Goal: Transaction & Acquisition: Subscribe to service/newsletter

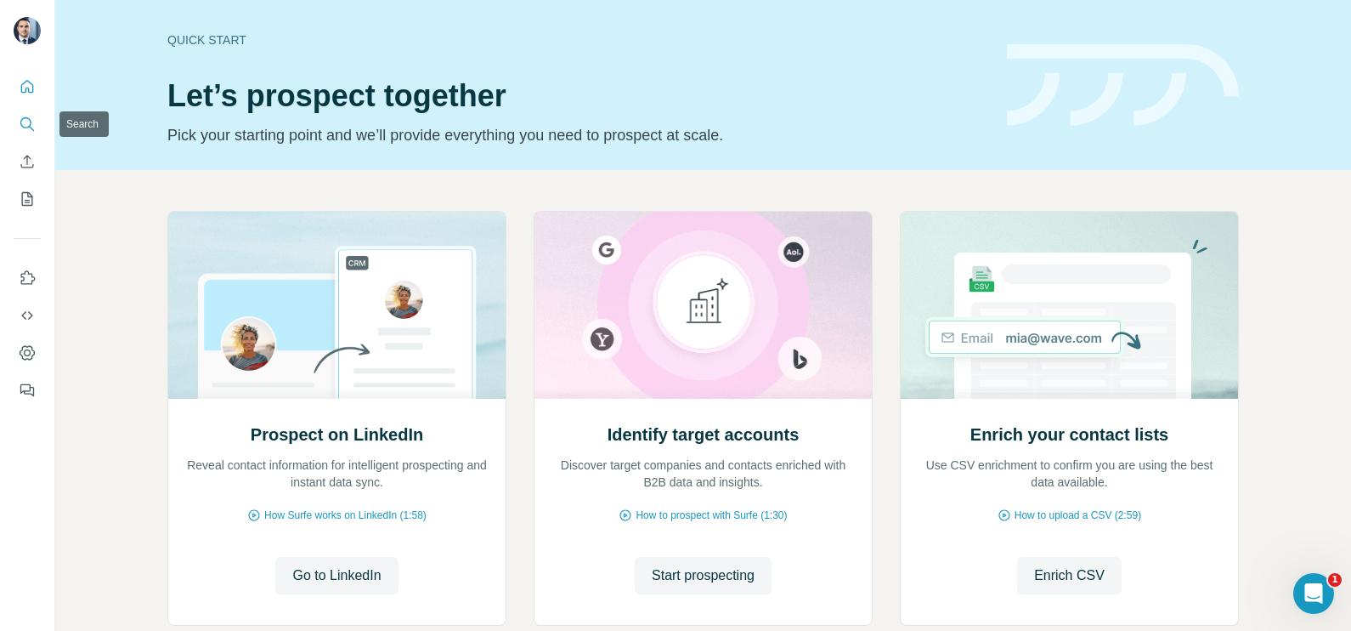
click at [35, 123] on icon "Search" at bounding box center [27, 124] width 17 height 17
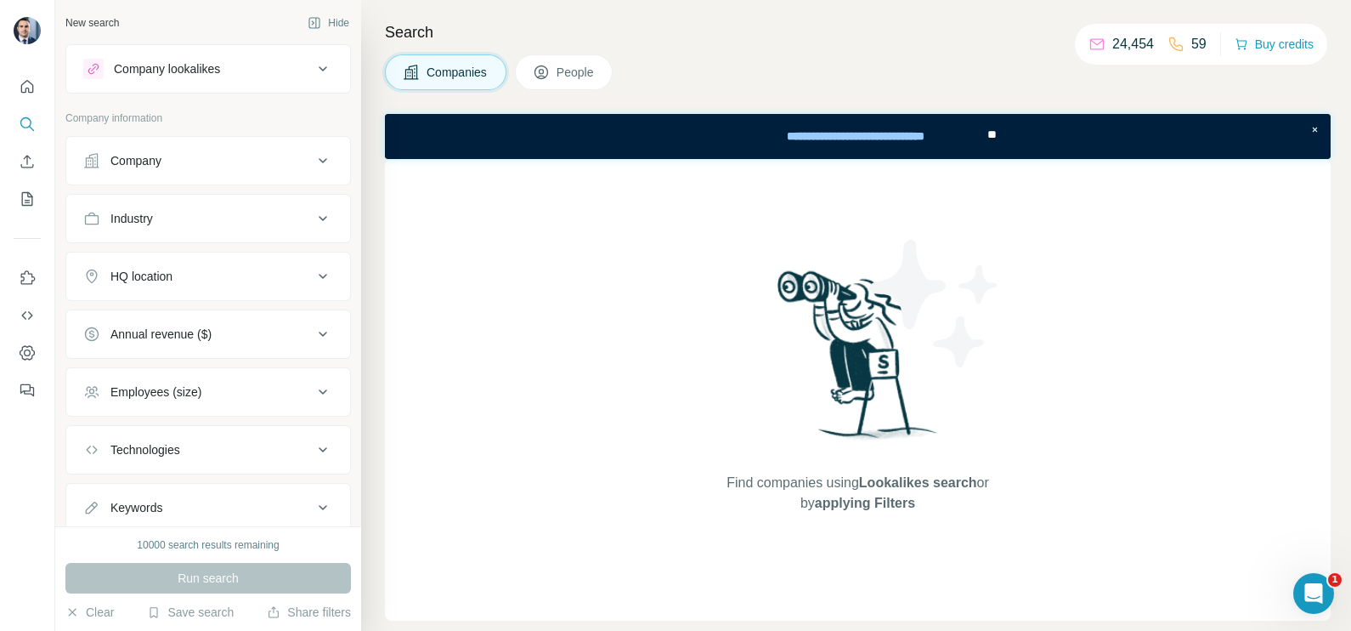
click at [209, 162] on div "Company" at bounding box center [197, 160] width 229 height 17
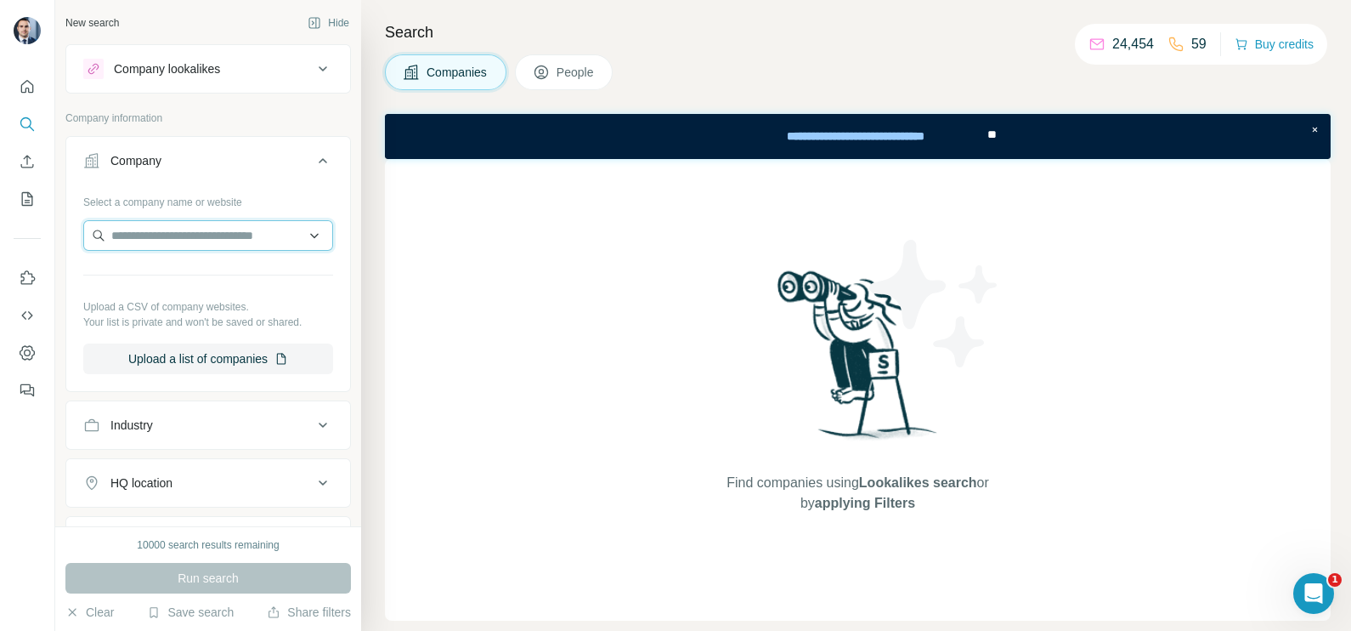
click at [172, 246] on input "text" at bounding box center [208, 235] width 250 height 31
paste input "**********"
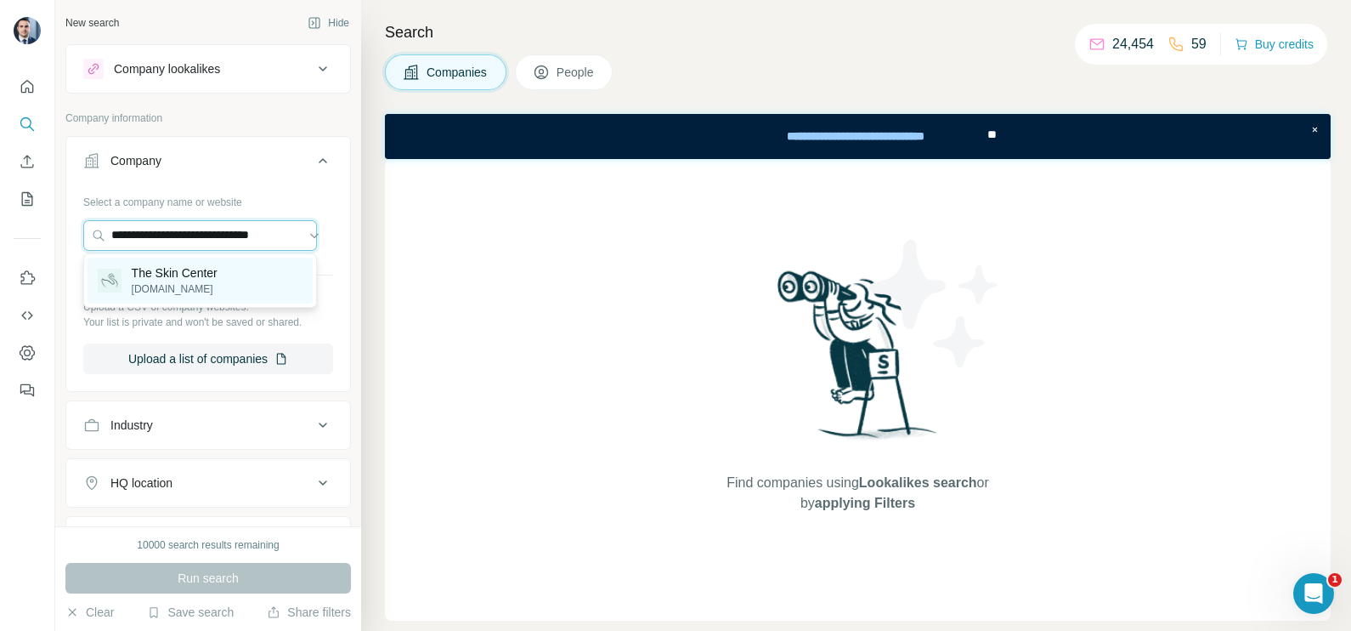
type input "**********"
click at [196, 269] on p "The Skin Center" at bounding box center [175, 272] width 86 height 17
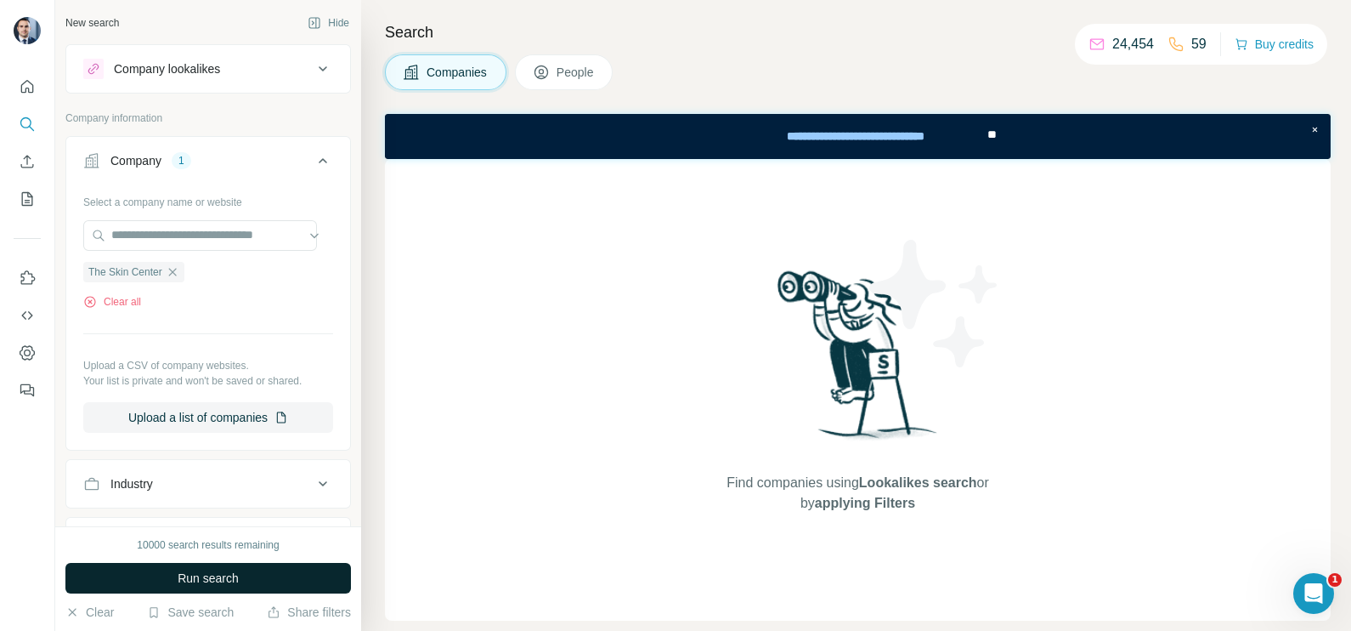
click at [245, 580] on button "Run search" at bounding box center [208, 578] width 286 height 31
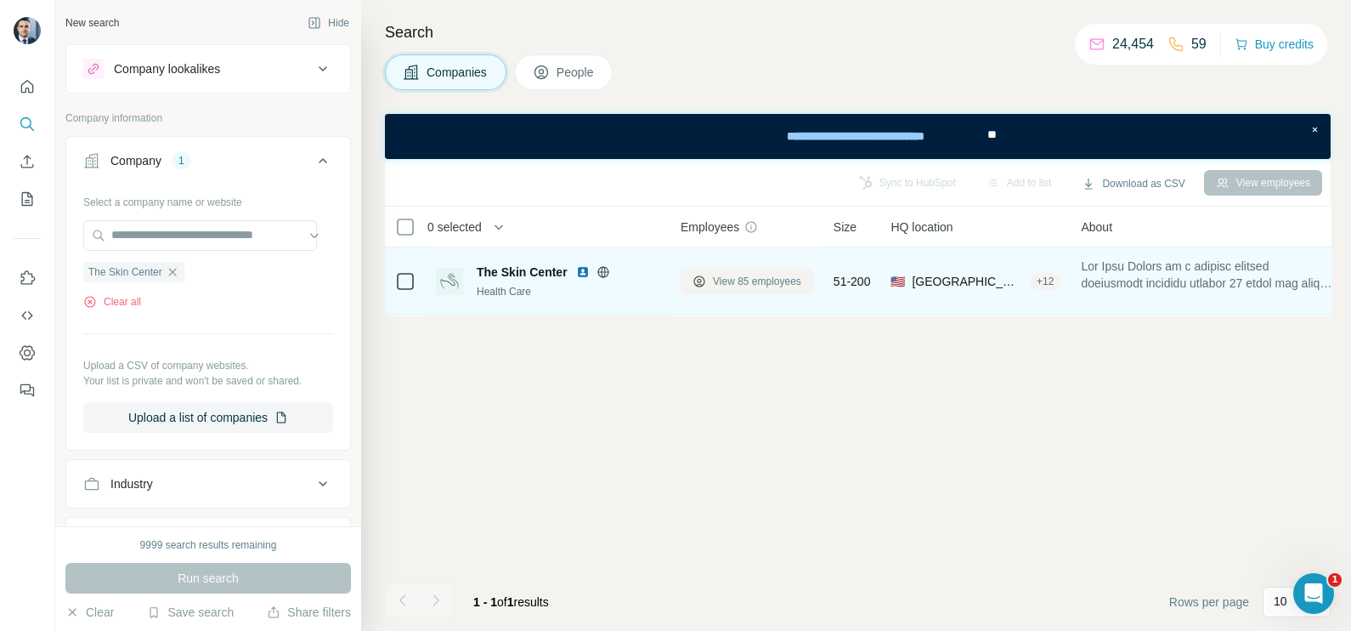
click at [757, 285] on span "View 85 employees" at bounding box center [757, 281] width 88 height 15
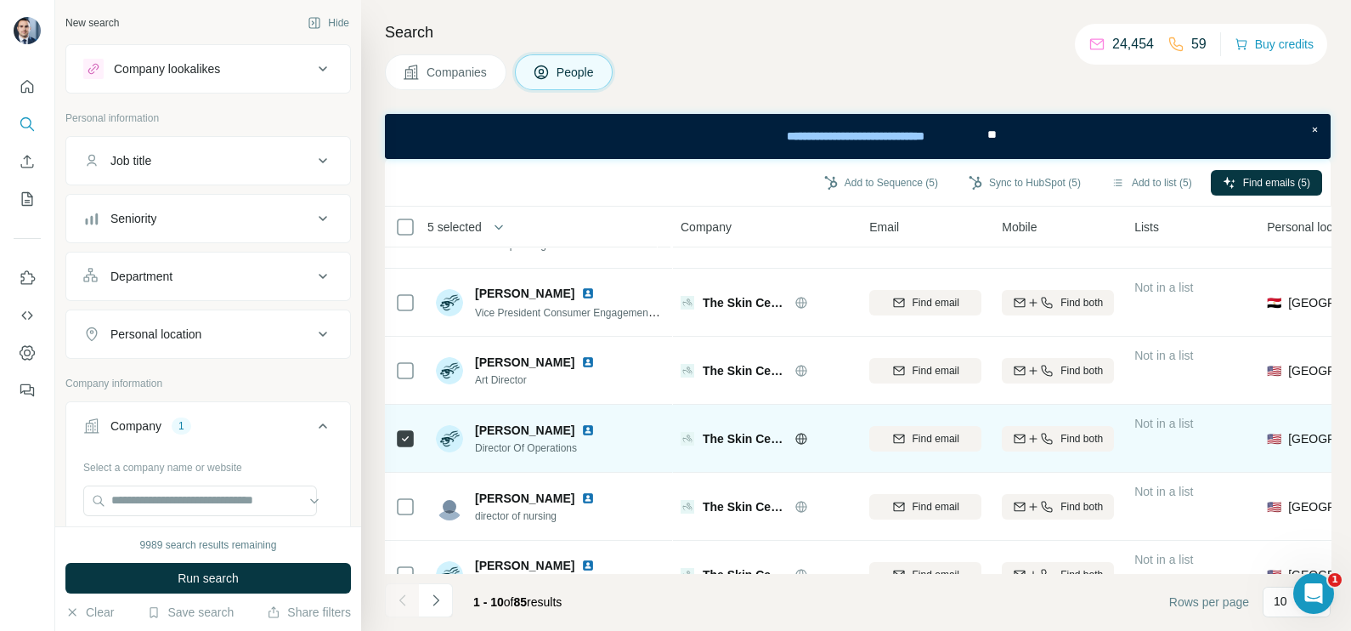
scroll to position [365, 0]
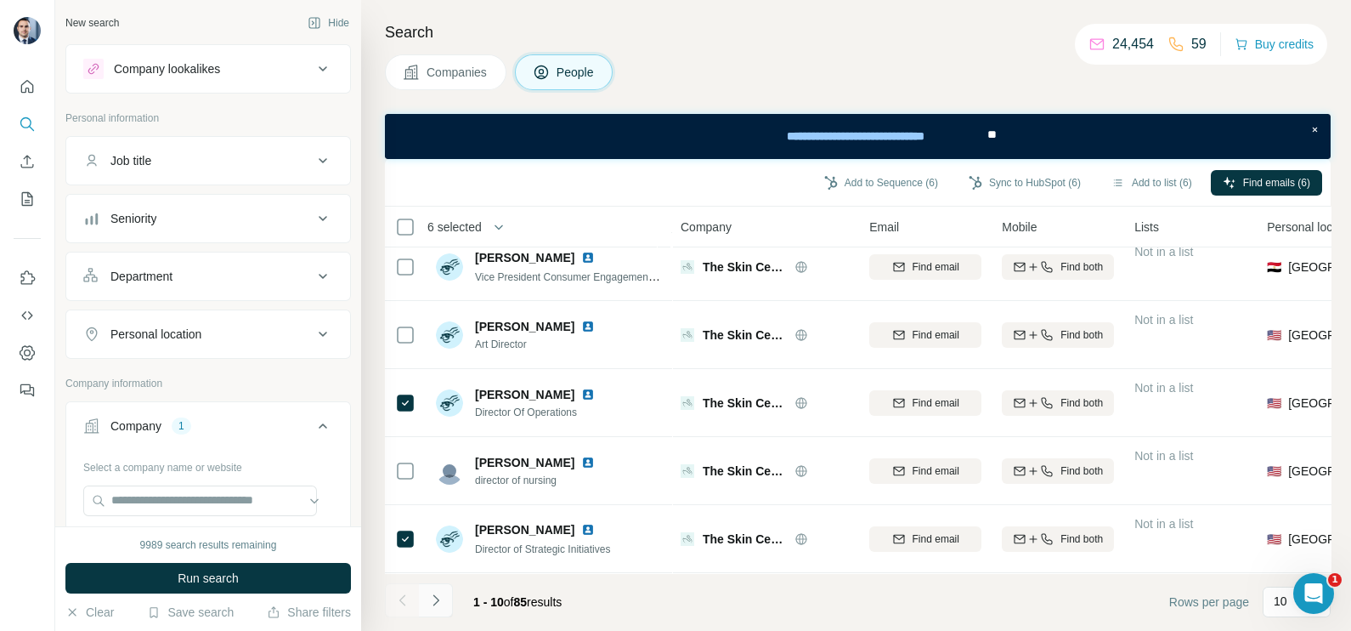
click at [437, 595] on icon "Navigate to next page" at bounding box center [435, 599] width 17 height 17
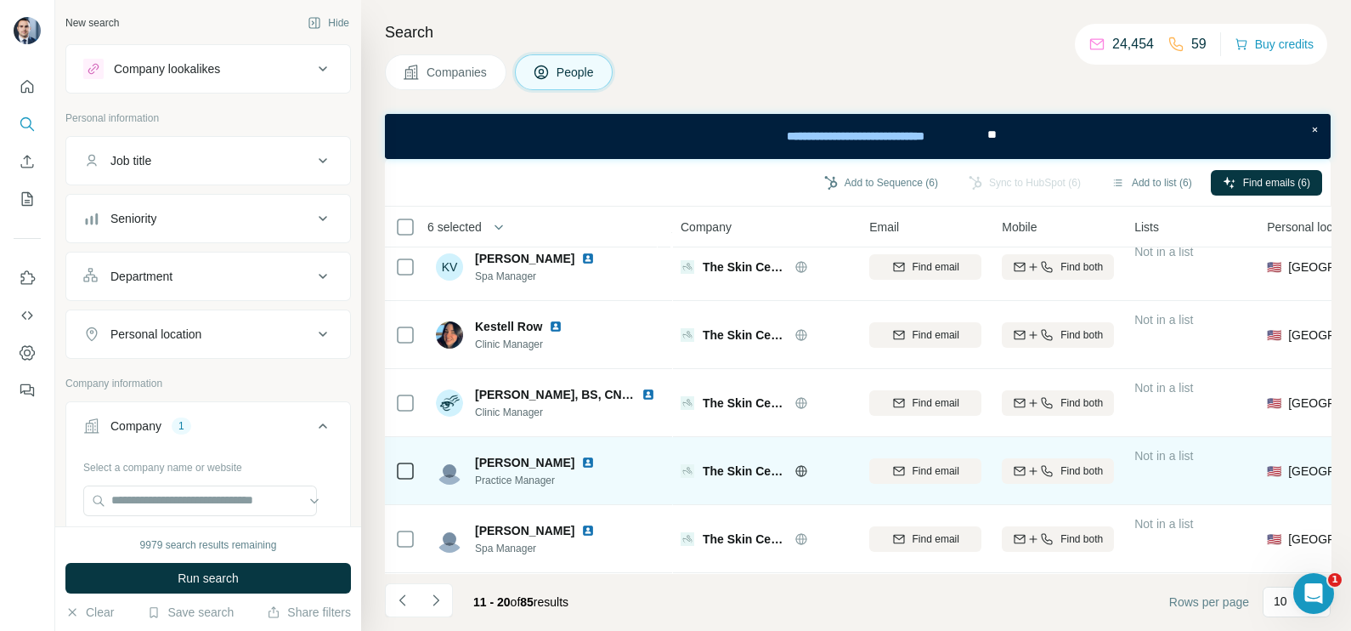
scroll to position [0, 0]
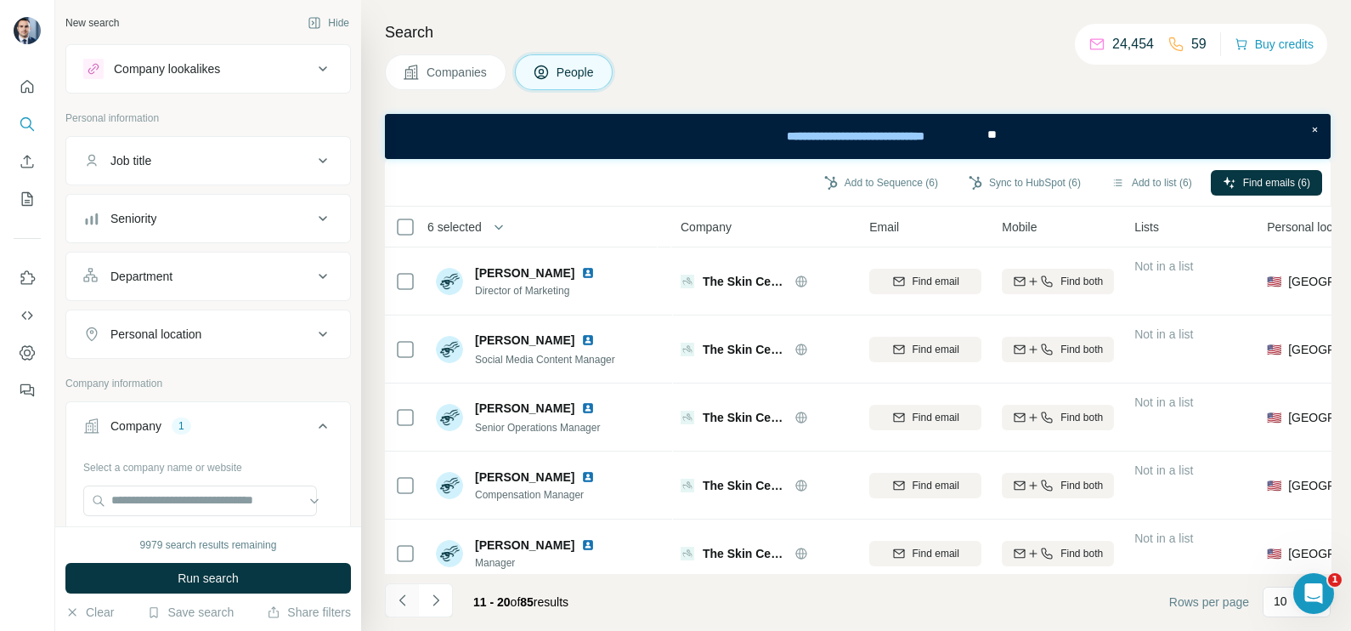
click at [412, 597] on button "Navigate to previous page" at bounding box center [402, 600] width 34 height 34
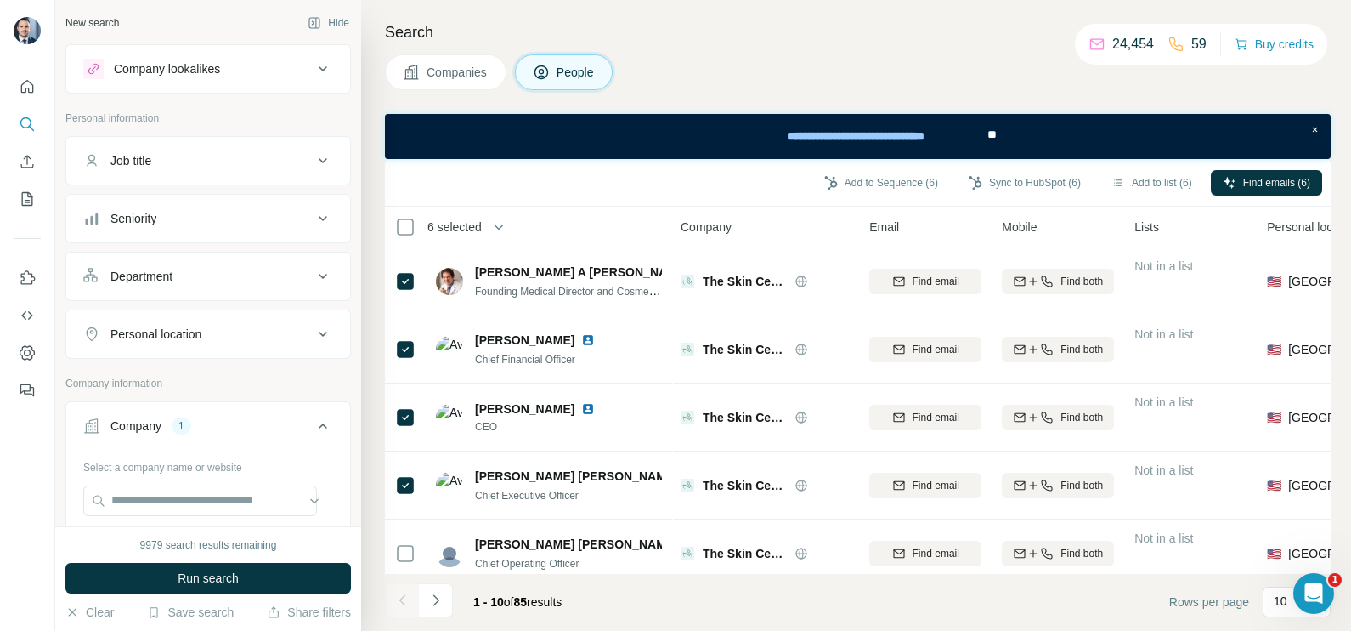
click at [408, 597] on div at bounding box center [402, 600] width 34 height 34
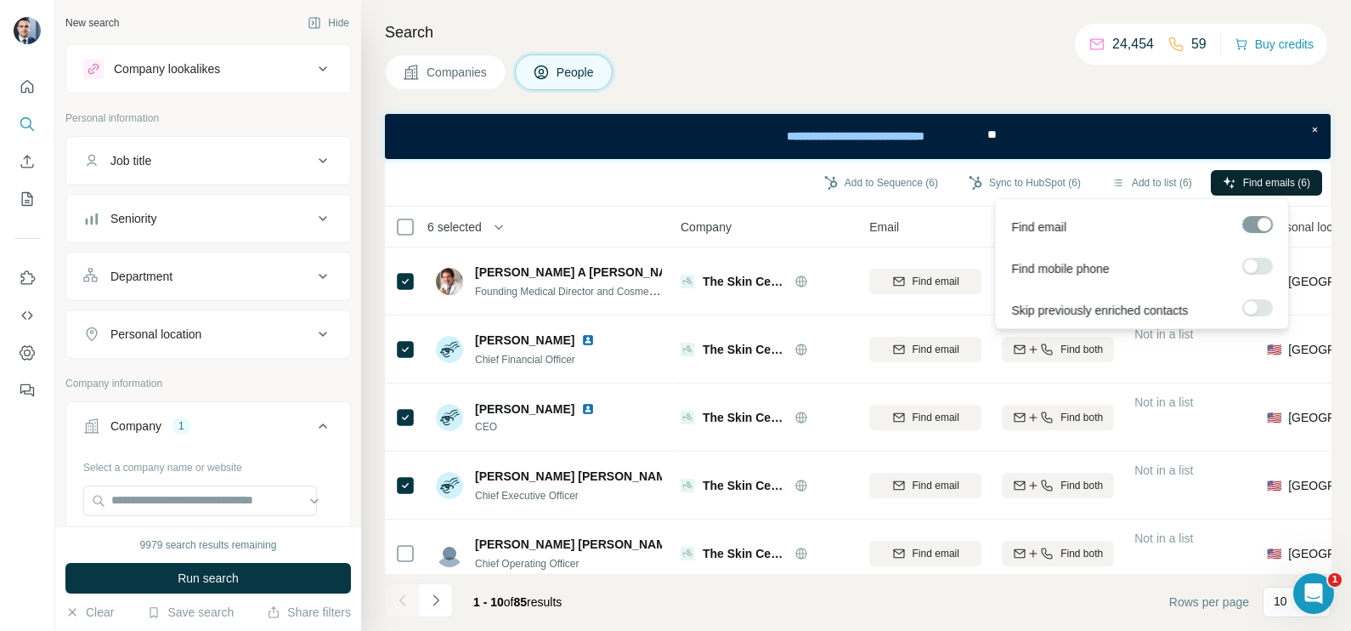
click at [1224, 178] on icon "button" at bounding box center [1230, 183] width 14 height 14
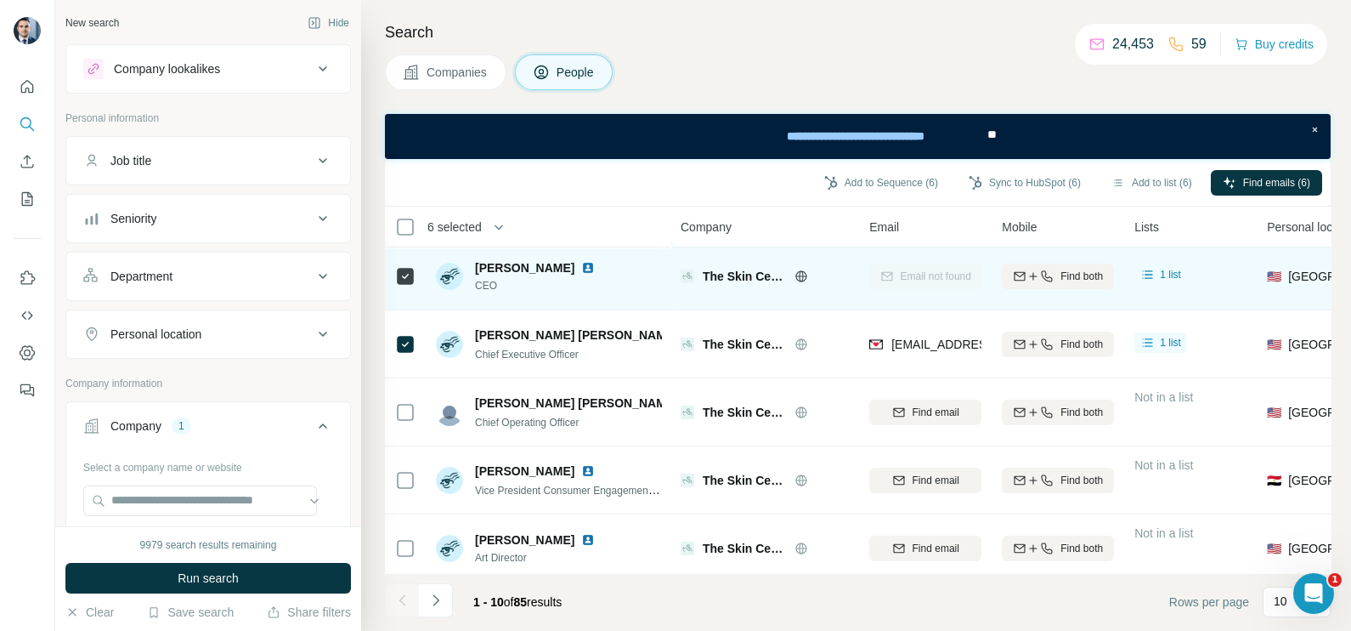
scroll to position [46, 0]
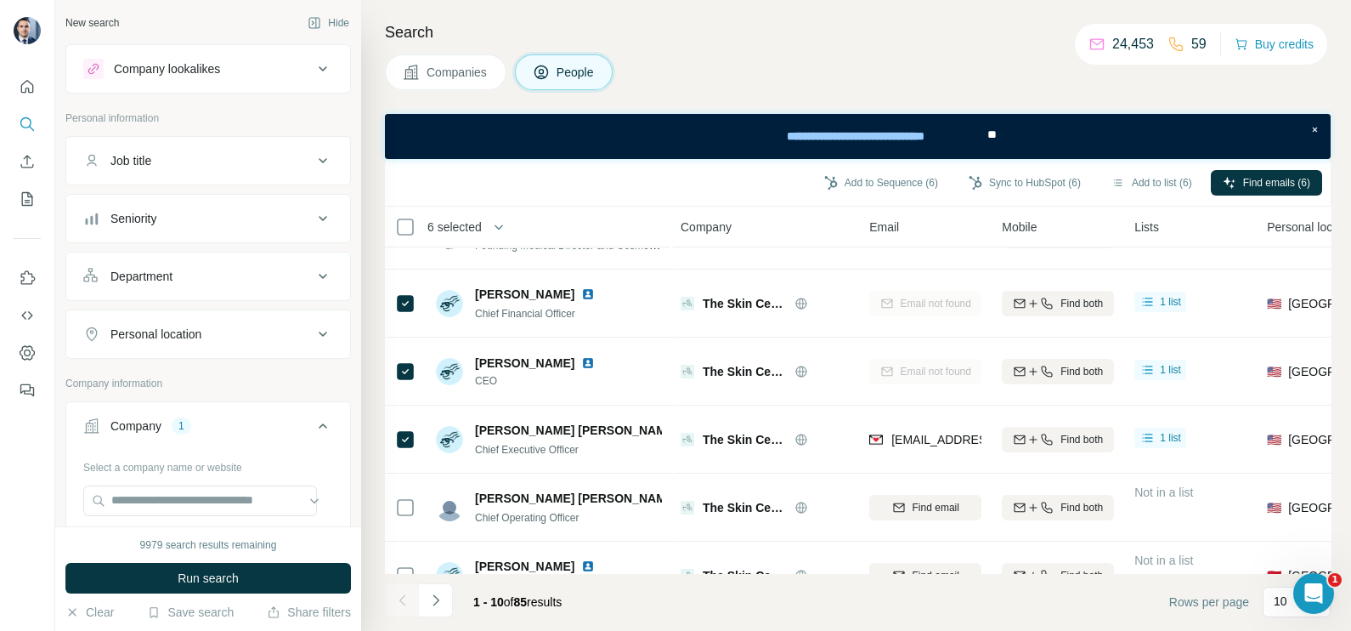
click at [421, 82] on button "Companies" at bounding box center [446, 72] width 122 height 36
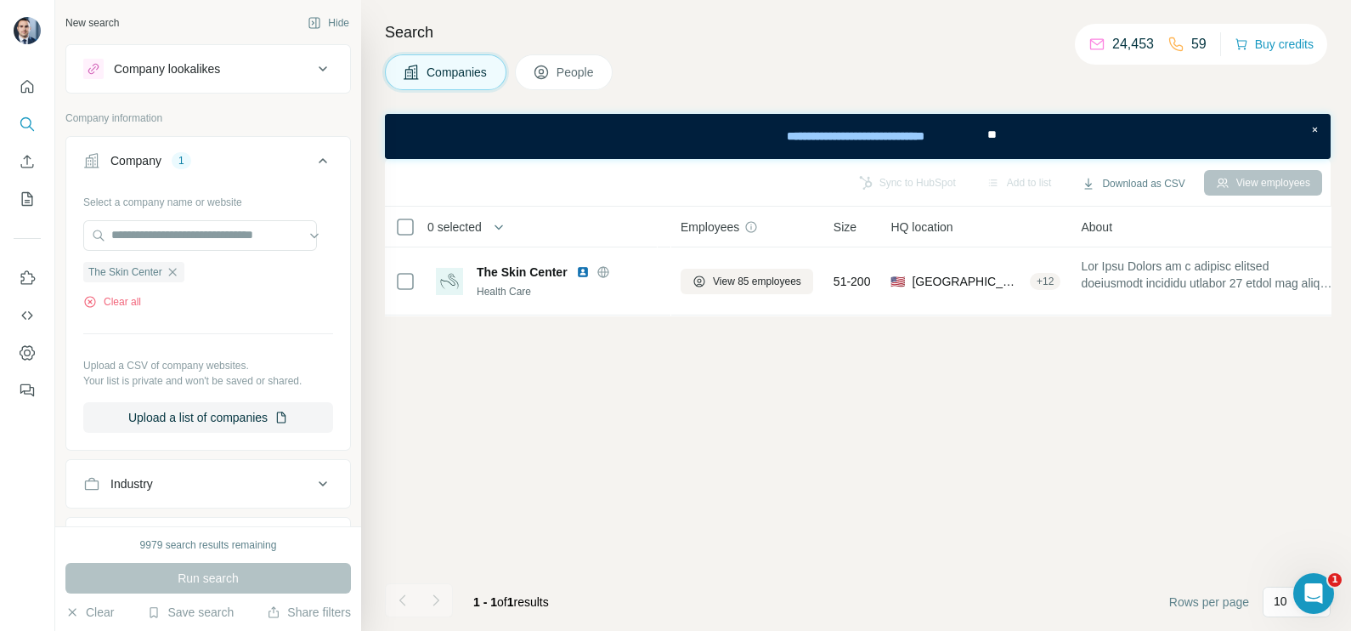
click at [174, 271] on icon "button" at bounding box center [173, 272] width 14 height 14
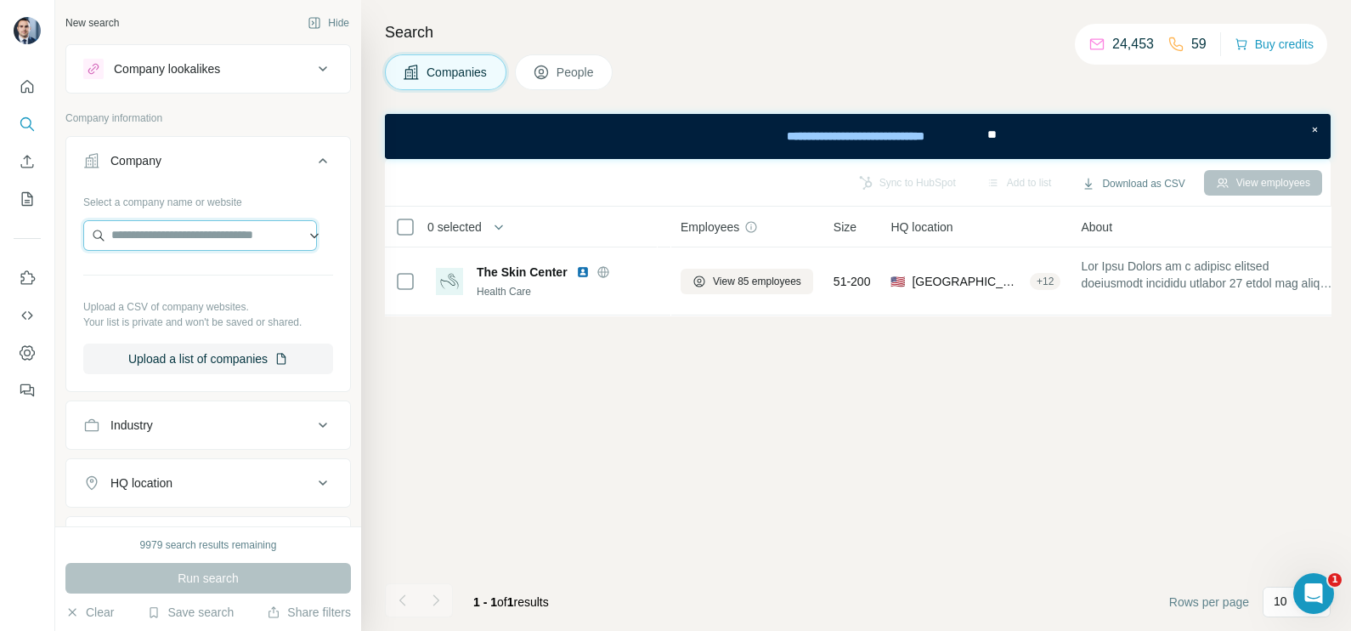
click at [181, 240] on input "text" at bounding box center [200, 235] width 234 height 31
type input "**********"
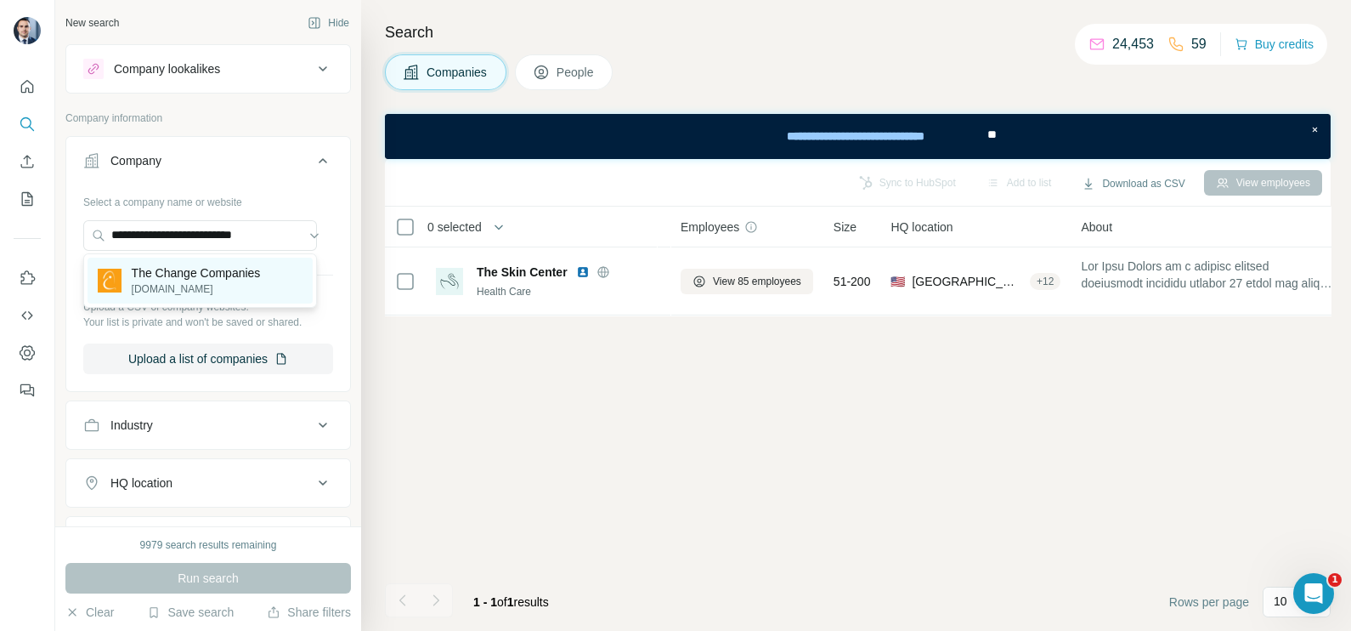
click at [169, 293] on p "[DOMAIN_NAME]" at bounding box center [196, 288] width 129 height 15
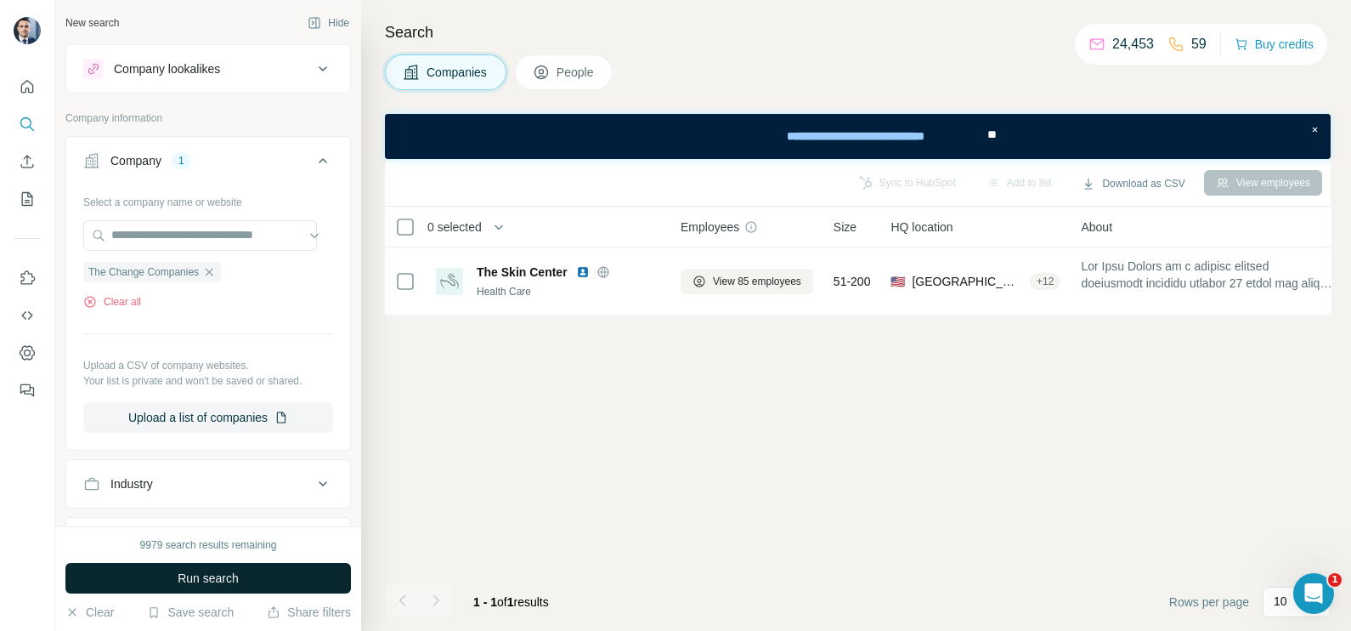
click at [228, 577] on span "Run search" at bounding box center [208, 577] width 61 height 17
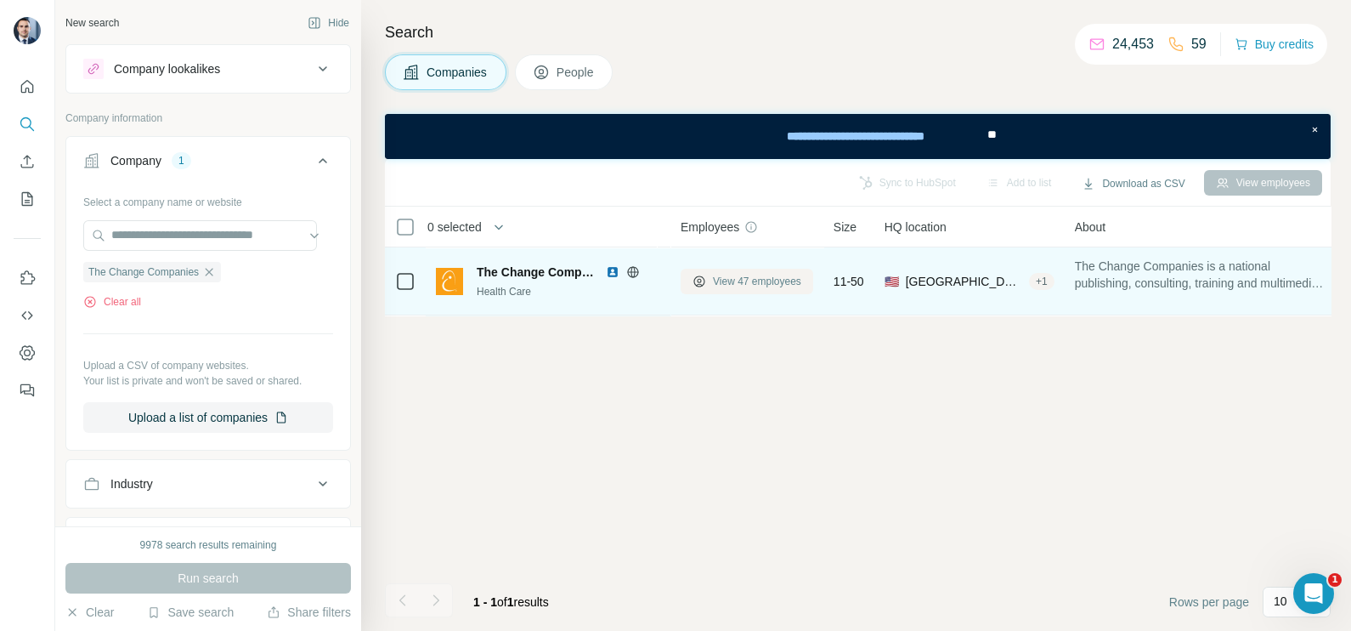
click at [728, 280] on span "View 47 employees" at bounding box center [757, 281] width 88 height 15
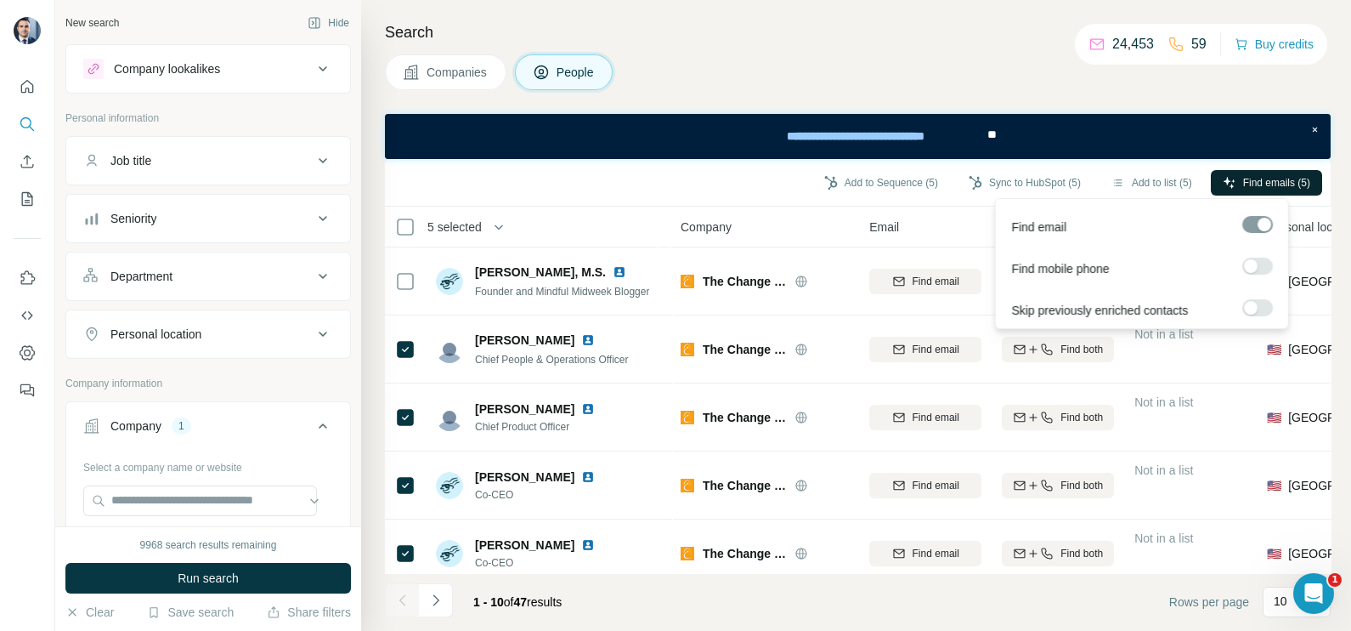
click at [1254, 194] on button "Find emails (5)" at bounding box center [1266, 182] width 111 height 25
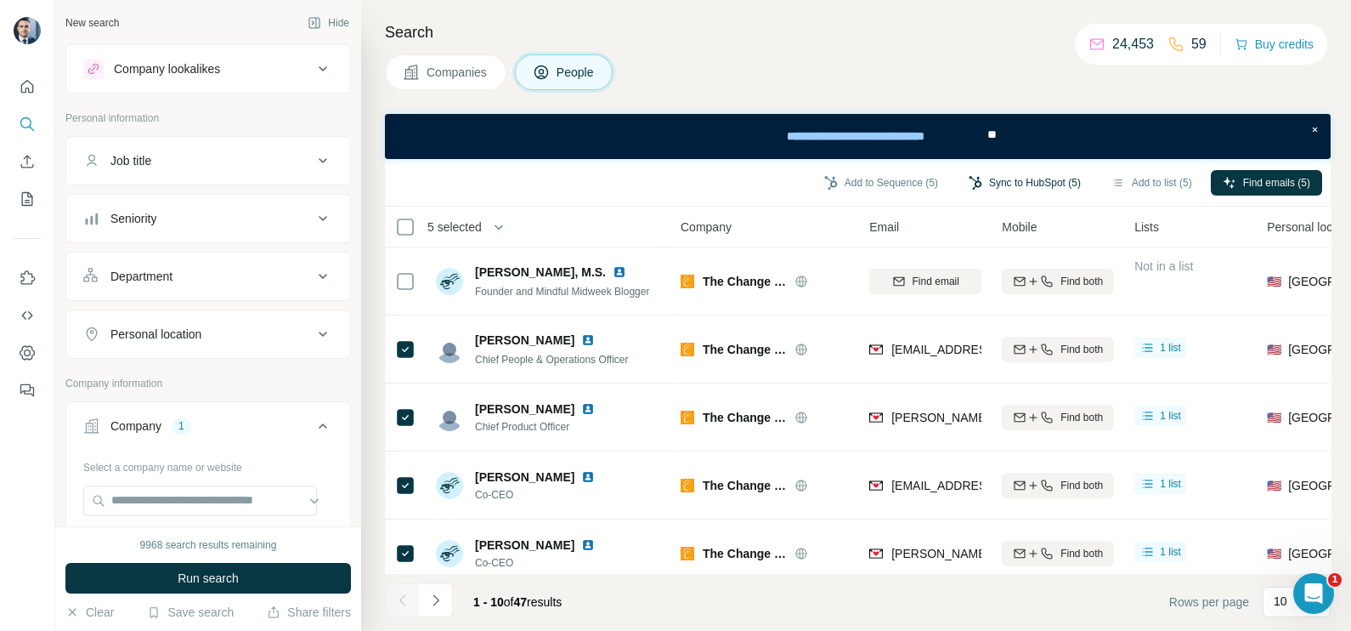
click at [1004, 185] on button "Sync to HubSpot (5)" at bounding box center [1025, 182] width 136 height 25
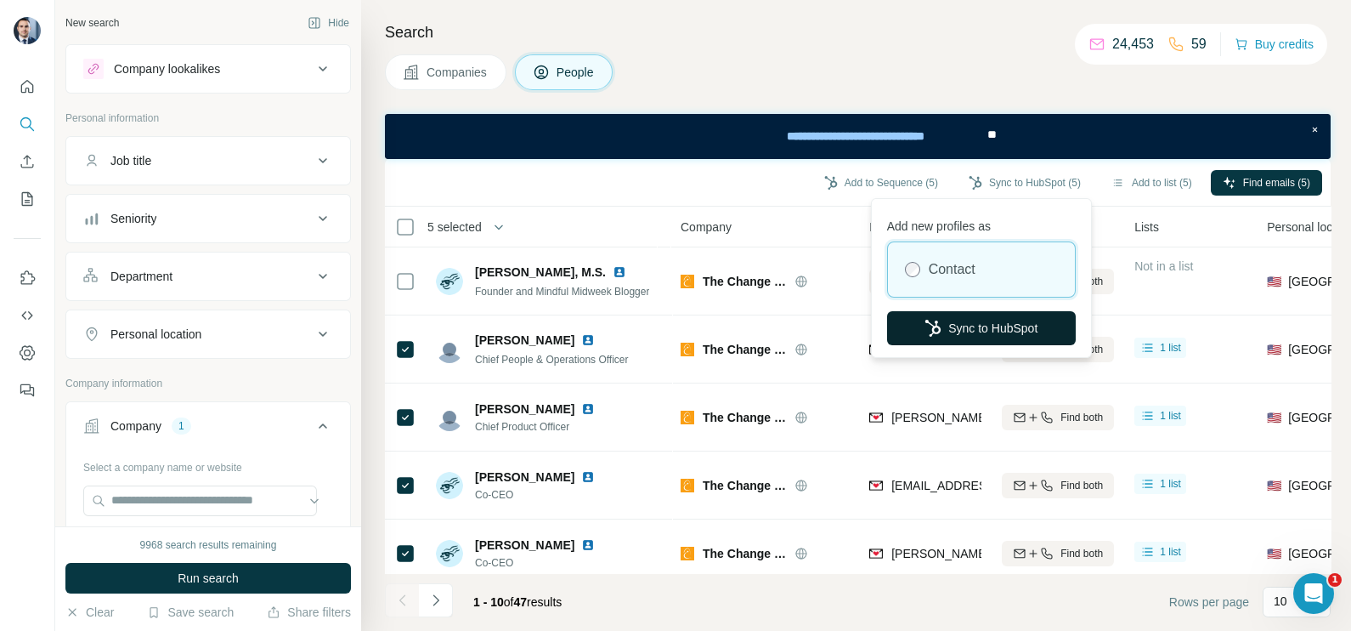
click at [993, 320] on button "Sync to HubSpot" at bounding box center [981, 328] width 189 height 34
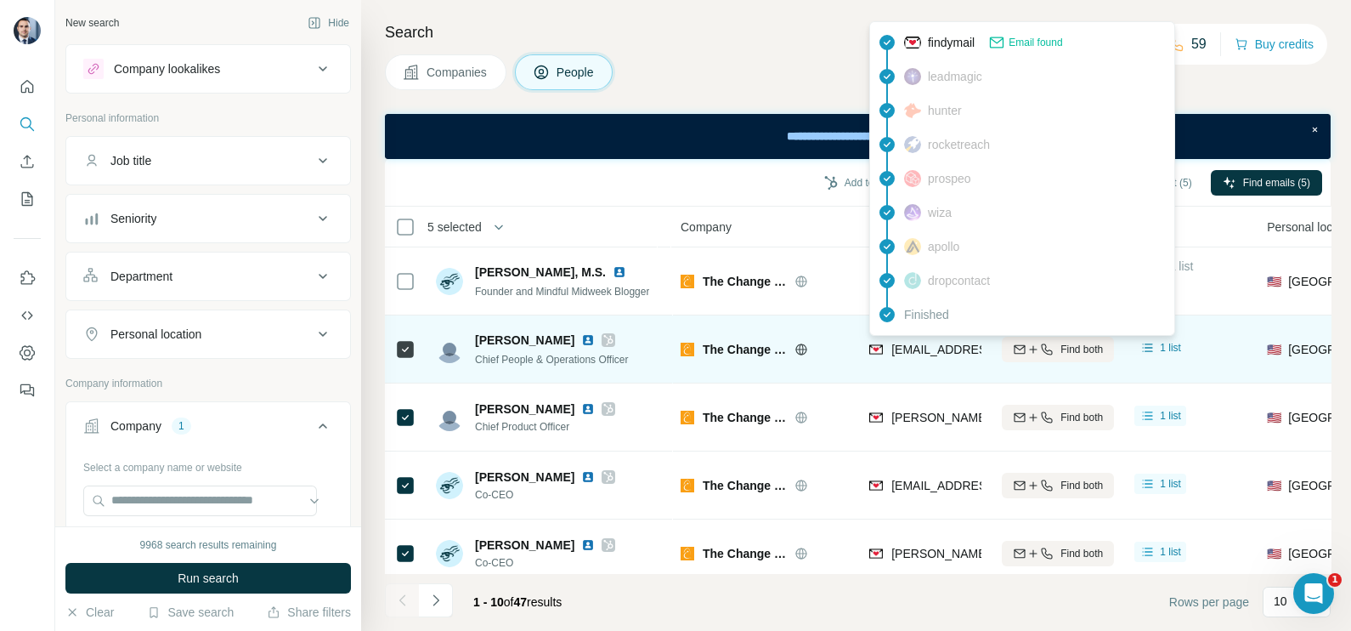
click at [928, 342] on span "[EMAIL_ADDRESS][DOMAIN_NAME]" at bounding box center [991, 349] width 201 height 14
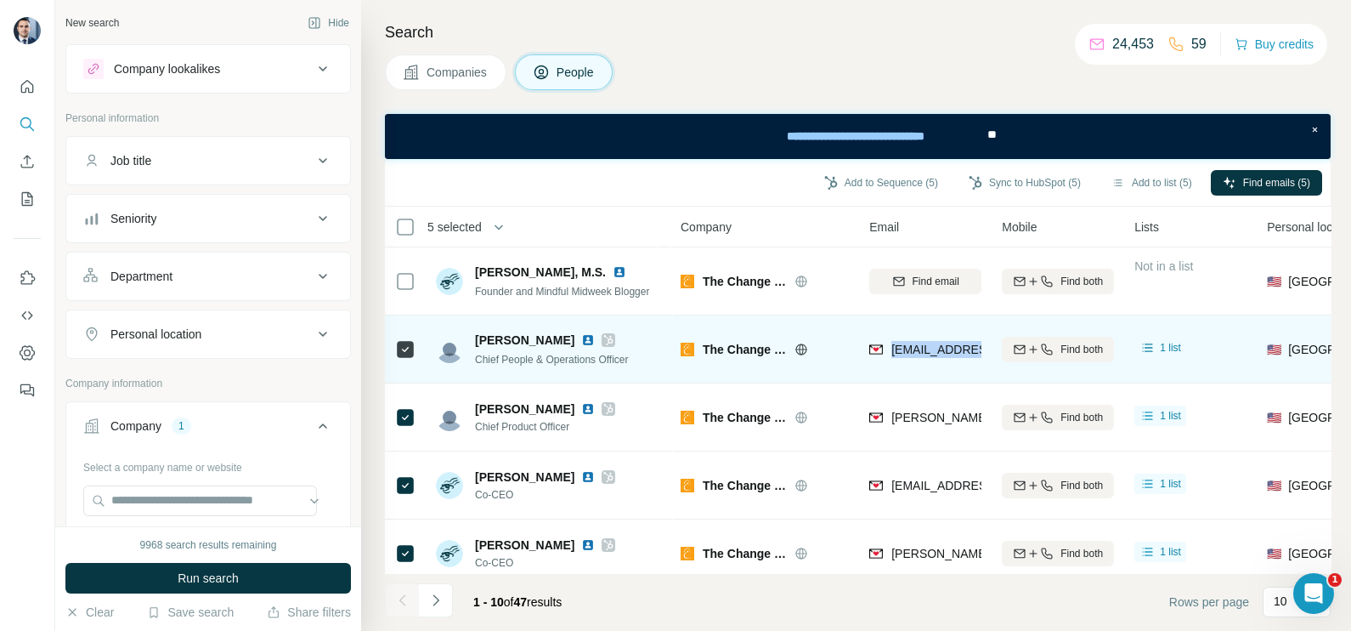
click at [928, 342] on span "[EMAIL_ADDRESS][DOMAIN_NAME]" at bounding box center [991, 349] width 201 height 14
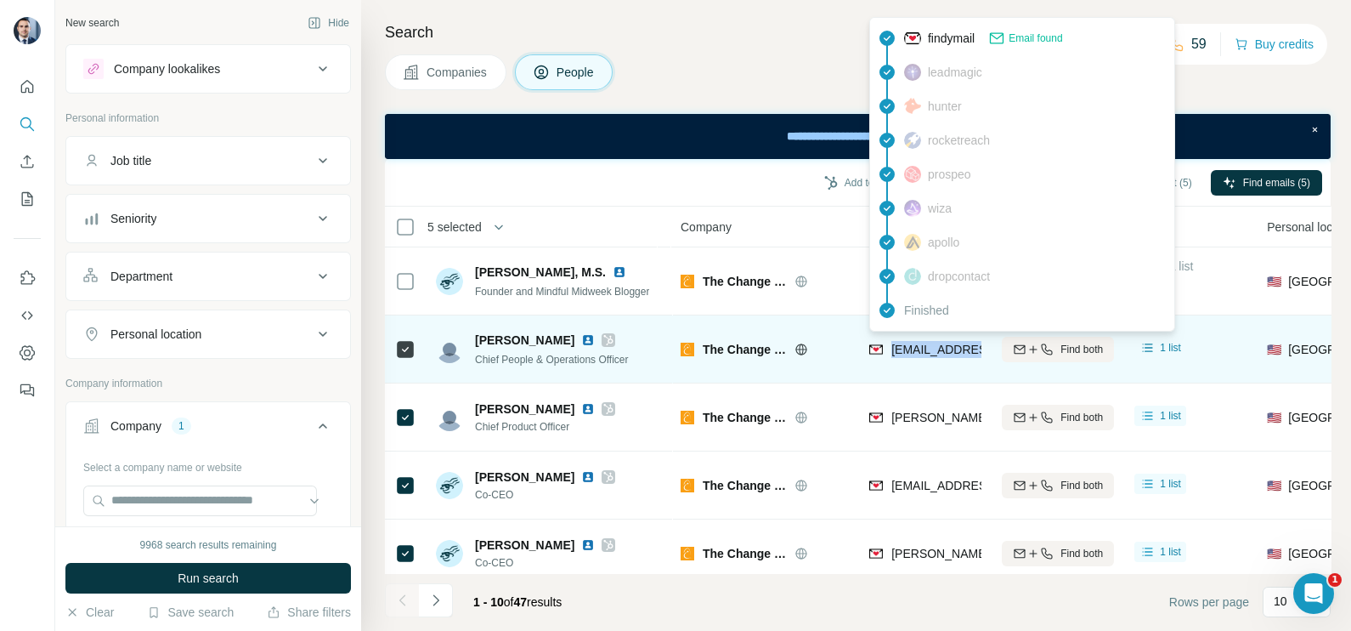
copy tr "[EMAIL_ADDRESS][DOMAIN_NAME]"
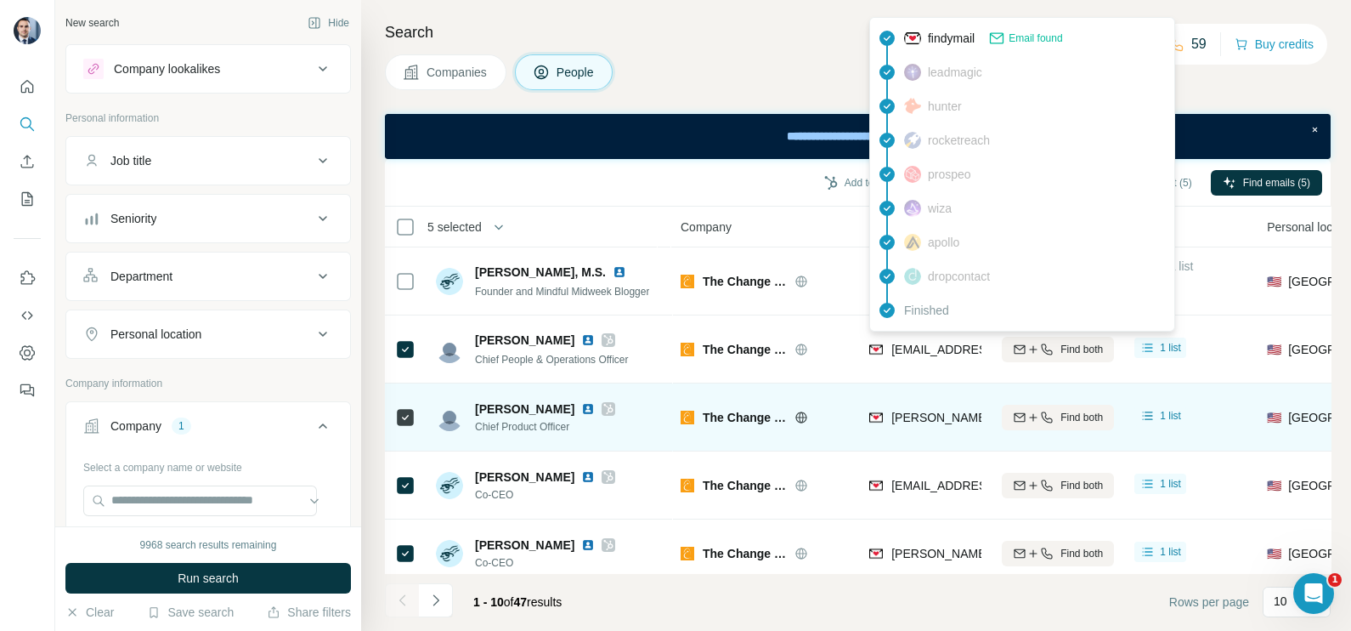
click at [941, 427] on div "[PERSON_NAME][EMAIL_ADDRESS][DOMAIN_NAME]" at bounding box center [1023, 419] width 308 height 20
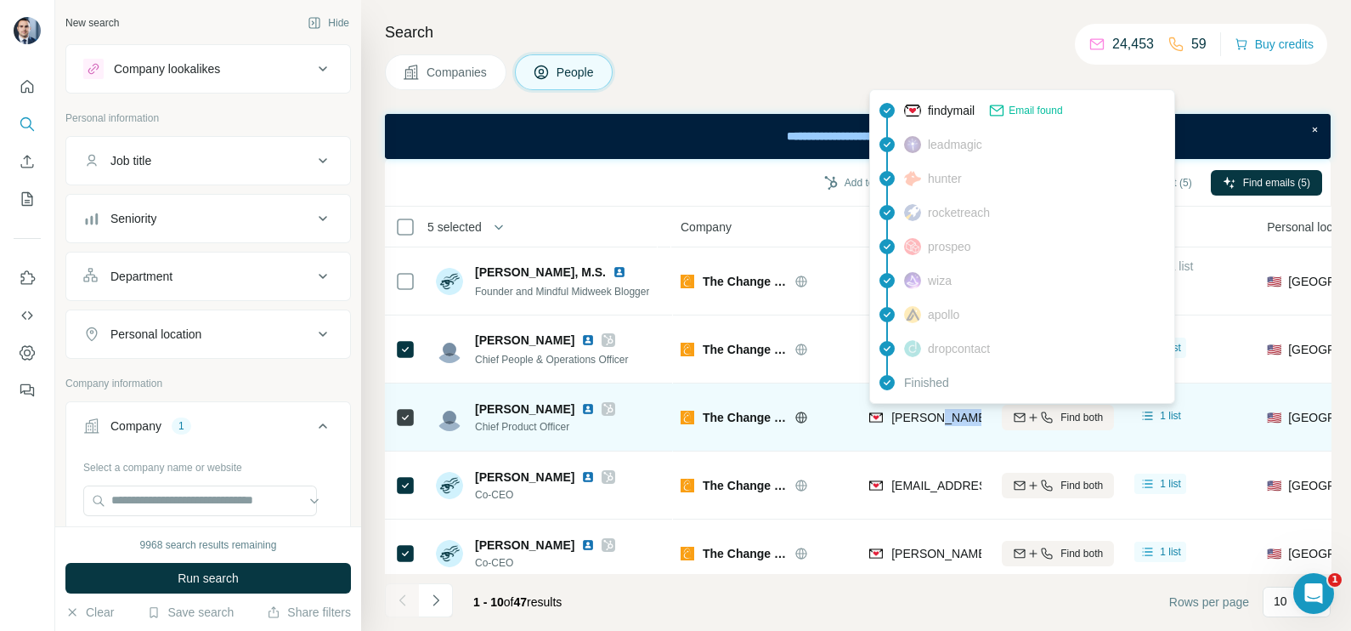
click at [941, 427] on div "[PERSON_NAME][EMAIL_ADDRESS][DOMAIN_NAME]" at bounding box center [1023, 419] width 308 height 20
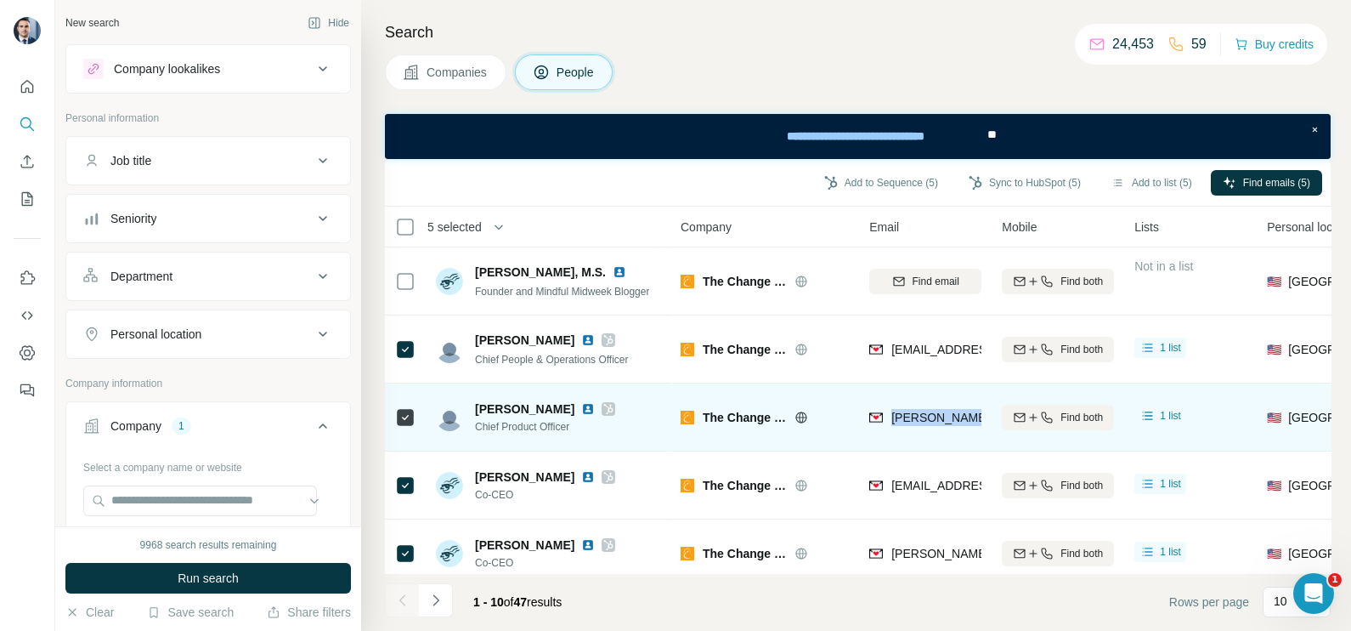
click at [941, 427] on div "[PERSON_NAME][EMAIL_ADDRESS][DOMAIN_NAME]" at bounding box center [1023, 419] width 308 height 20
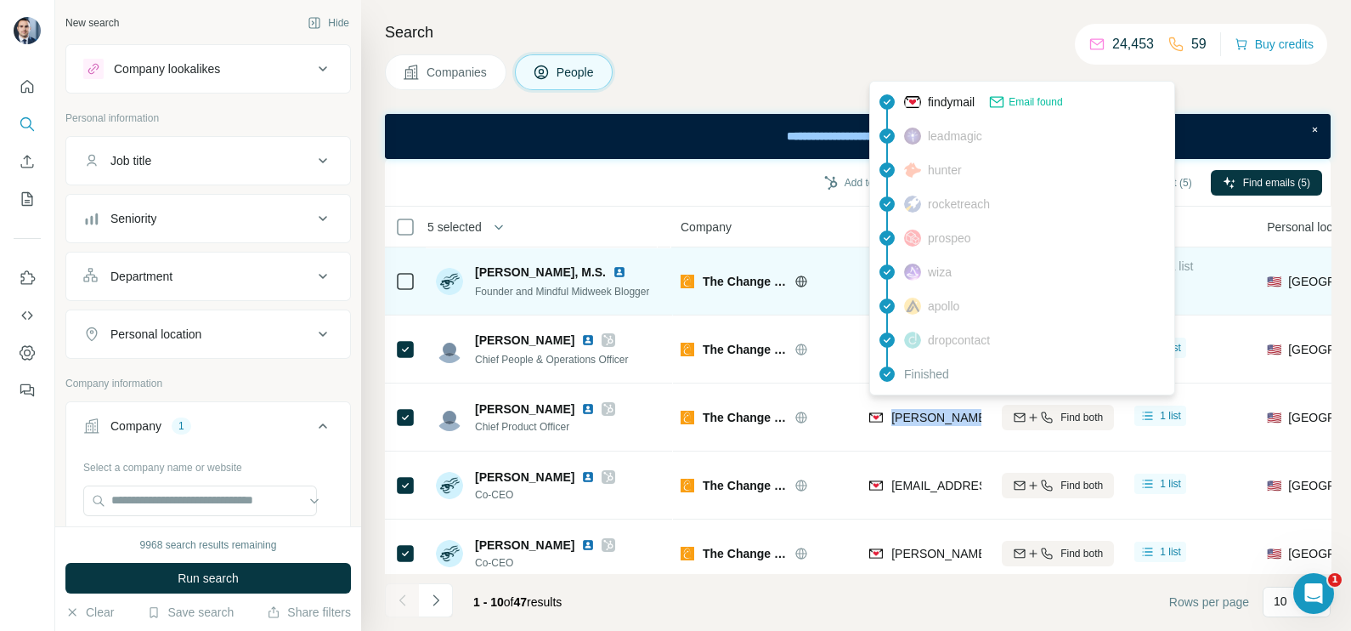
copy tr "[PERSON_NAME][EMAIL_ADDRESS][DOMAIN_NAME]"
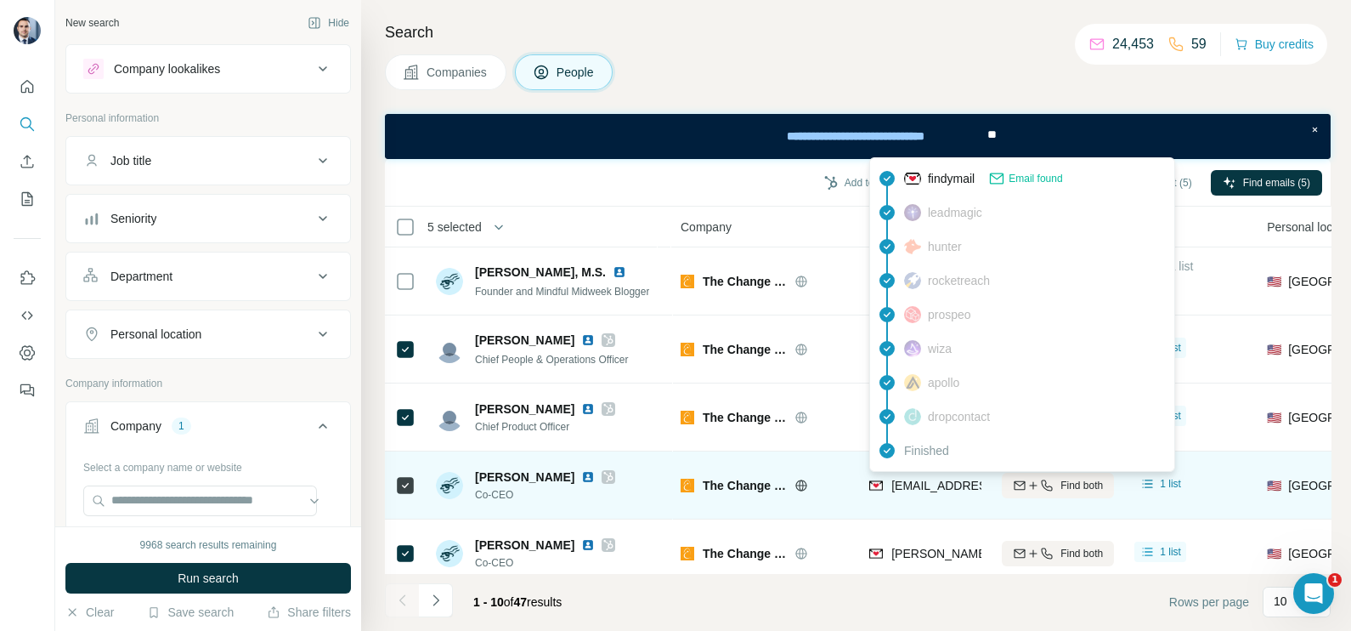
click at [959, 478] on span "[EMAIL_ADDRESS][DOMAIN_NAME]" at bounding box center [991, 485] width 201 height 14
click at [958, 478] on span "[EMAIL_ADDRESS][DOMAIN_NAME]" at bounding box center [991, 485] width 201 height 14
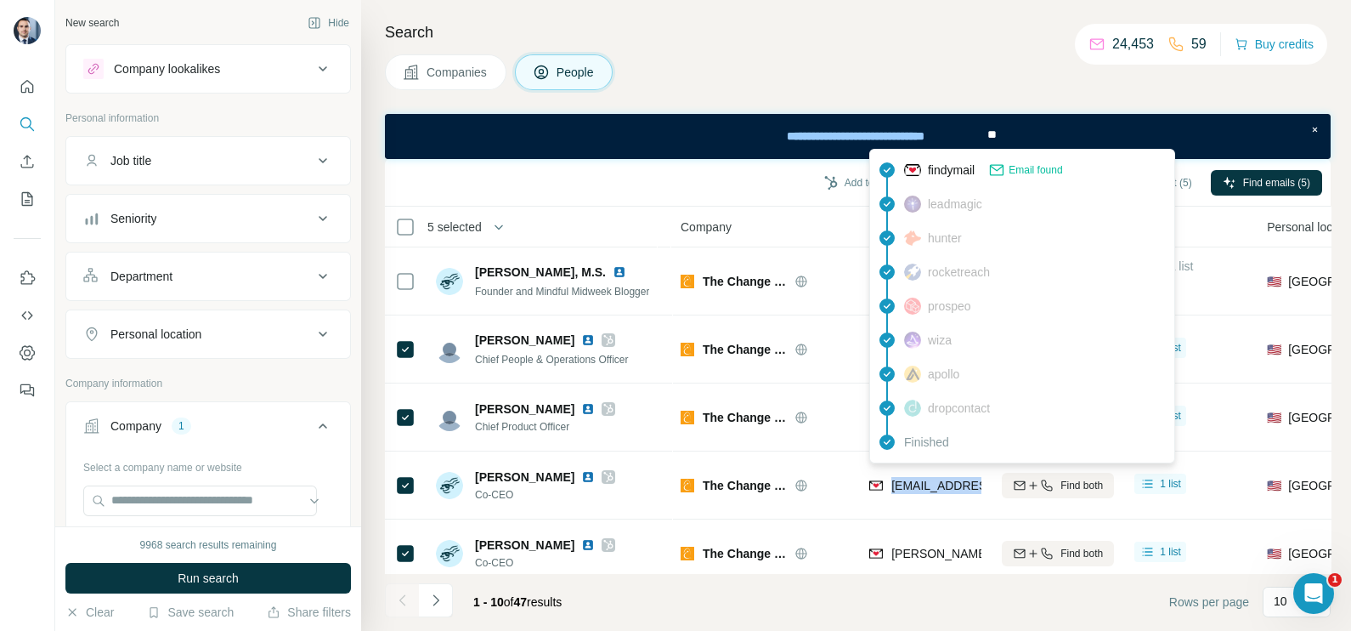
copy tr "[EMAIL_ADDRESS][DOMAIN_NAME]"
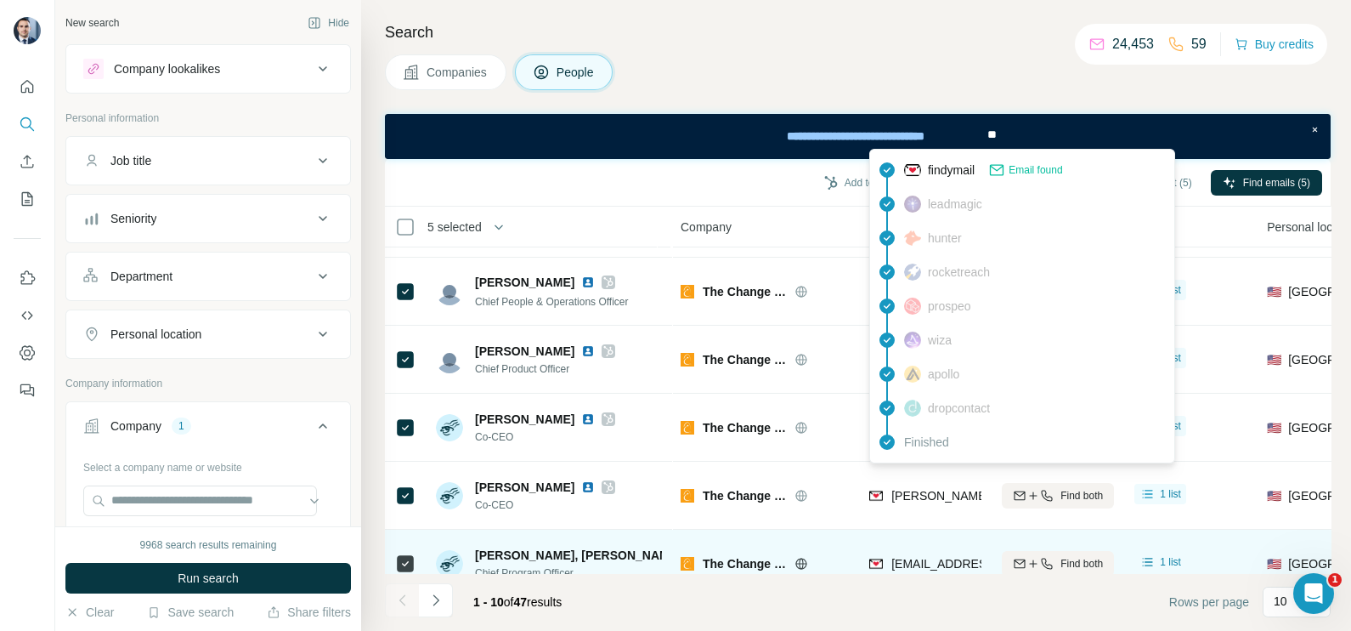
scroll to position [105, 0]
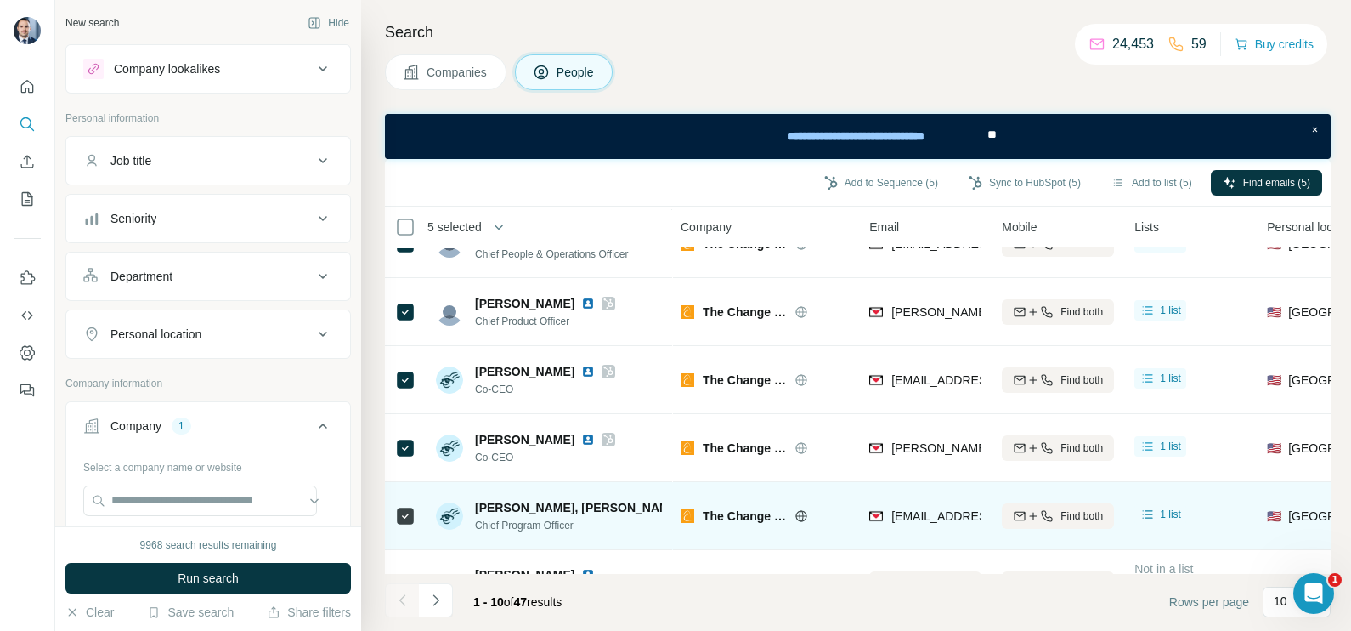
click at [909, 484] on td "[EMAIL_ADDRESS][DOMAIN_NAME]" at bounding box center [925, 516] width 133 height 68
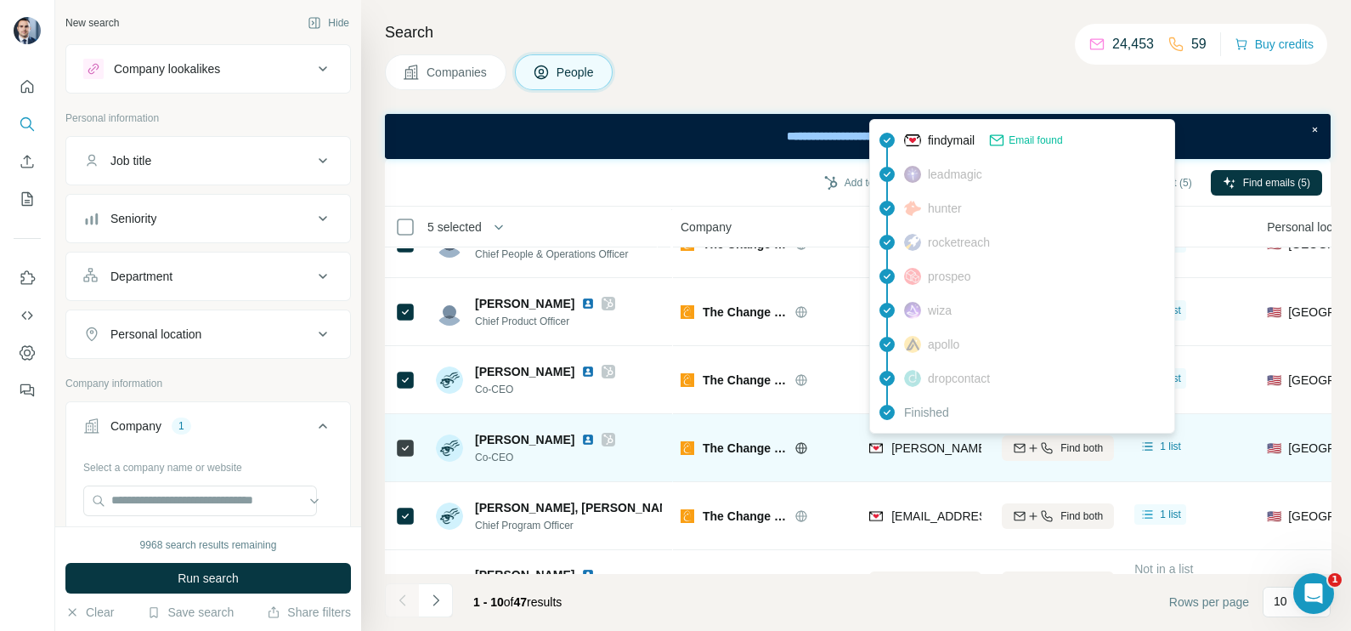
click at [918, 450] on span "[PERSON_NAME][EMAIL_ADDRESS][DOMAIN_NAME]" at bounding box center [1040, 448] width 299 height 14
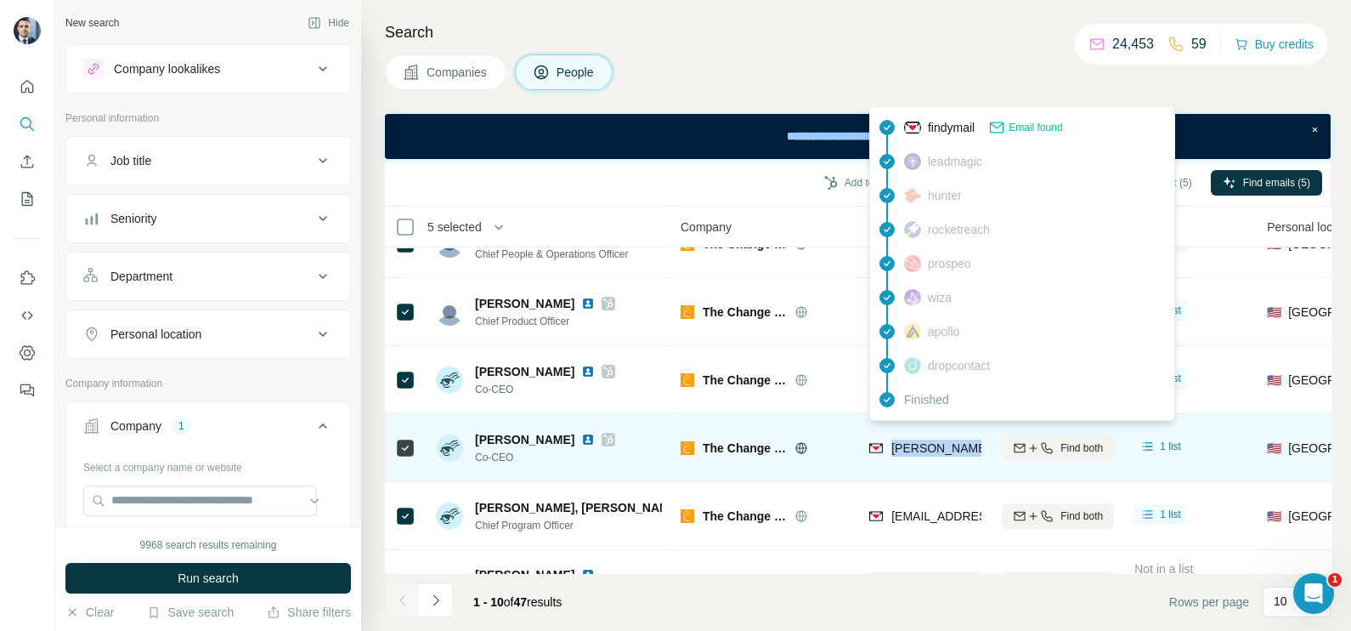
click at [918, 450] on span "[PERSON_NAME][EMAIL_ADDRESS][DOMAIN_NAME]" at bounding box center [1040, 448] width 299 height 14
copy tr "[PERSON_NAME][EMAIL_ADDRESS][DOMAIN_NAME]"
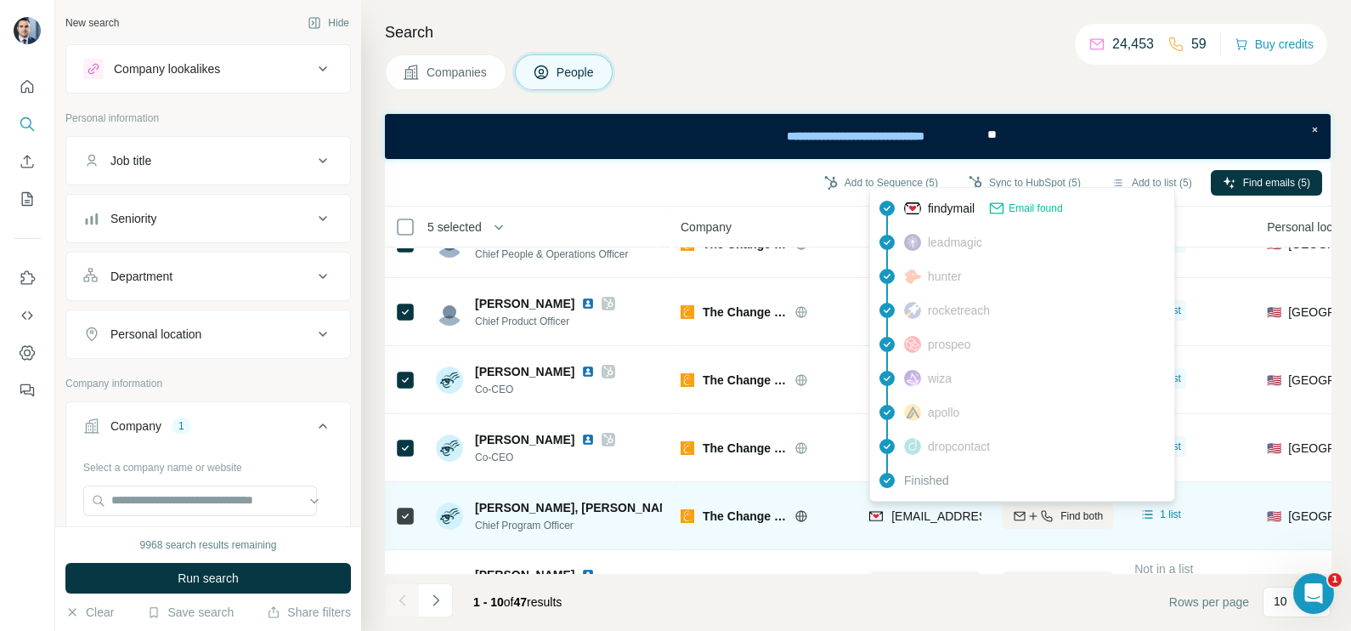
click at [919, 518] on span "[EMAIL_ADDRESS][DOMAIN_NAME]" at bounding box center [991, 516] width 201 height 14
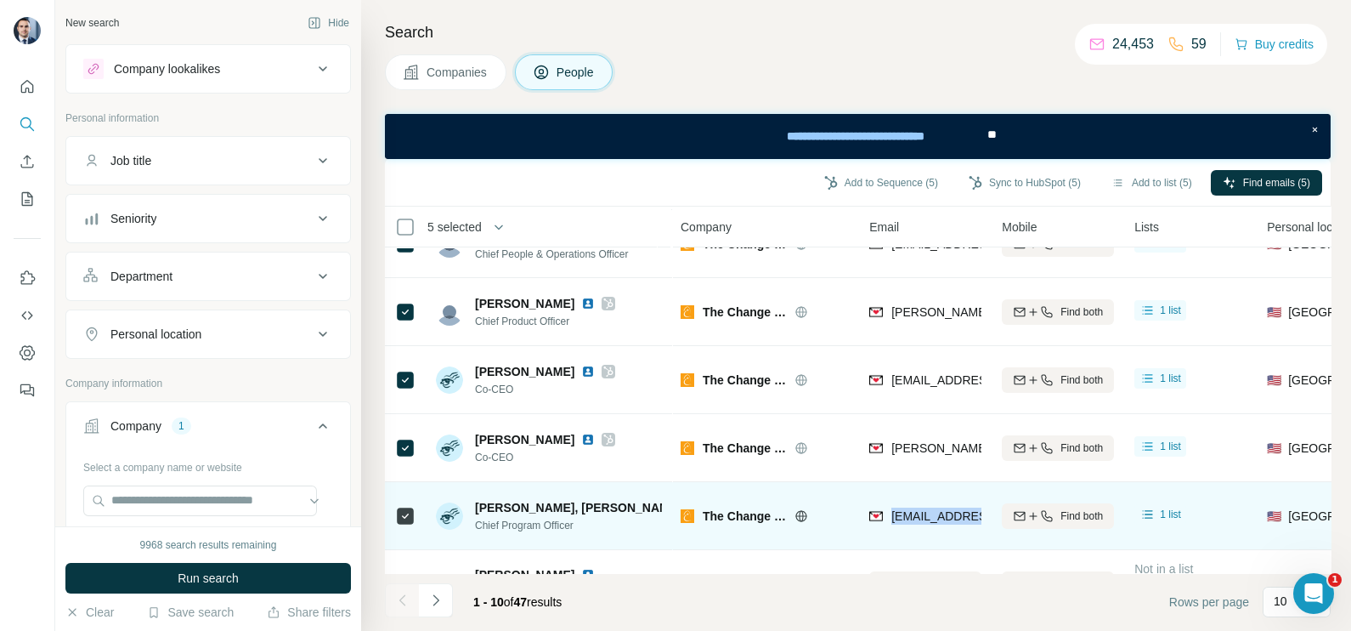
click at [919, 518] on span "[EMAIL_ADDRESS][DOMAIN_NAME]" at bounding box center [991, 516] width 201 height 14
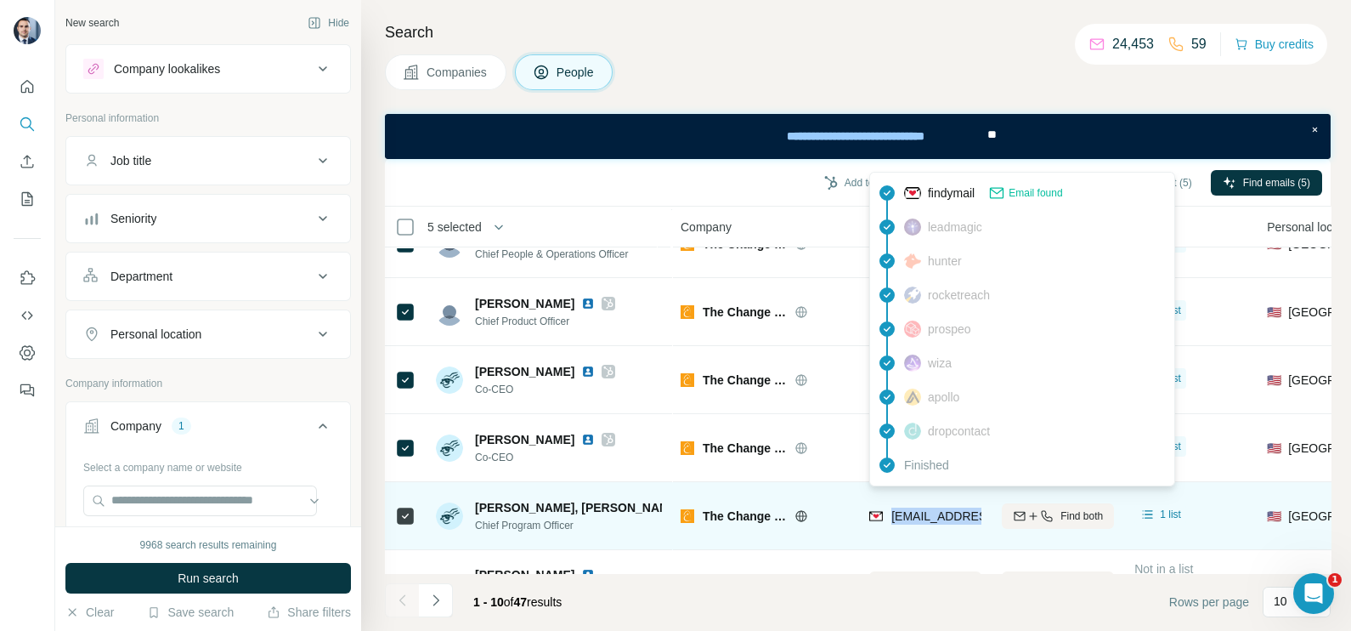
copy tr "[EMAIL_ADDRESS][DOMAIN_NAME]"
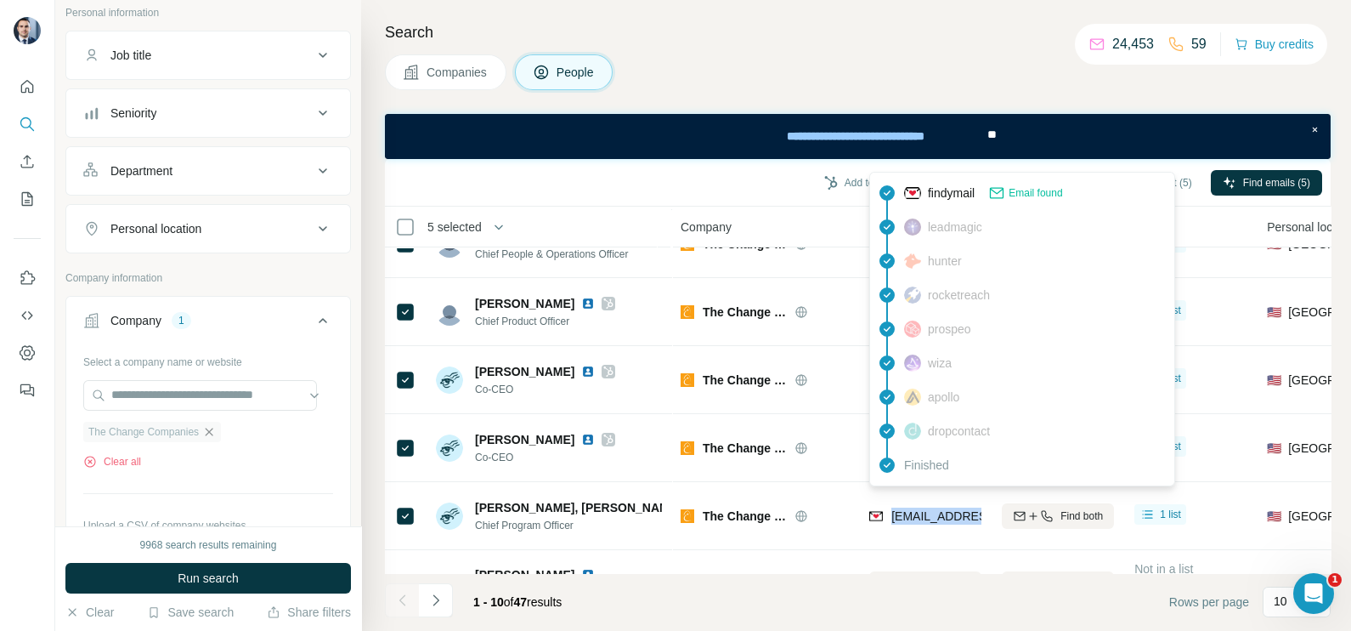
click at [216, 433] on icon "button" at bounding box center [209, 432] width 14 height 14
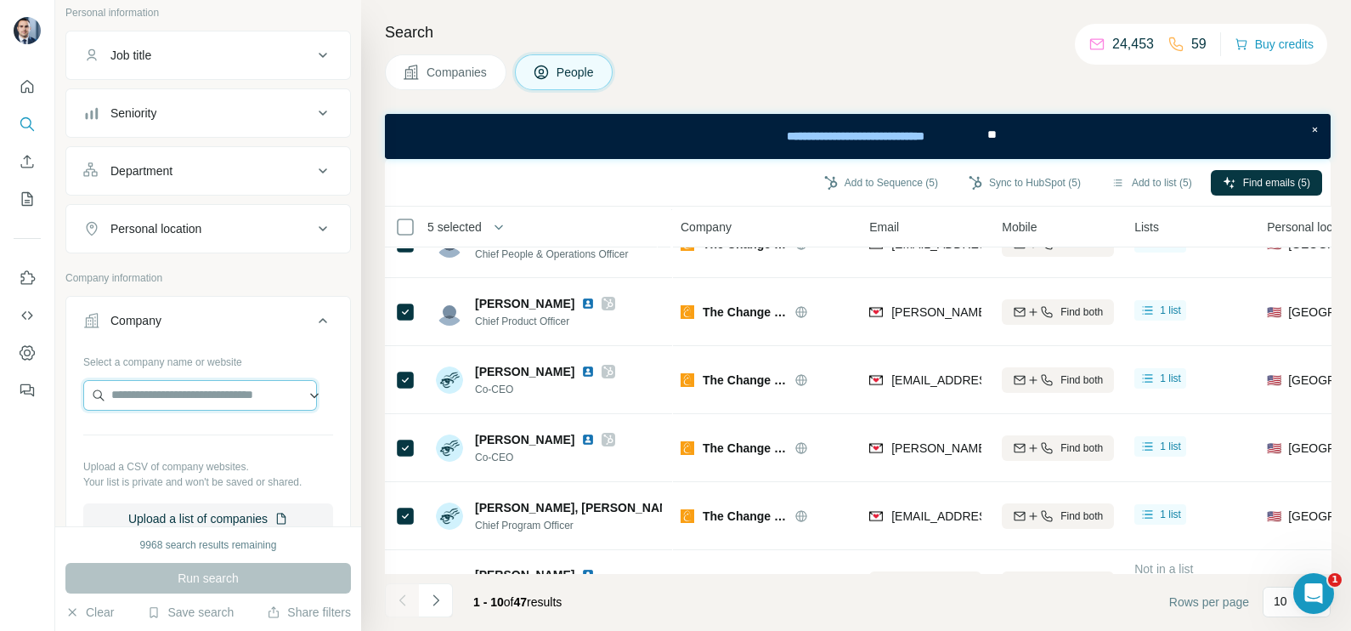
click at [196, 393] on input "text" at bounding box center [200, 395] width 234 height 31
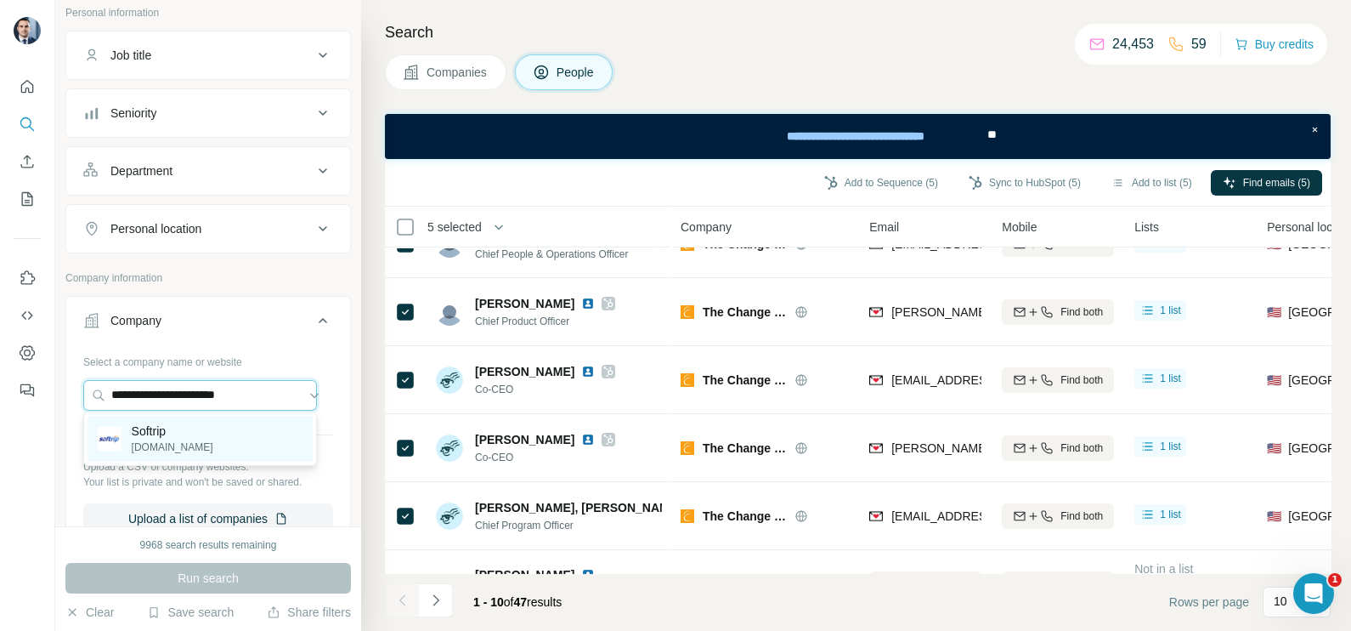
type input "**********"
click at [157, 438] on p "Softrip" at bounding box center [173, 430] width 82 height 17
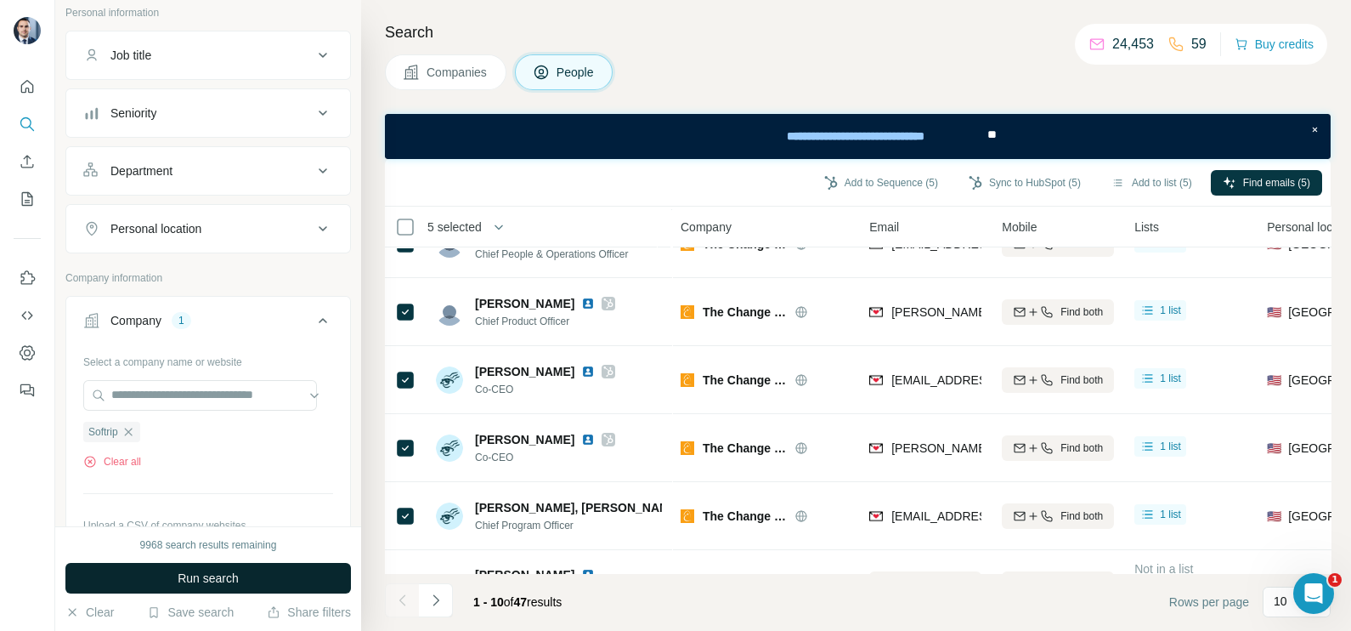
click at [208, 590] on button "Run search" at bounding box center [208, 578] width 286 height 31
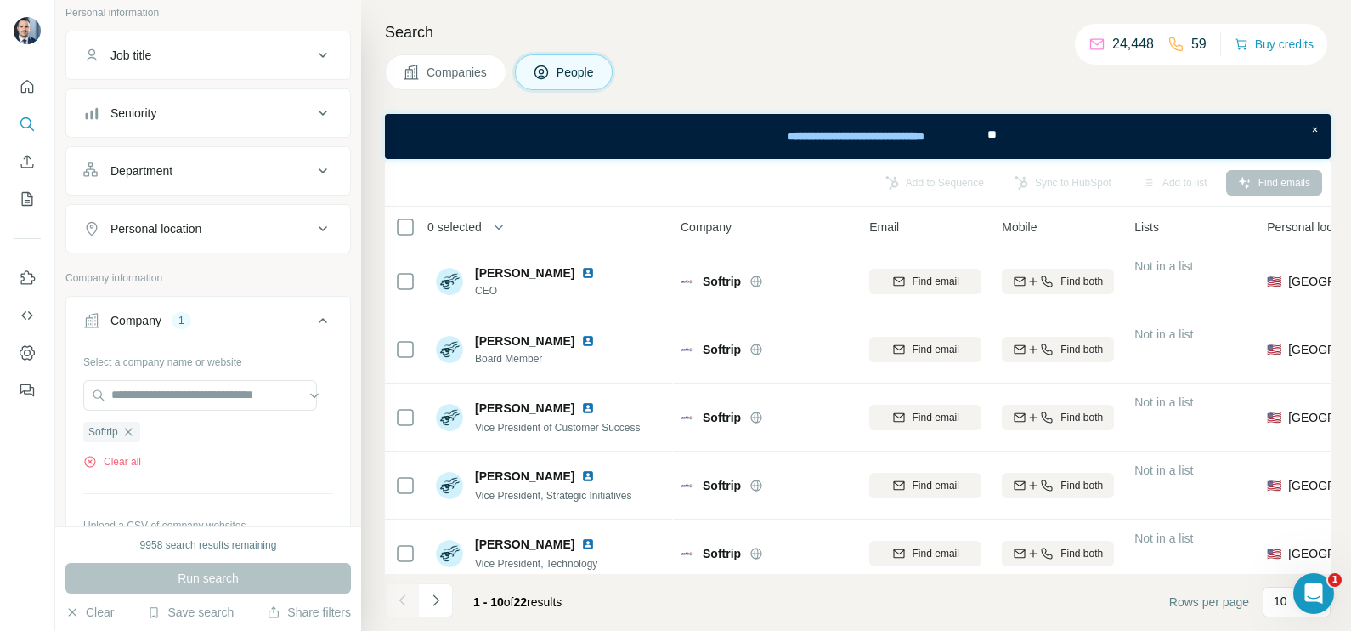
click at [459, 86] on button "Companies" at bounding box center [446, 72] width 122 height 36
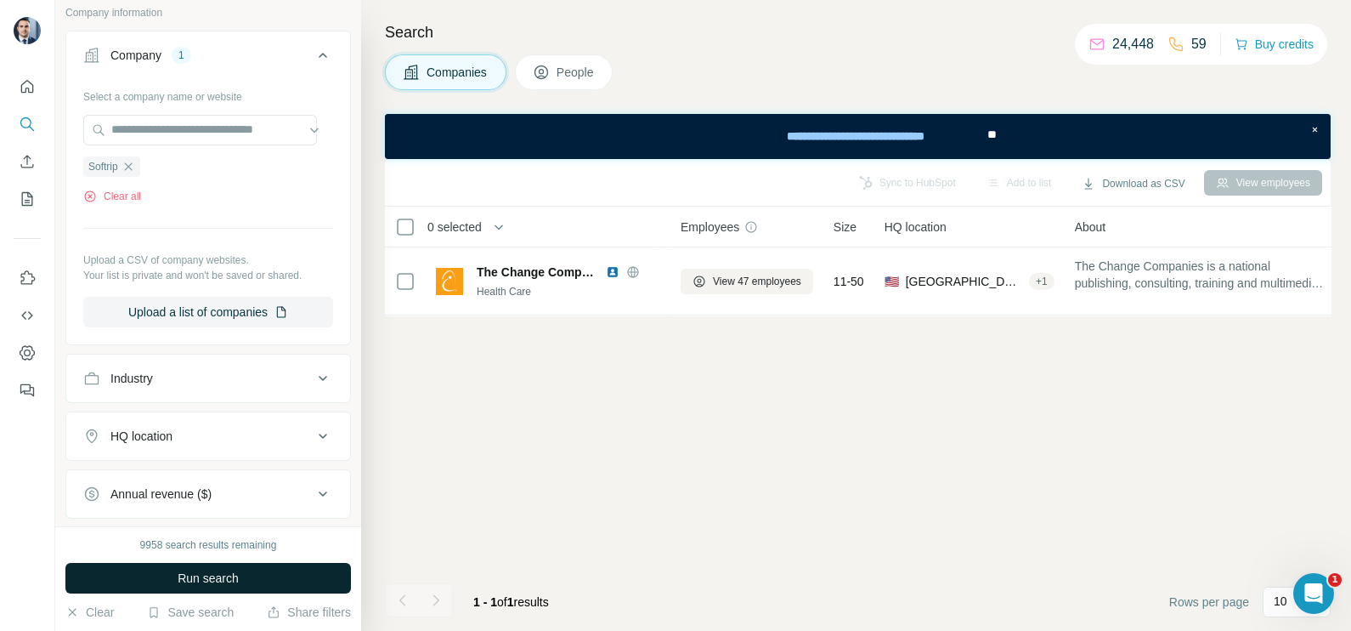
click at [271, 582] on button "Run search" at bounding box center [208, 578] width 286 height 31
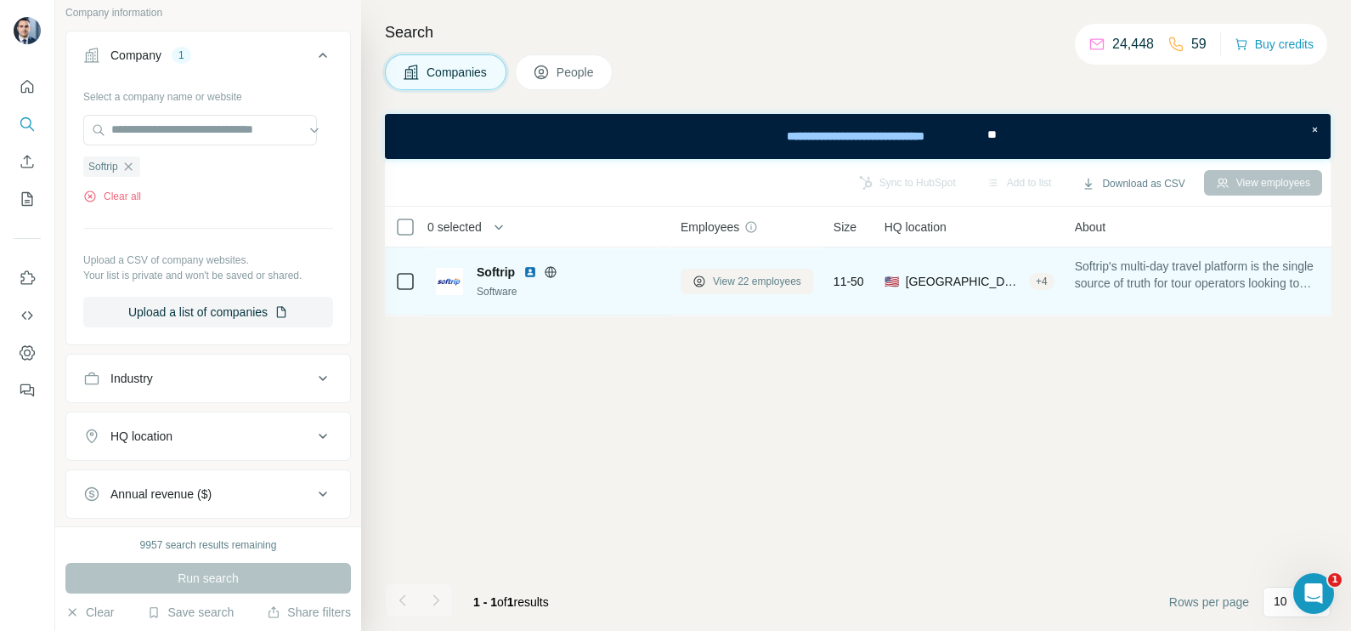
click at [756, 276] on span "View 22 employees" at bounding box center [757, 281] width 88 height 15
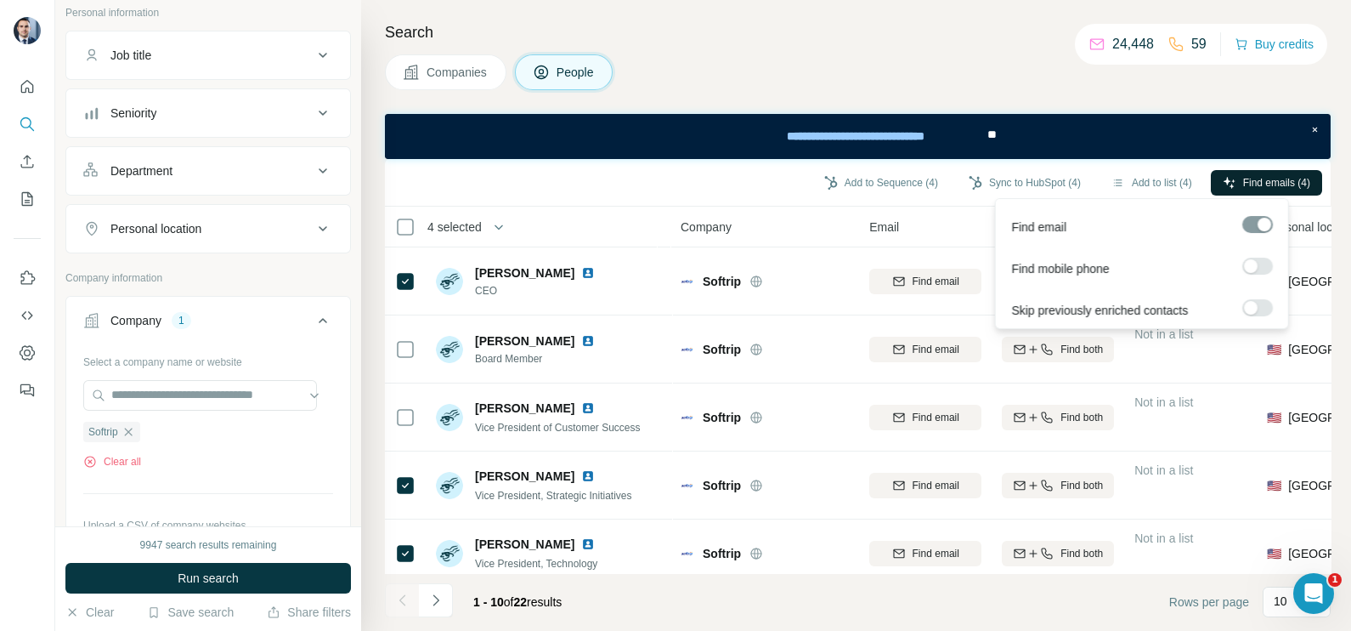
click at [1251, 184] on span "Find emails (4)" at bounding box center [1276, 182] width 67 height 15
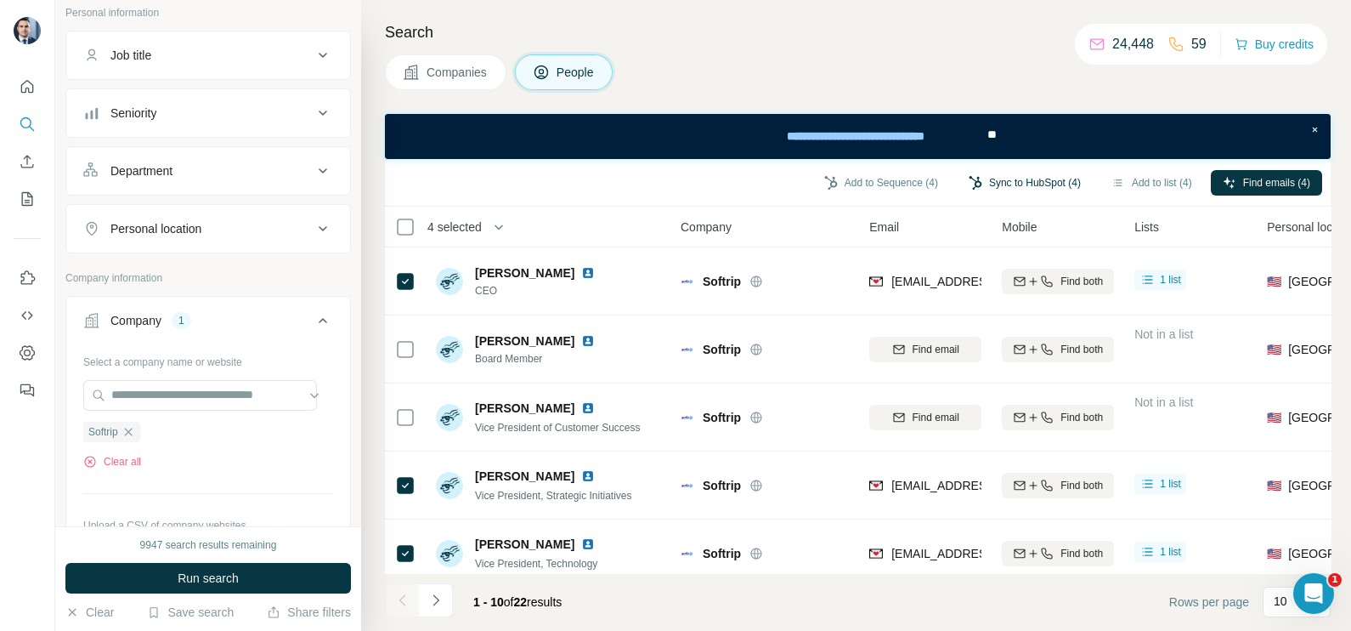
click at [1026, 185] on button "Sync to HubSpot (4)" at bounding box center [1025, 182] width 136 height 25
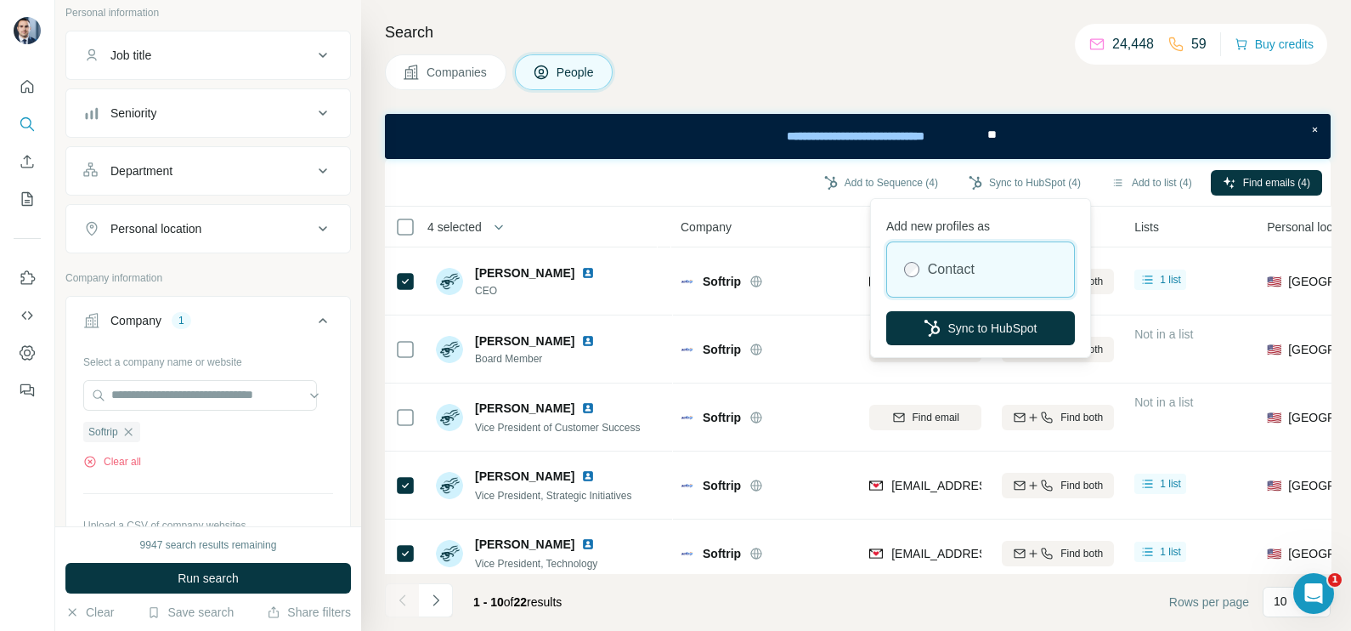
click at [947, 308] on div "Add new profiles as Contact Sync to HubSpot" at bounding box center [980, 277] width 212 height 151
click at [942, 321] on button "Sync to HubSpot" at bounding box center [980, 328] width 189 height 34
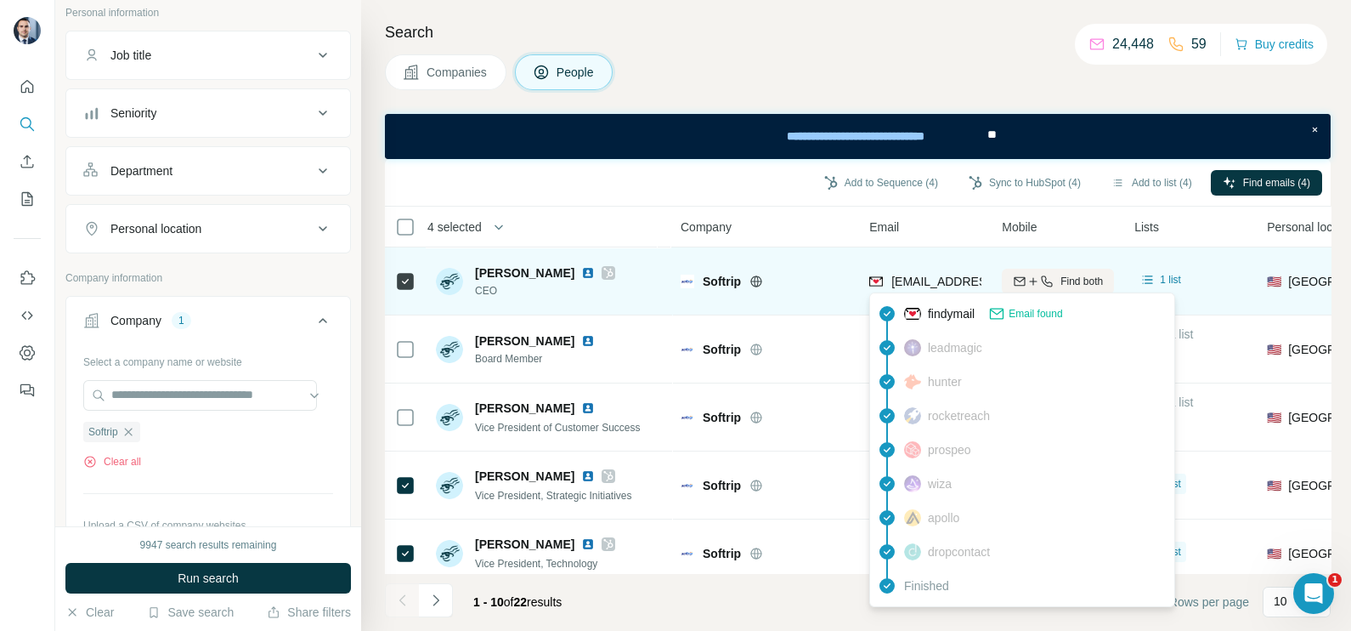
click at [926, 291] on div "[EMAIL_ADDRESS][DOMAIN_NAME]" at bounding box center [974, 283] width 210 height 20
copy tr "[EMAIL_ADDRESS][DOMAIN_NAME]"
click at [934, 279] on span "[EMAIL_ADDRESS][DOMAIN_NAME]" at bounding box center [991, 281] width 201 height 14
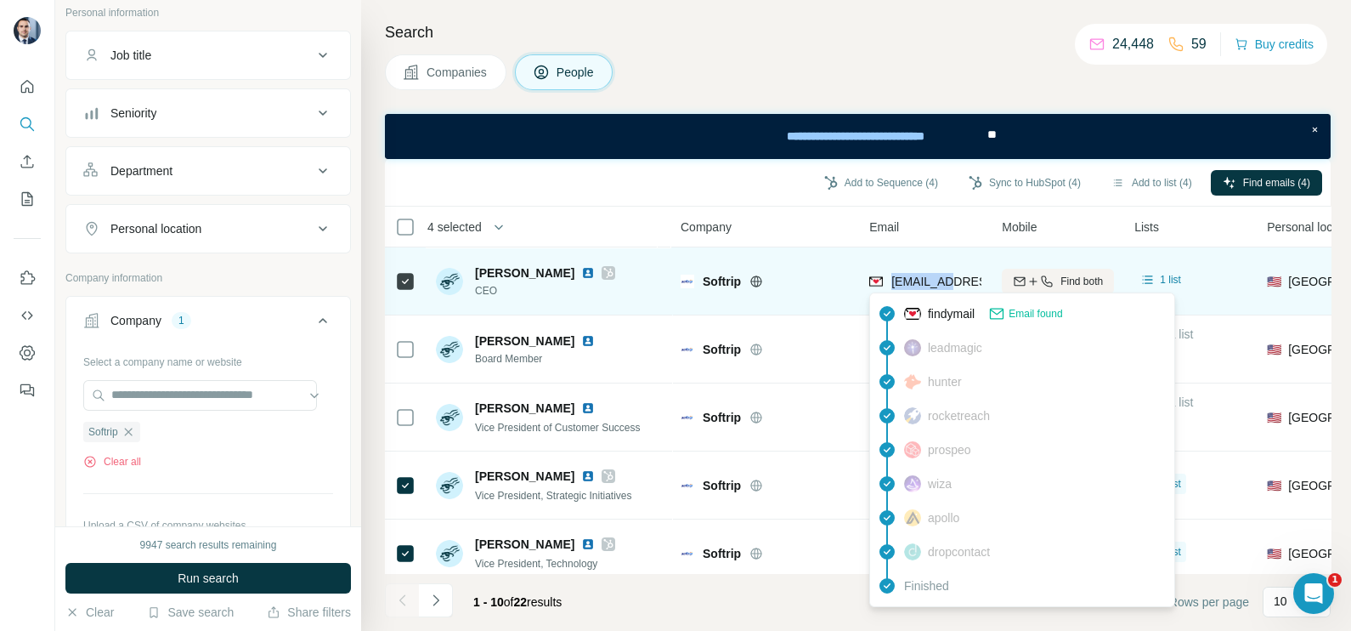
click at [934, 279] on span "[EMAIL_ADDRESS][DOMAIN_NAME]" at bounding box center [991, 281] width 201 height 14
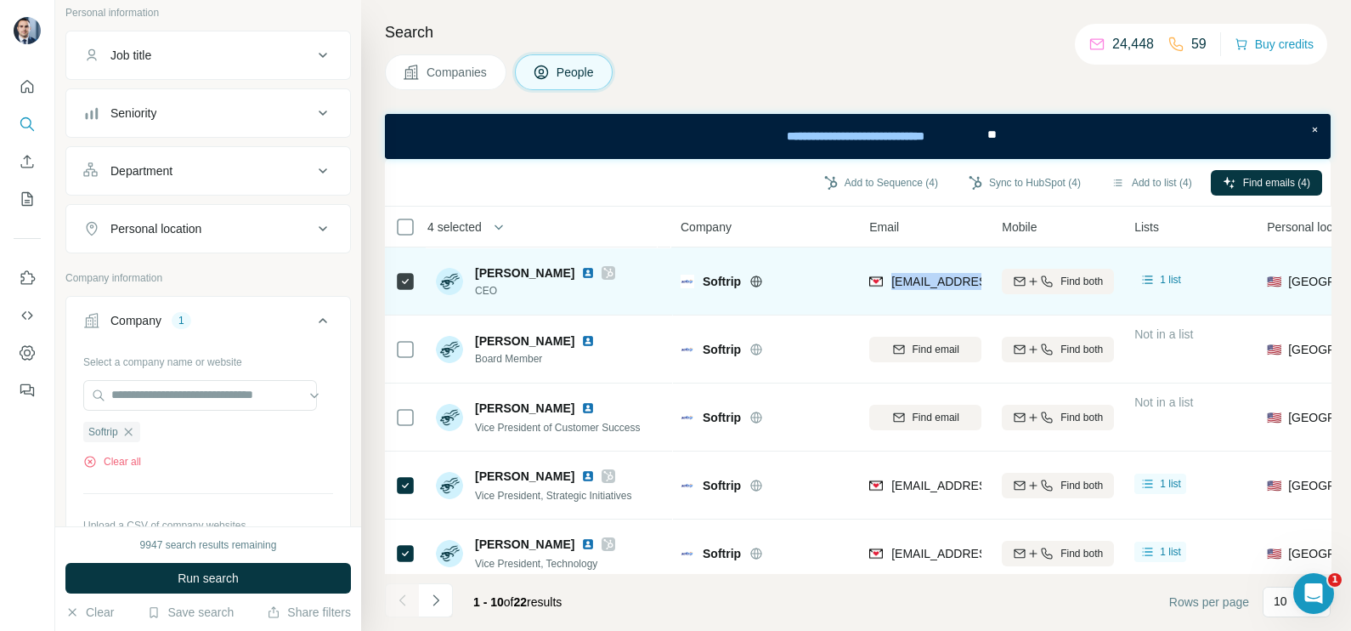
copy tr "[EMAIL_ADDRESS][DOMAIN_NAME]"
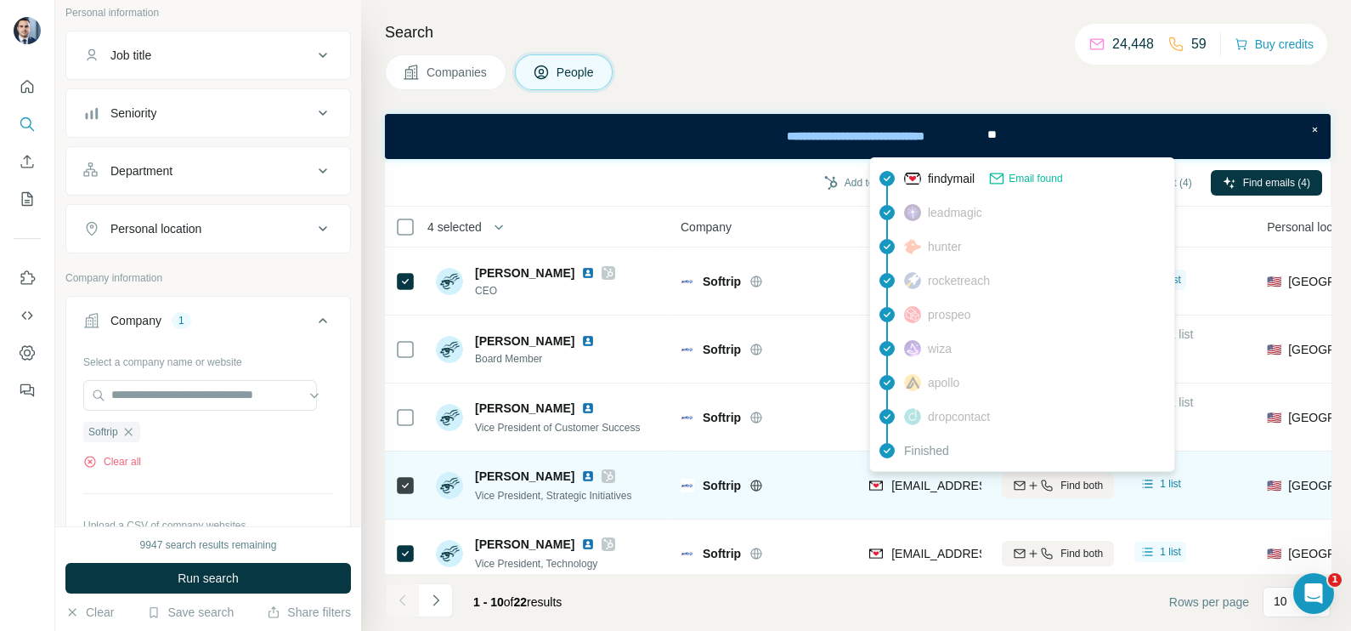
click at [902, 481] on span "[EMAIL_ADDRESS][DOMAIN_NAME]" at bounding box center [991, 485] width 201 height 14
copy span "mtompkins"
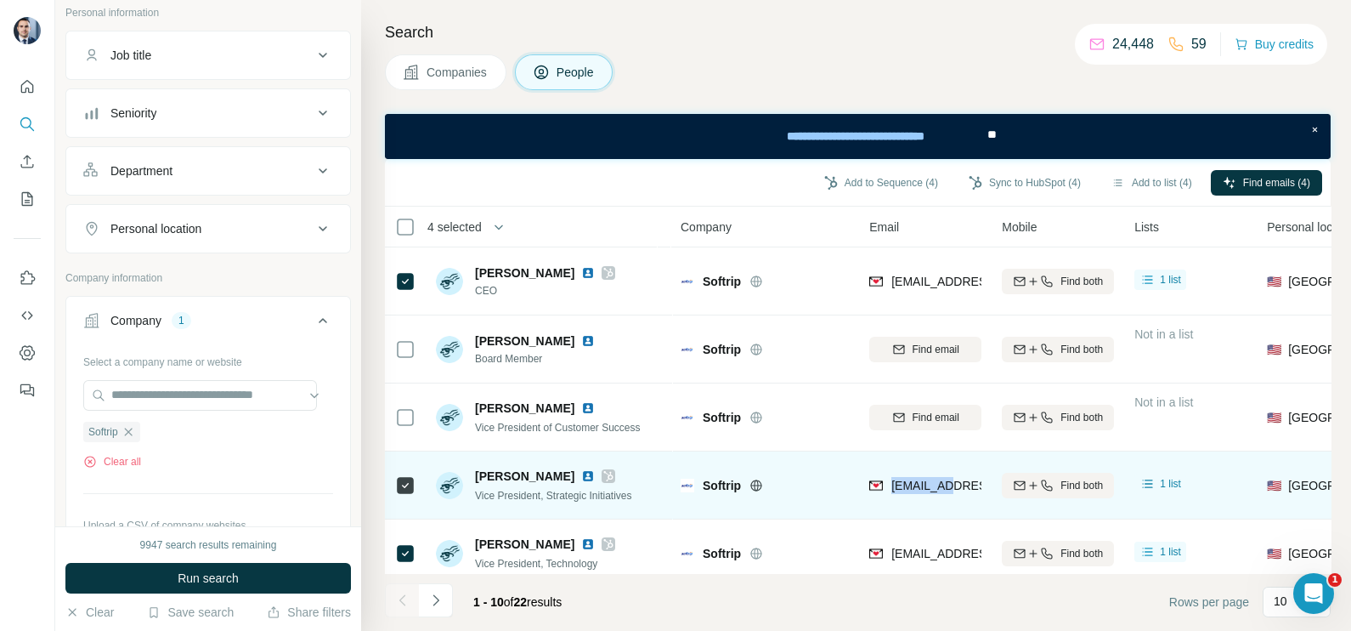
click at [921, 474] on div "[EMAIL_ADDRESS][DOMAIN_NAME]" at bounding box center [925, 484] width 112 height 47
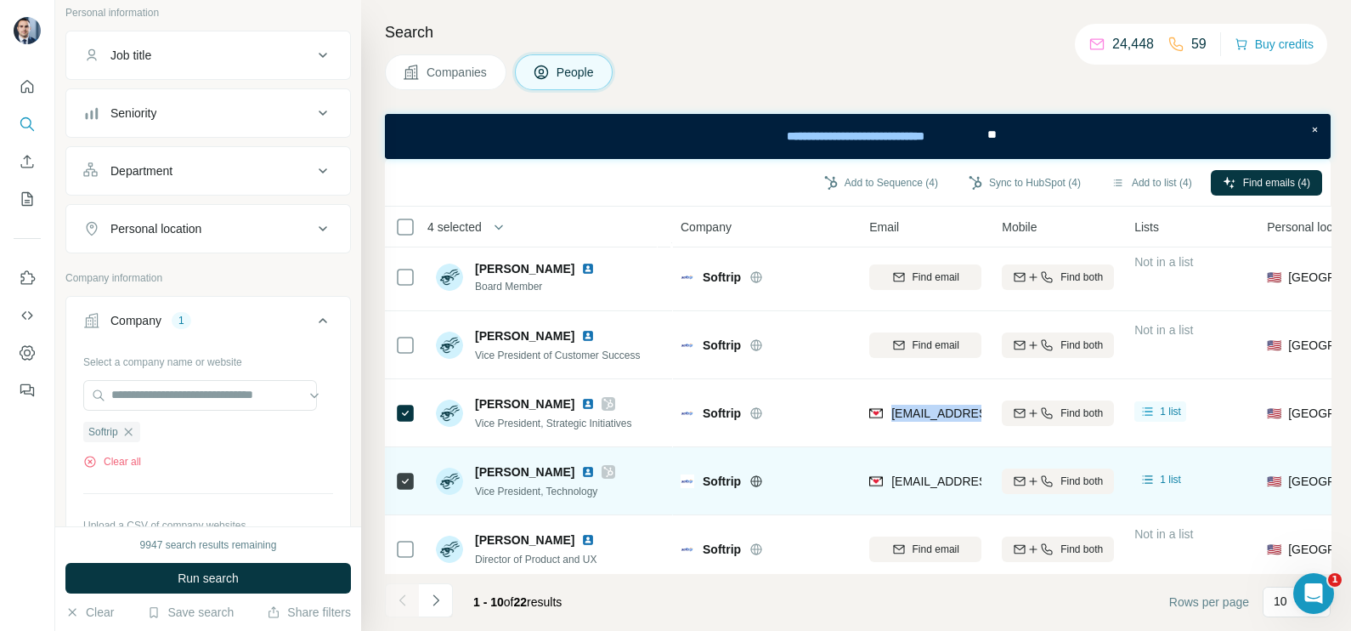
scroll to position [105, 0]
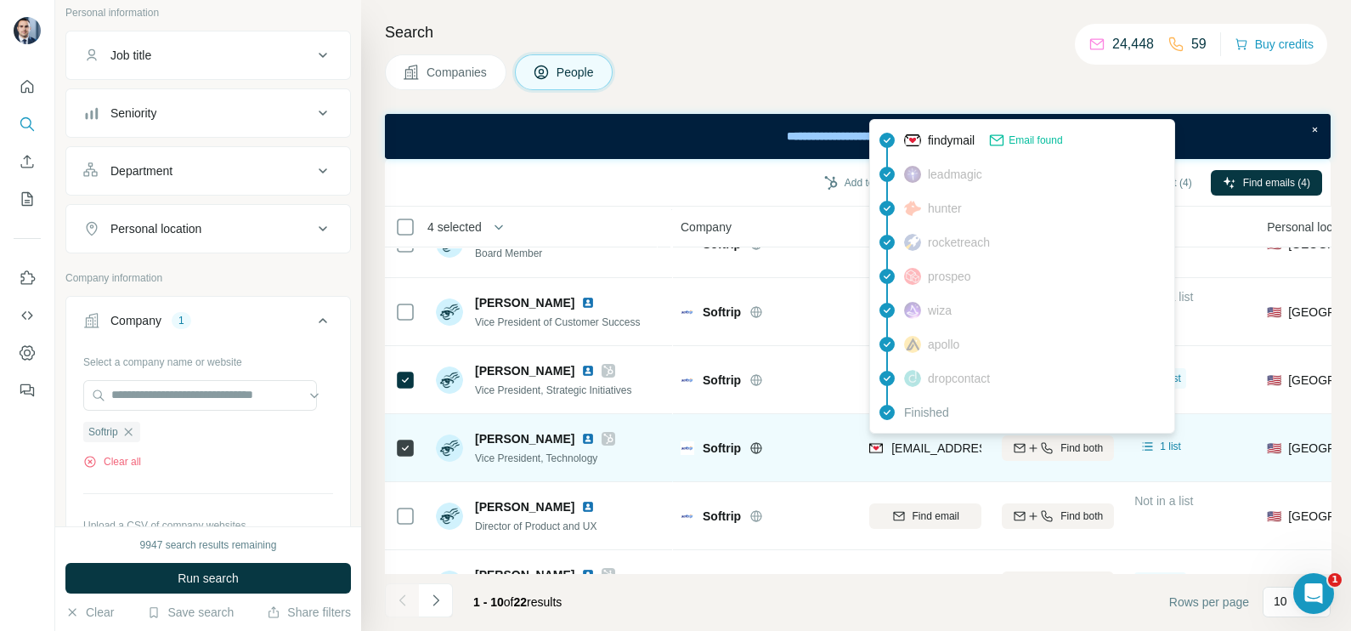
click at [913, 450] on span "[EMAIL_ADDRESS][DOMAIN_NAME]" at bounding box center [991, 448] width 201 height 14
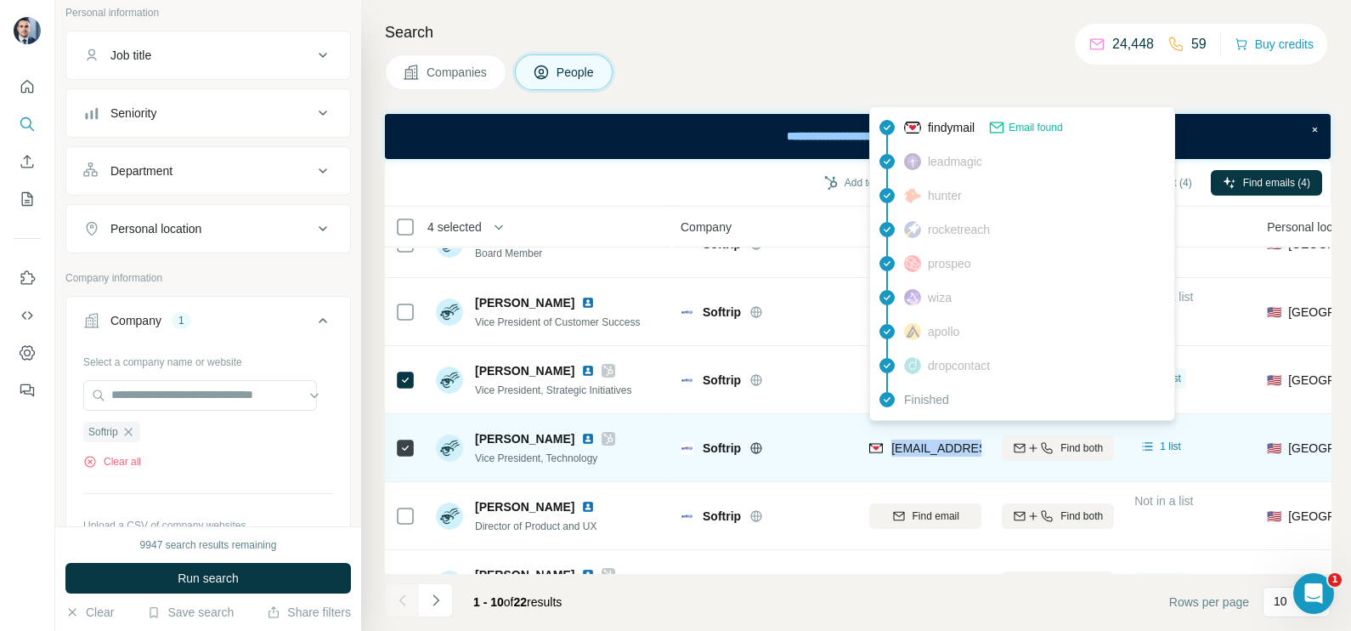
click at [913, 450] on span "[EMAIL_ADDRESS][DOMAIN_NAME]" at bounding box center [991, 448] width 201 height 14
copy tr "[EMAIL_ADDRESS][DOMAIN_NAME]"
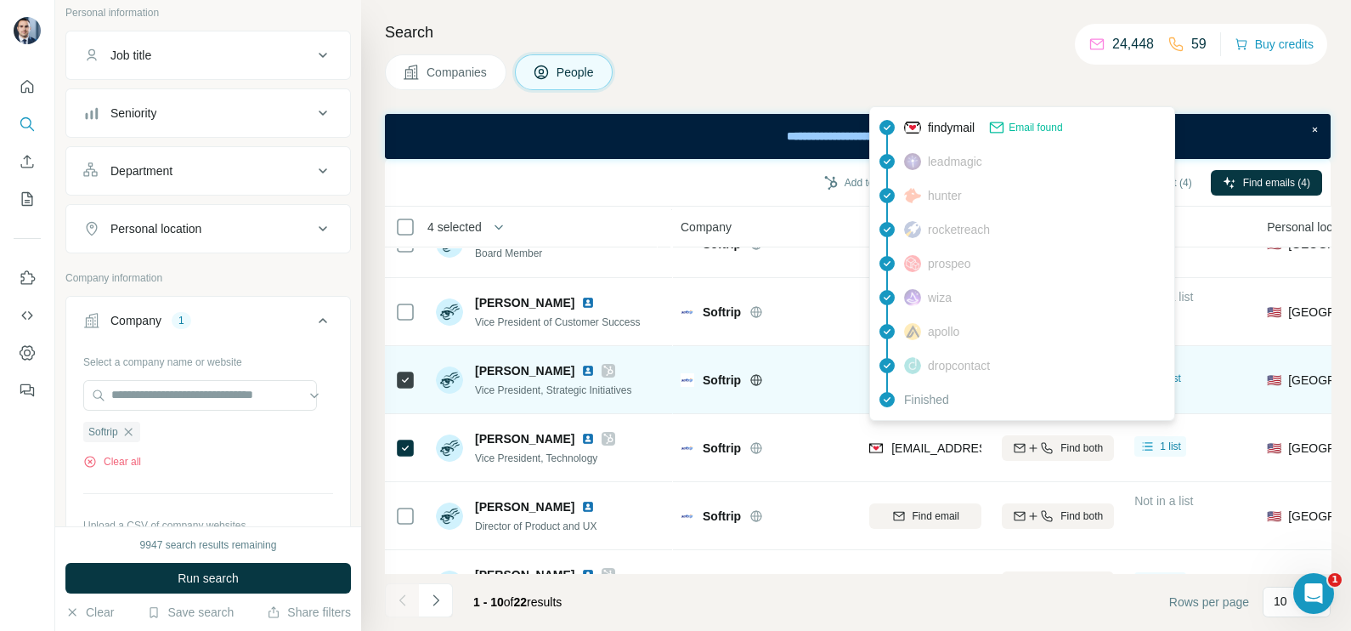
click at [845, 386] on div "Softrip" at bounding box center [776, 379] width 146 height 17
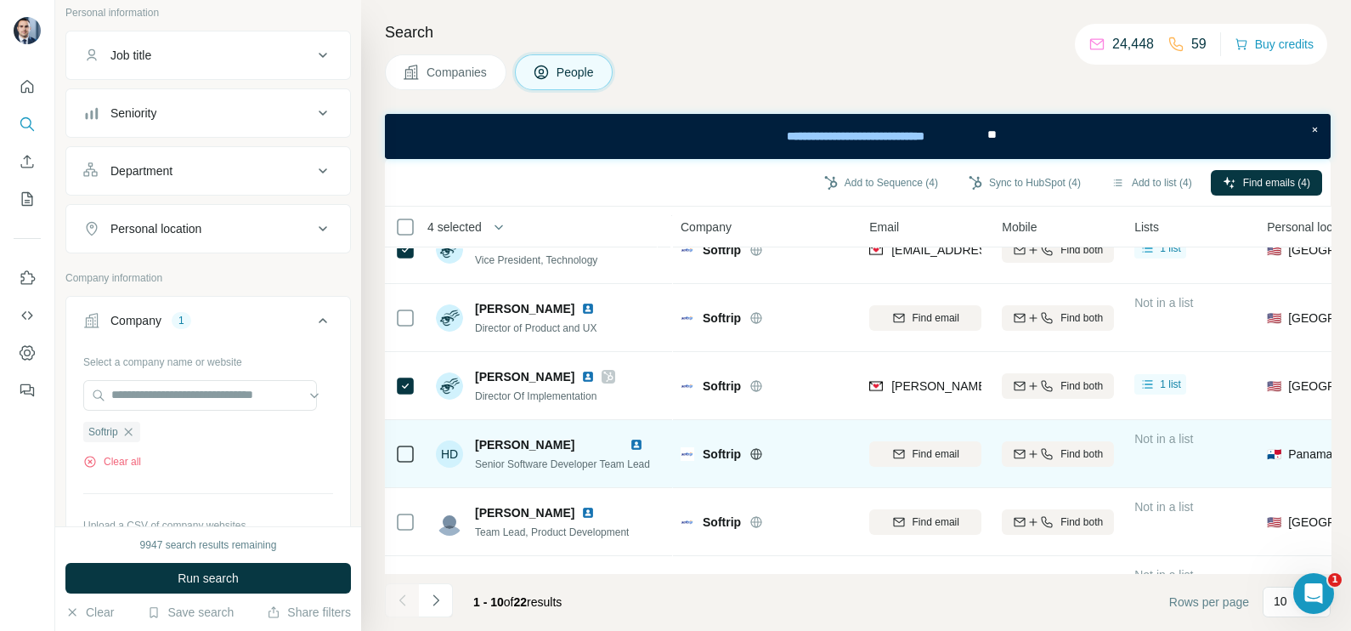
scroll to position [319, 0]
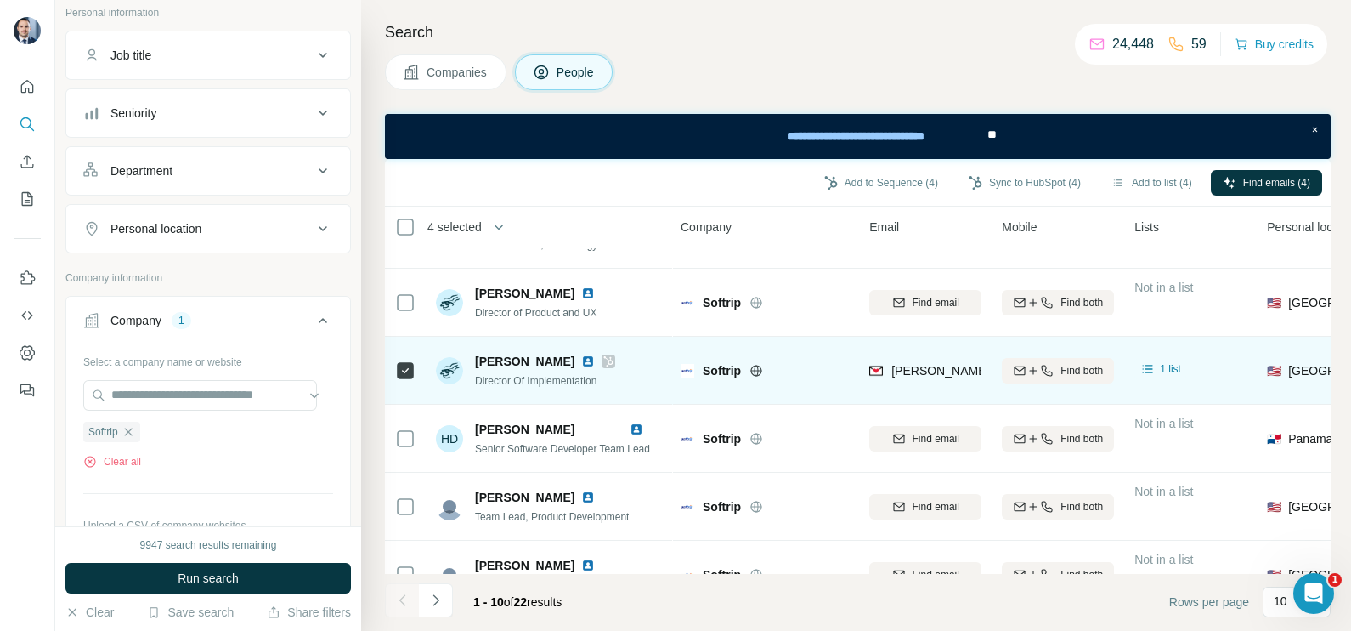
click at [920, 390] on div "[PERSON_NAME][EMAIL_ADDRESS][DOMAIN_NAME]" at bounding box center [925, 370] width 112 height 47
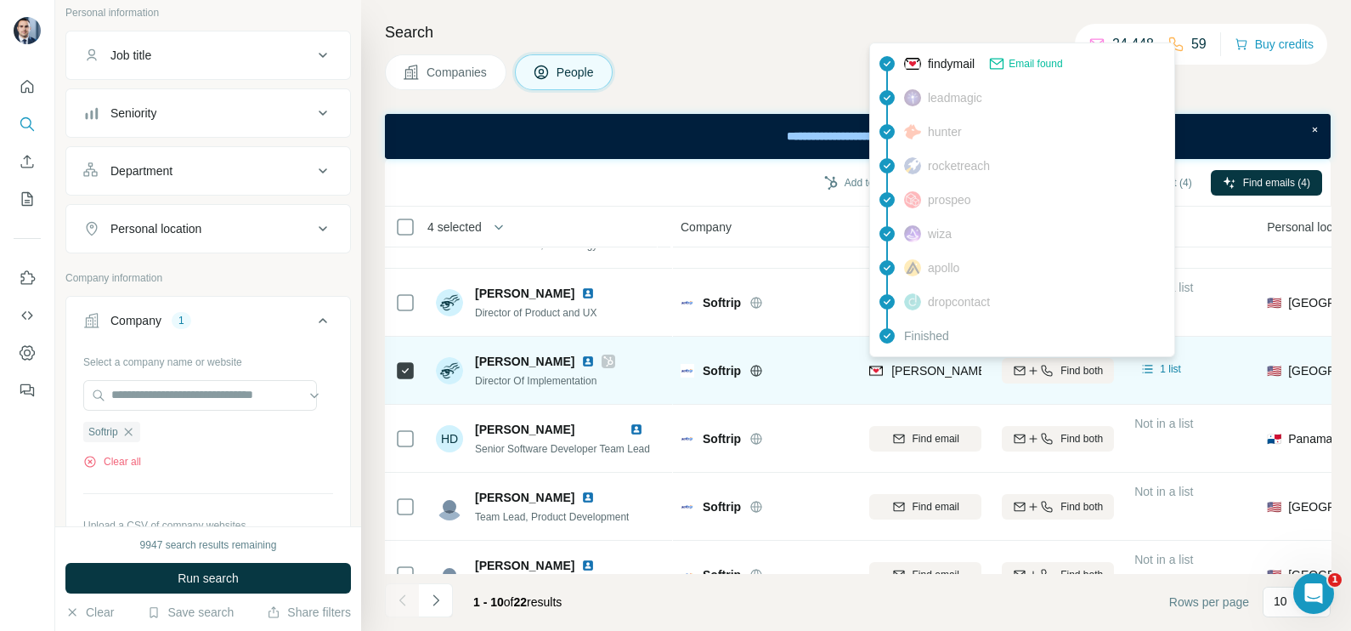
click at [910, 374] on span "[PERSON_NAME][EMAIL_ADDRESS][DOMAIN_NAME]" at bounding box center [1040, 371] width 299 height 14
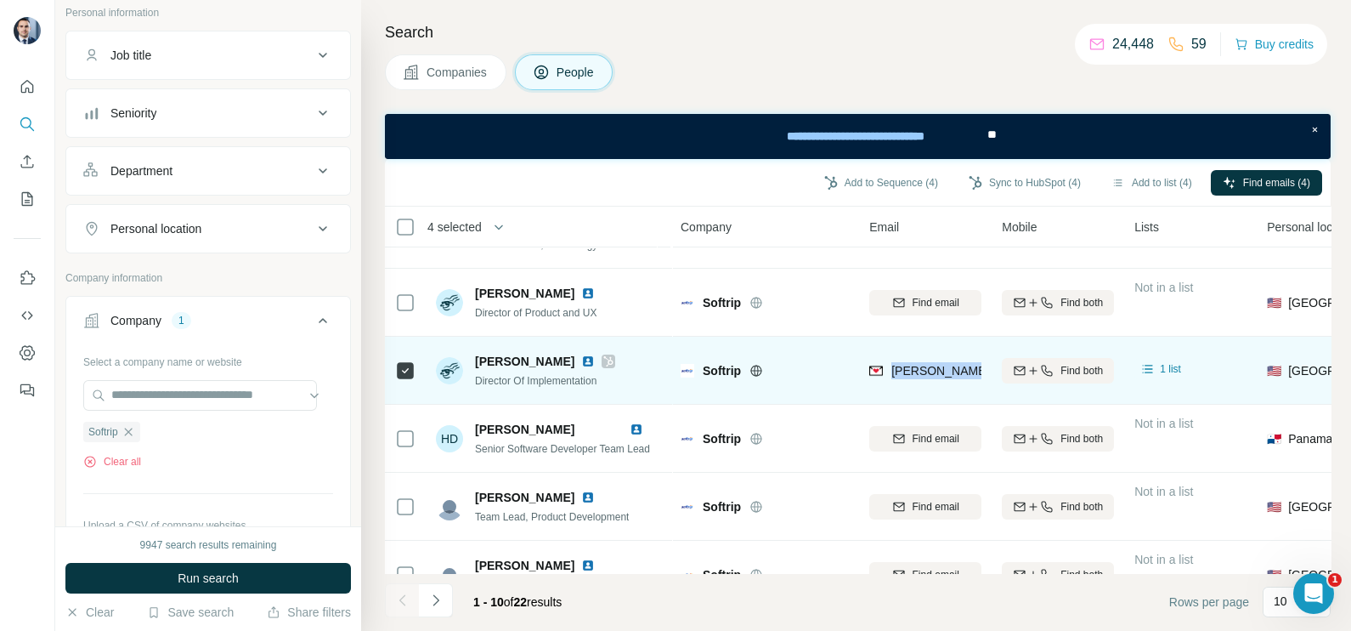
click at [910, 374] on span "[PERSON_NAME][EMAIL_ADDRESS][DOMAIN_NAME]" at bounding box center [1040, 371] width 299 height 14
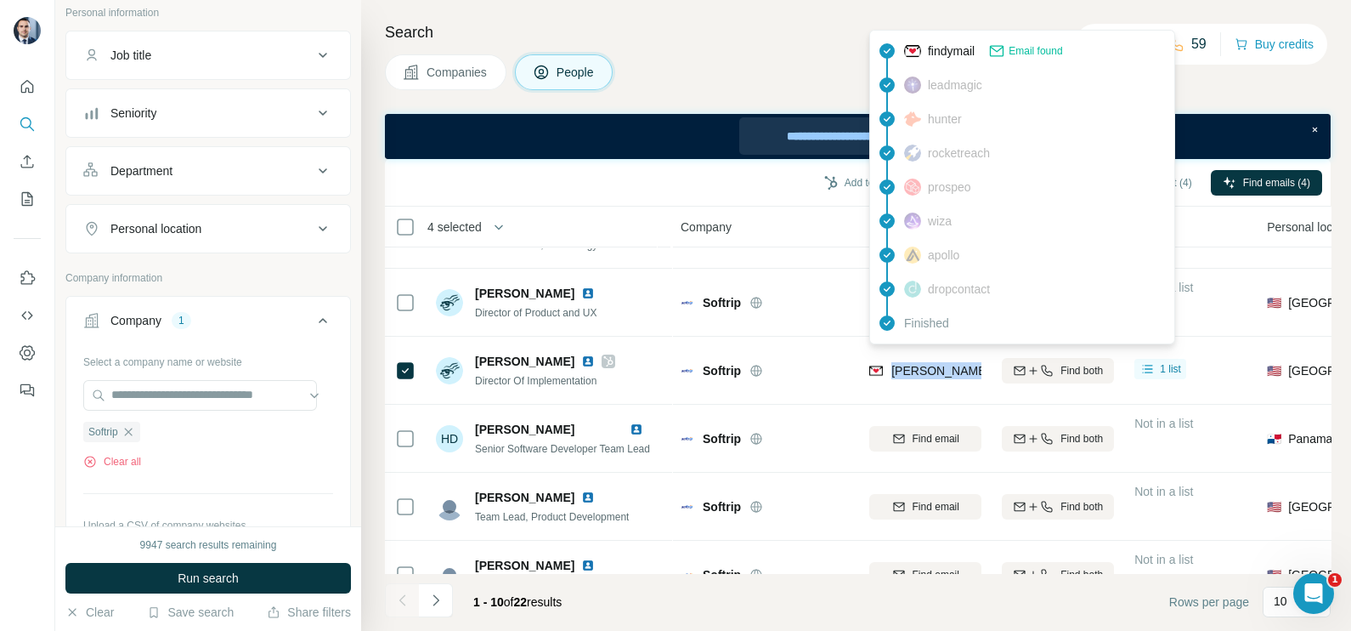
copy tr "[PERSON_NAME][EMAIL_ADDRESS][DOMAIN_NAME]"
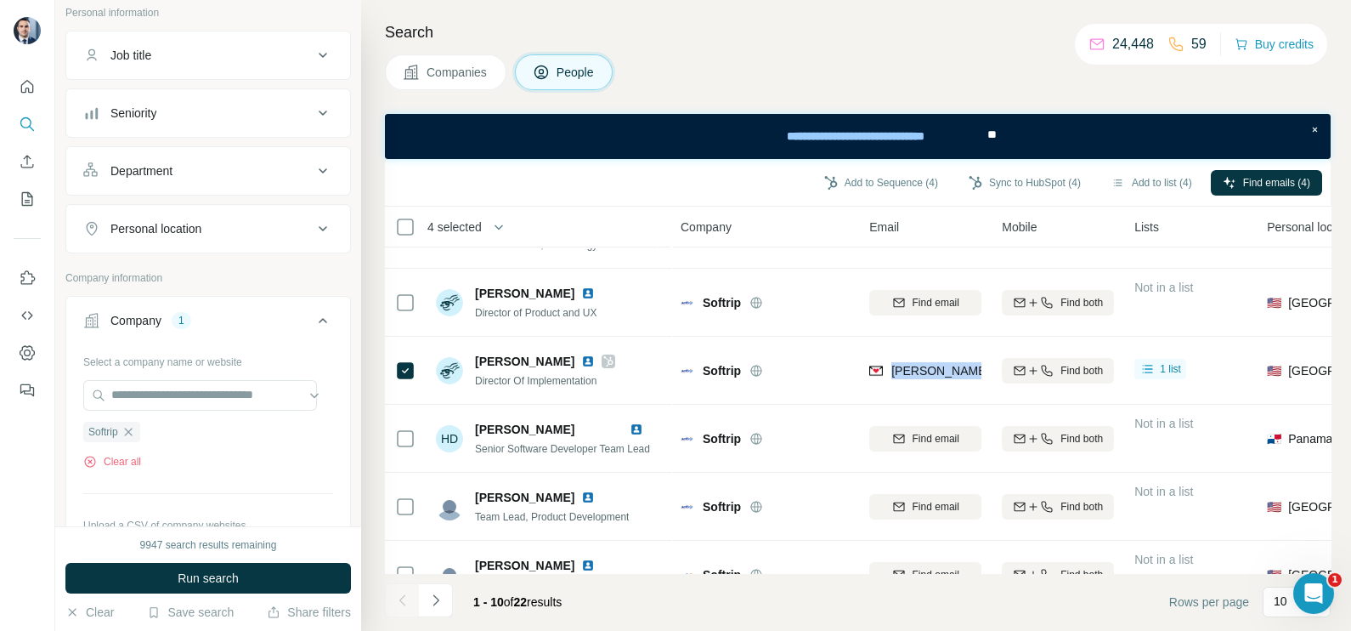
click at [451, 73] on span "Companies" at bounding box center [458, 72] width 62 height 17
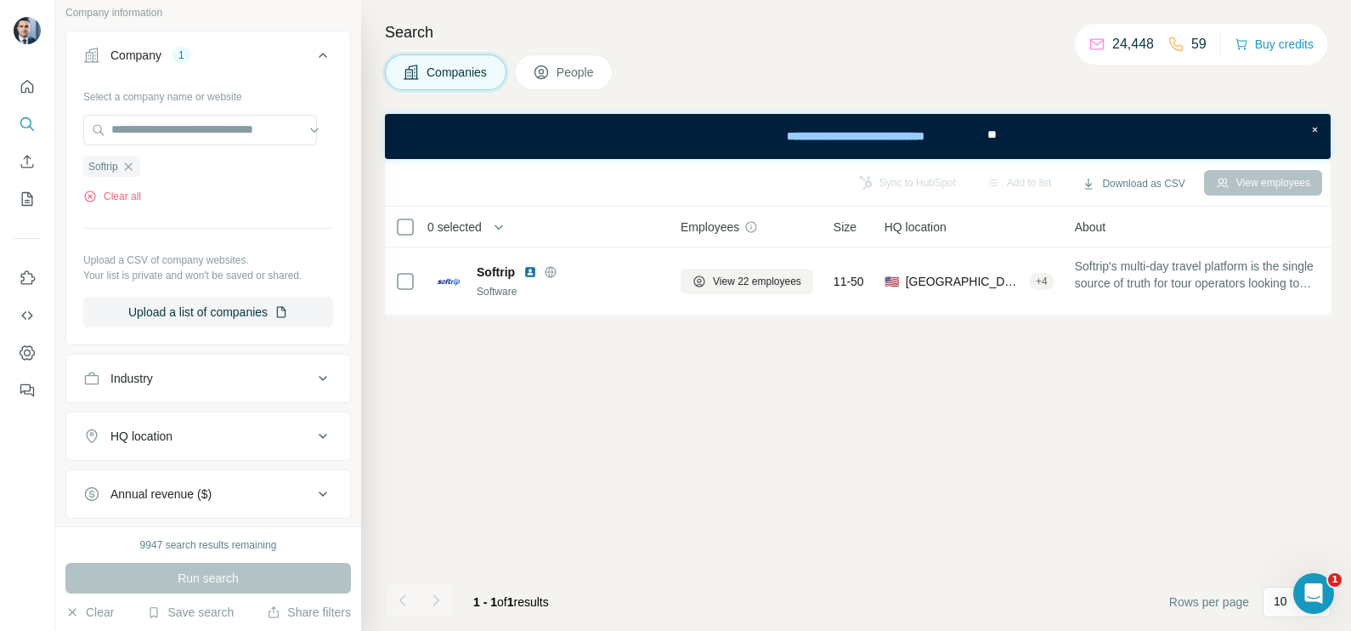
scroll to position [0, 0]
click at [131, 157] on div "Softrip" at bounding box center [111, 166] width 57 height 20
click at [132, 162] on icon "button" at bounding box center [128, 166] width 8 height 8
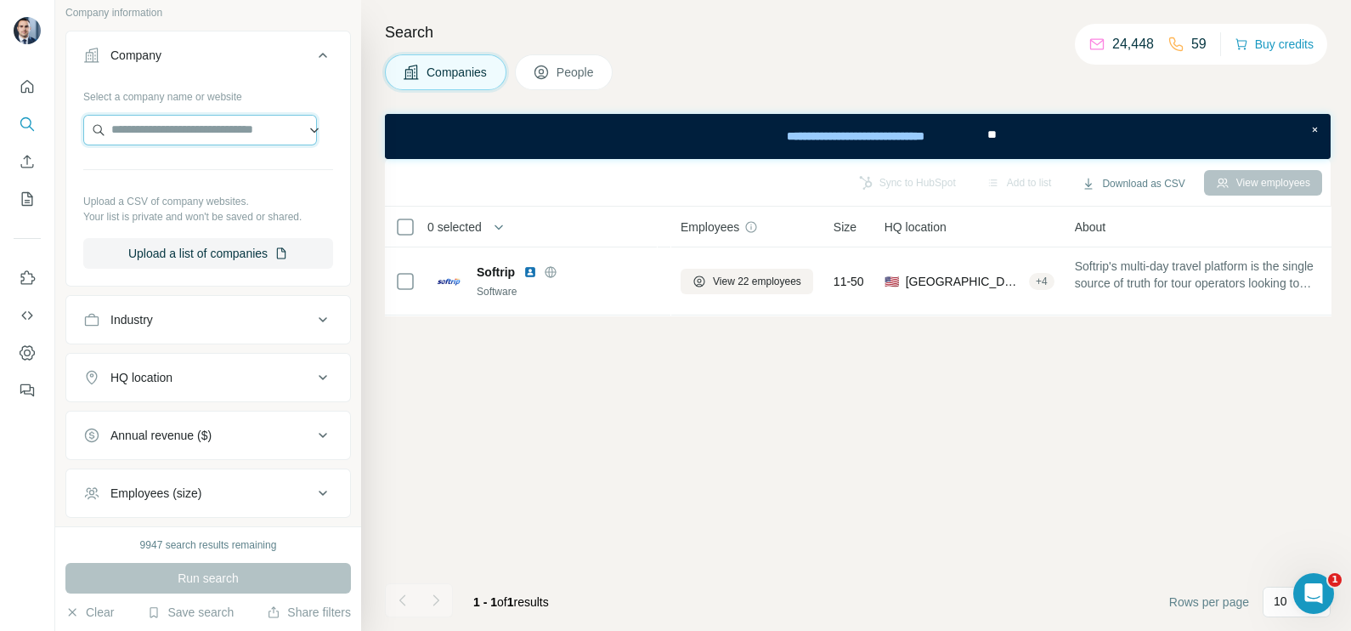
click at [149, 133] on input "text" at bounding box center [200, 130] width 234 height 31
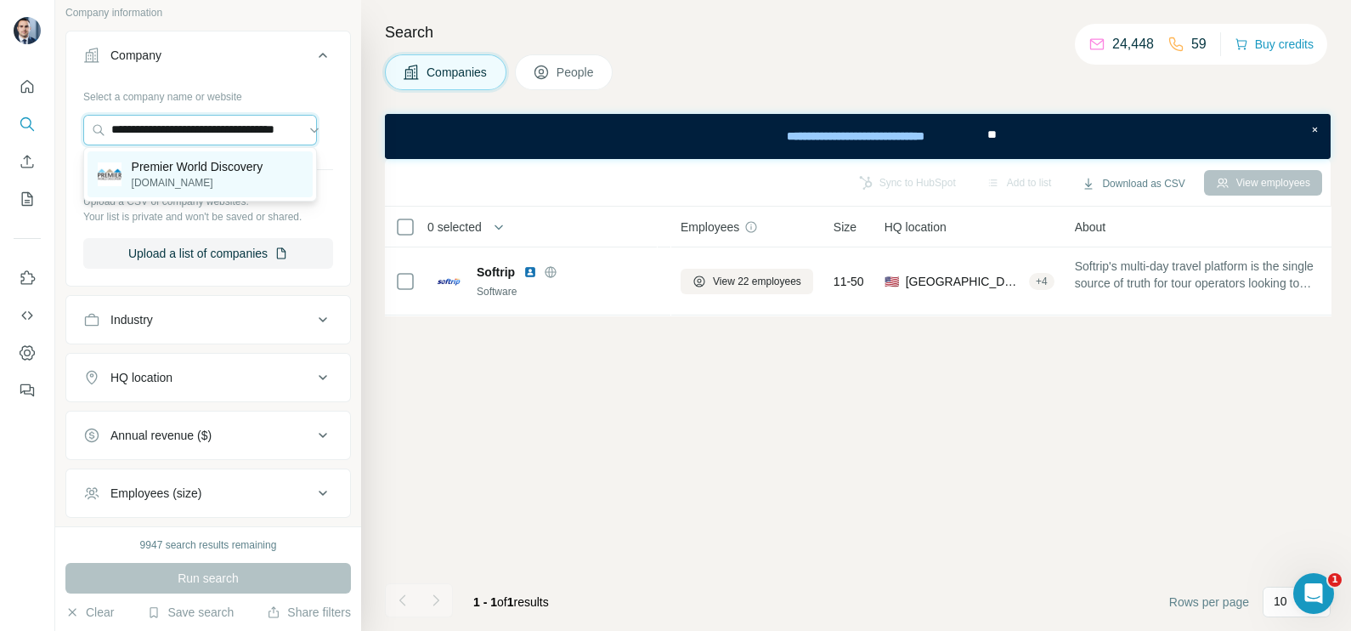
type input "**********"
click at [171, 179] on p "[DOMAIN_NAME]" at bounding box center [198, 182] width 132 height 15
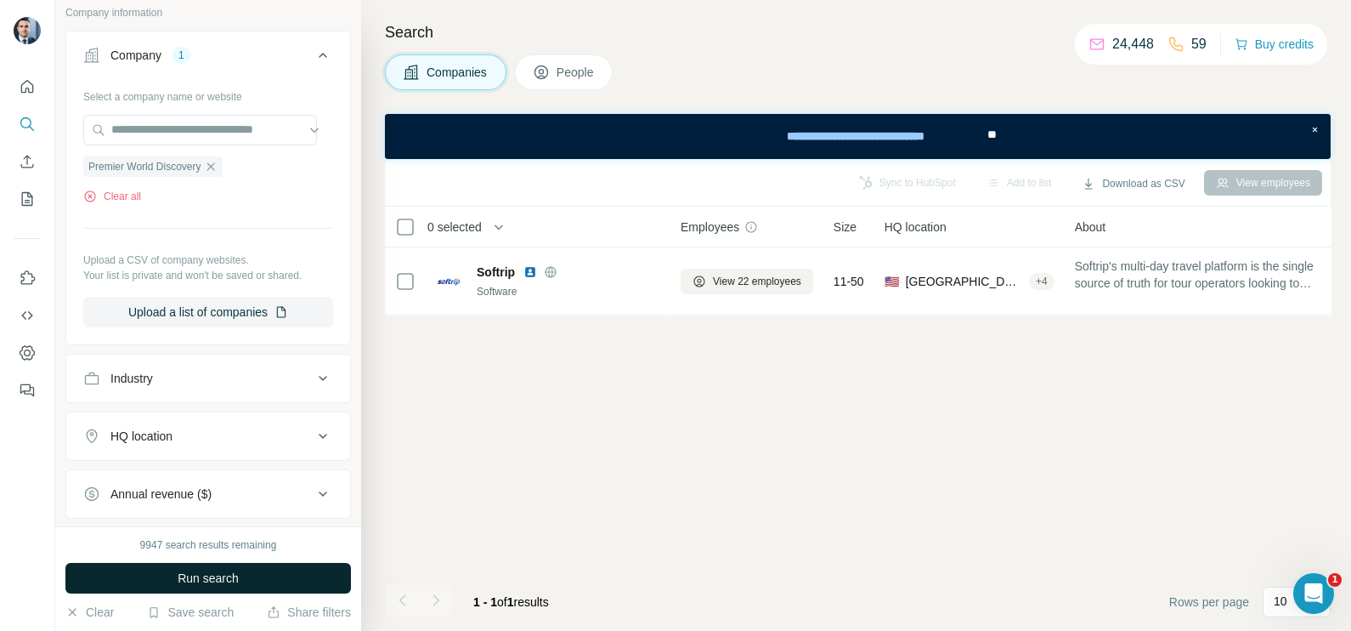
click at [177, 566] on button "Run search" at bounding box center [208, 578] width 286 height 31
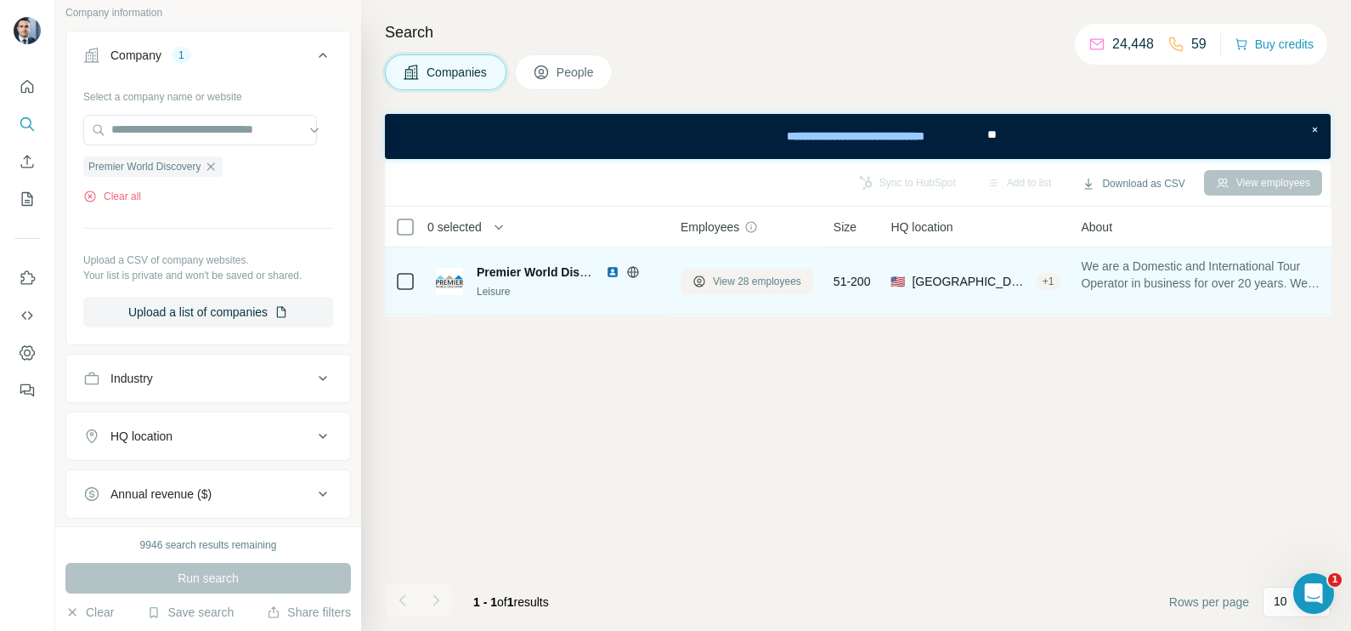
click at [732, 277] on span "View 28 employees" at bounding box center [757, 281] width 88 height 15
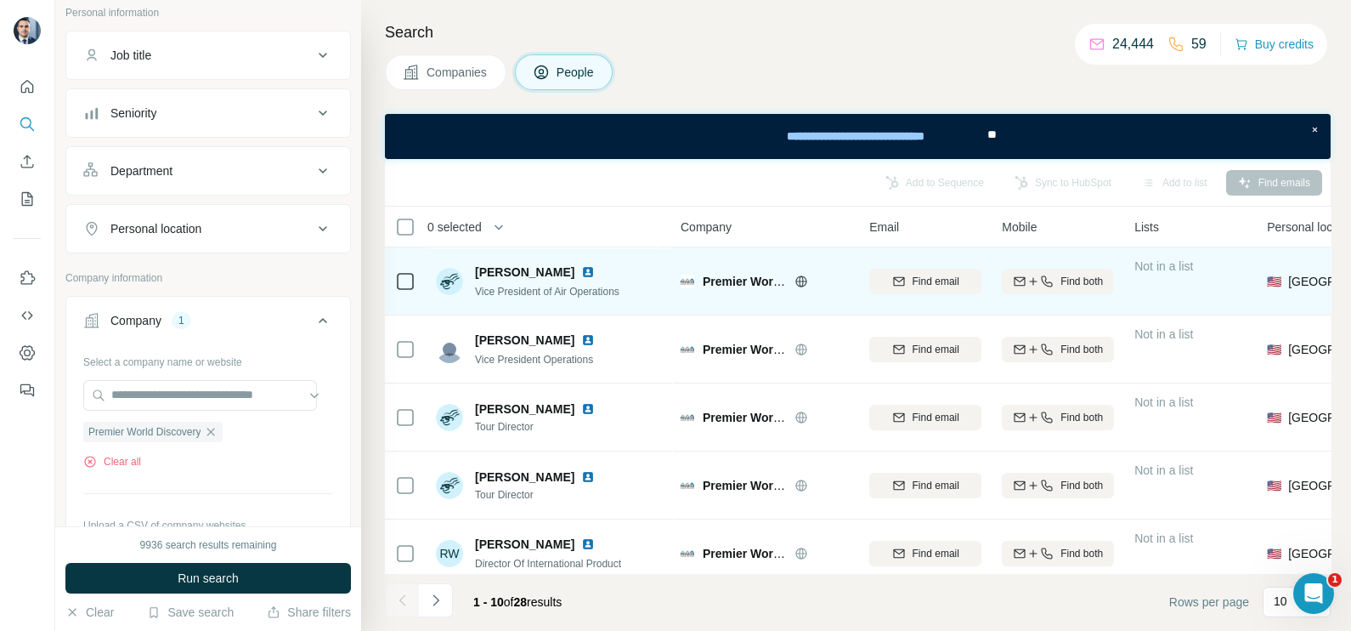
click at [395, 285] on icon at bounding box center [405, 281] width 20 height 20
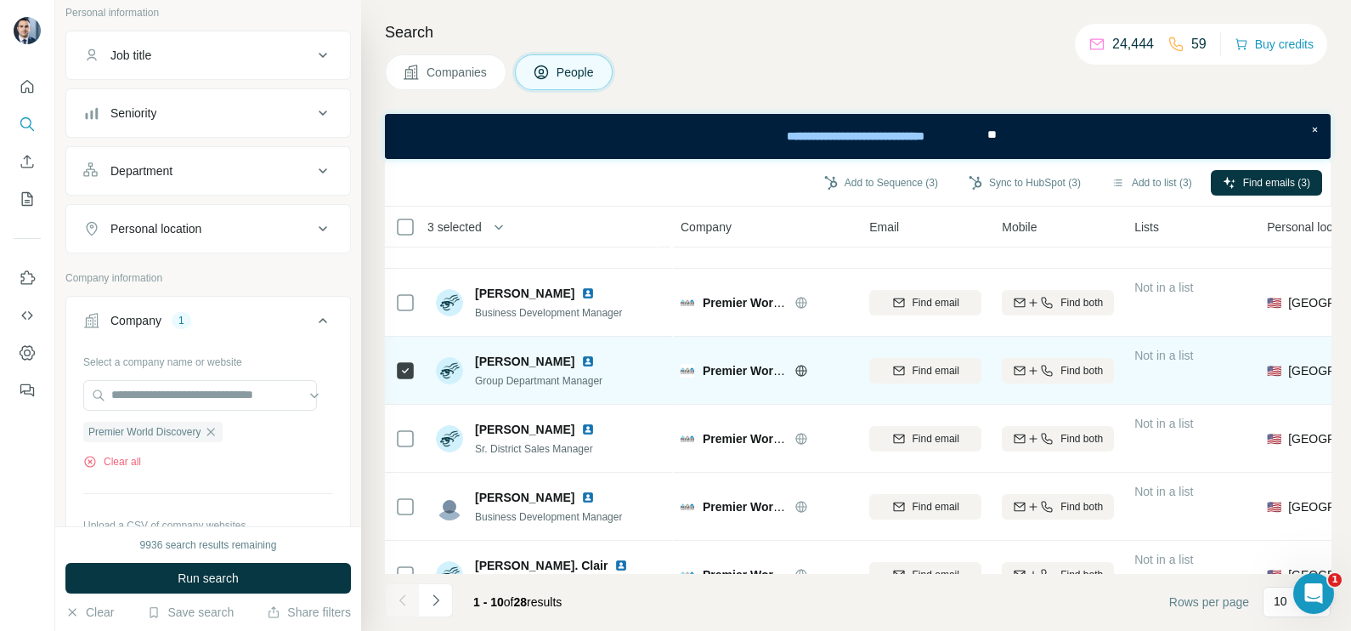
scroll to position [365, 0]
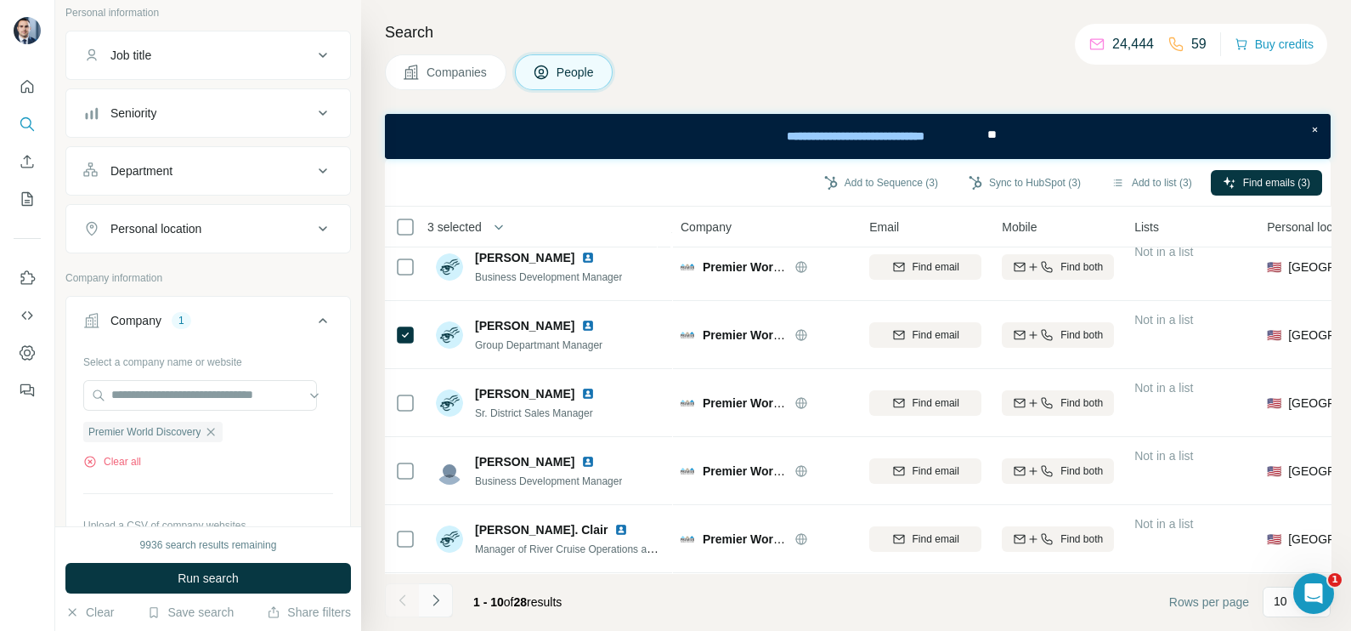
click at [442, 599] on icon "Navigate to next page" at bounding box center [435, 599] width 17 height 17
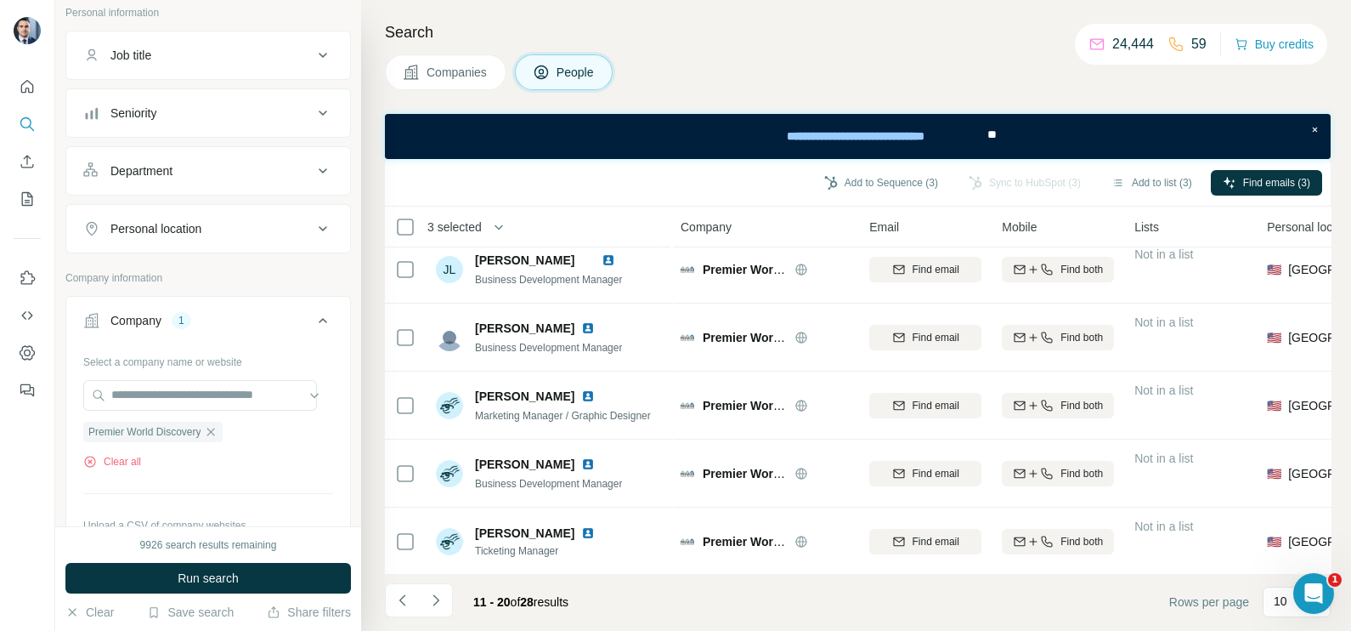
scroll to position [0, 0]
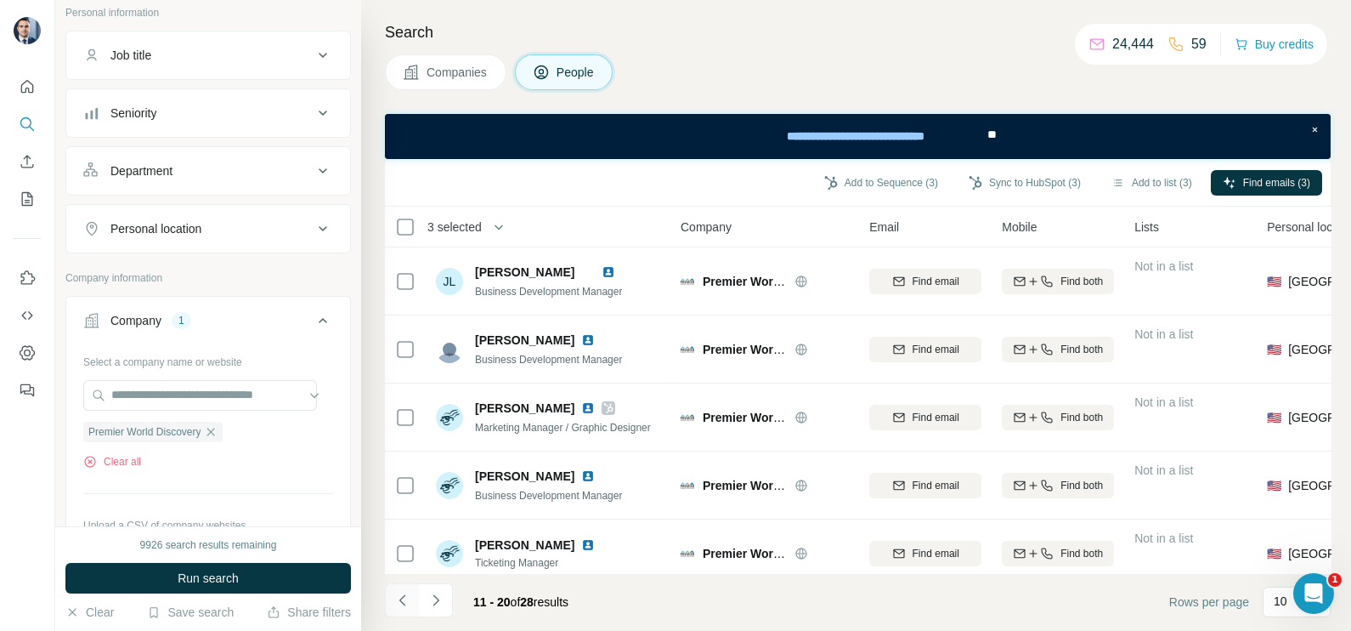
click at [400, 605] on icon "Navigate to previous page" at bounding box center [402, 599] width 17 height 17
click at [400, 605] on div at bounding box center [402, 600] width 34 height 34
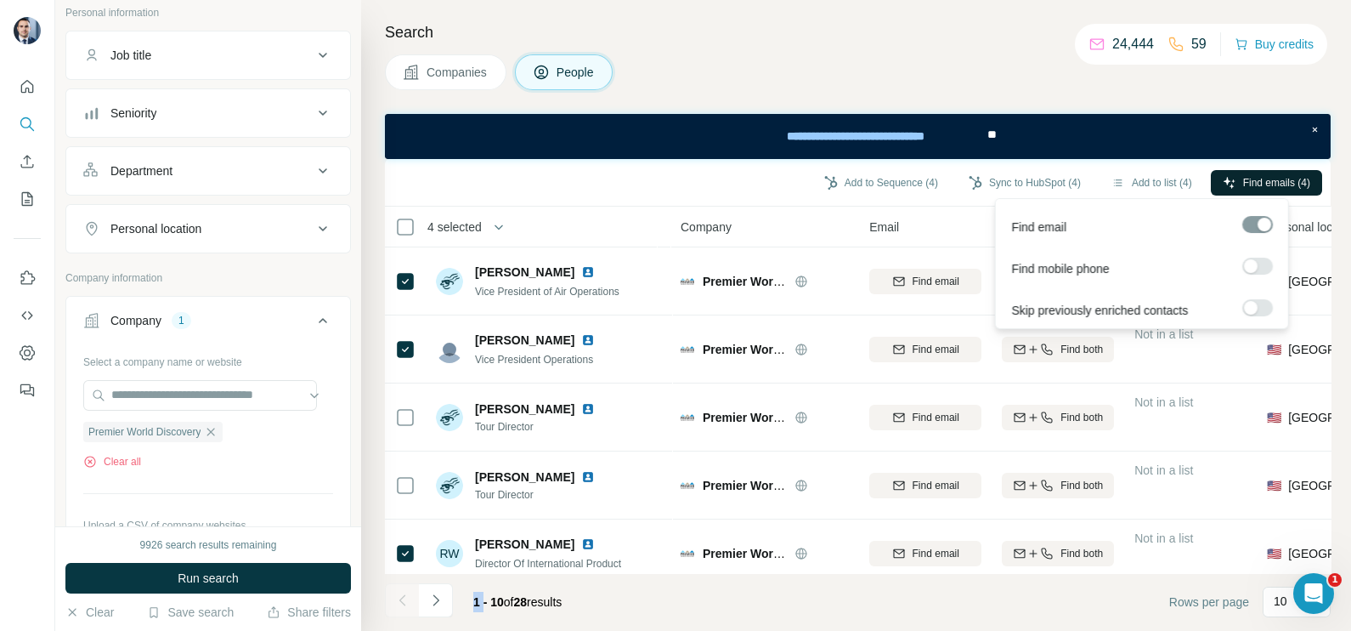
click at [1263, 186] on span "Find emails (4)" at bounding box center [1276, 182] width 67 height 15
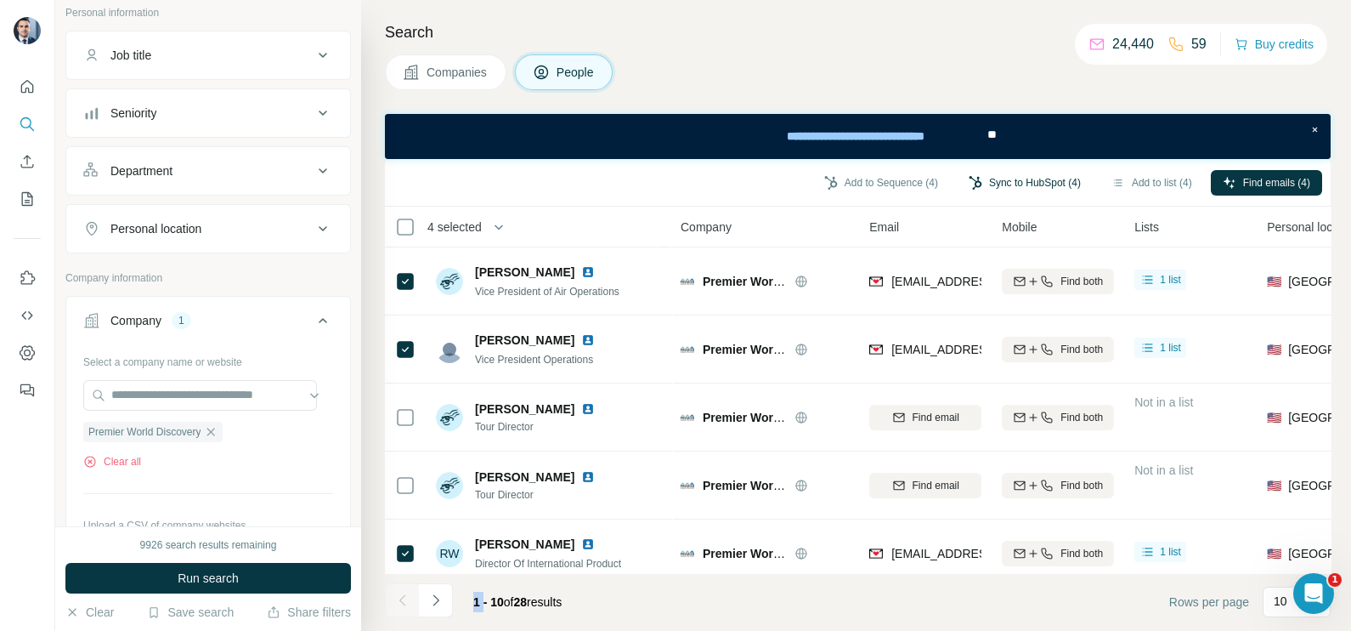
click at [1030, 171] on button "Sync to HubSpot (4)" at bounding box center [1025, 182] width 136 height 25
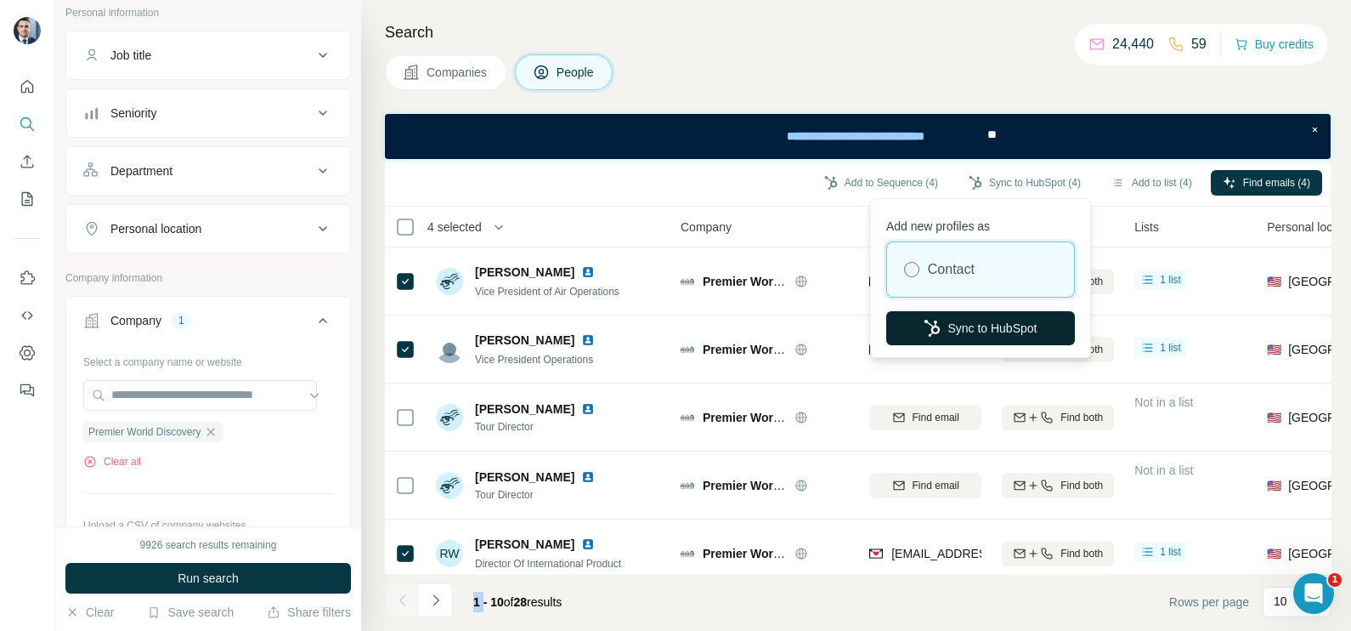
click at [987, 323] on button "Sync to HubSpot" at bounding box center [980, 328] width 189 height 34
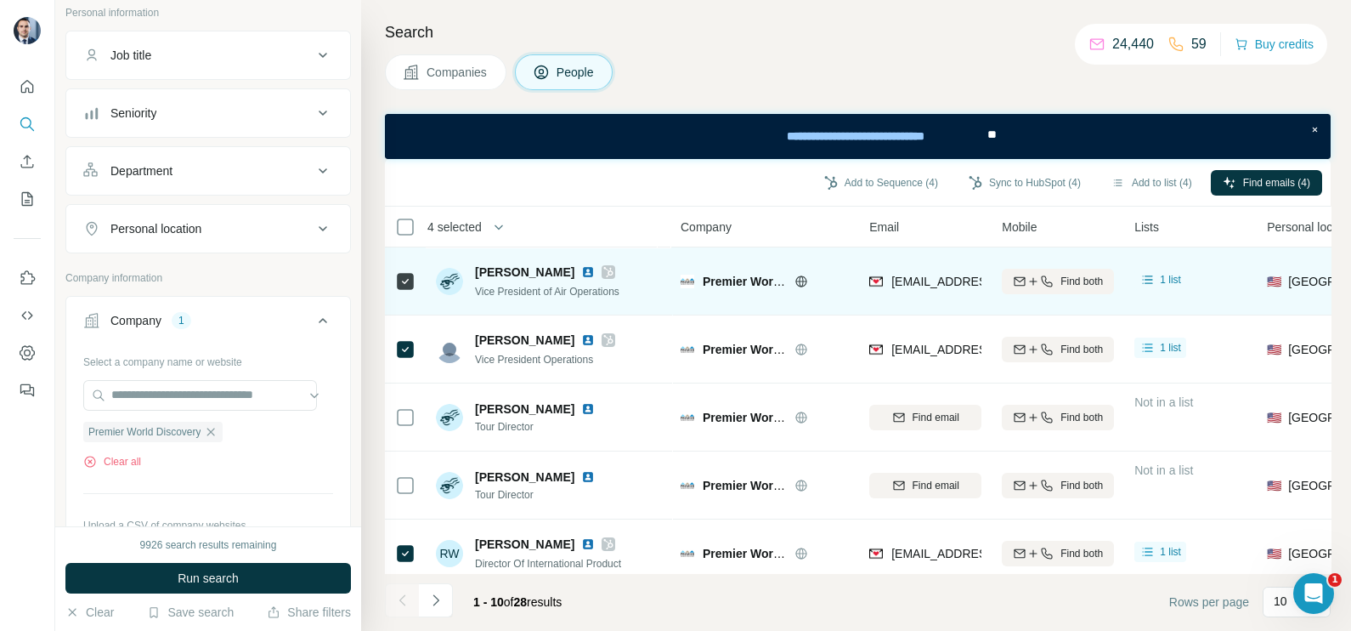
click at [913, 294] on div "[EMAIL_ADDRESS][DOMAIN_NAME]" at bounding box center [925, 280] width 112 height 47
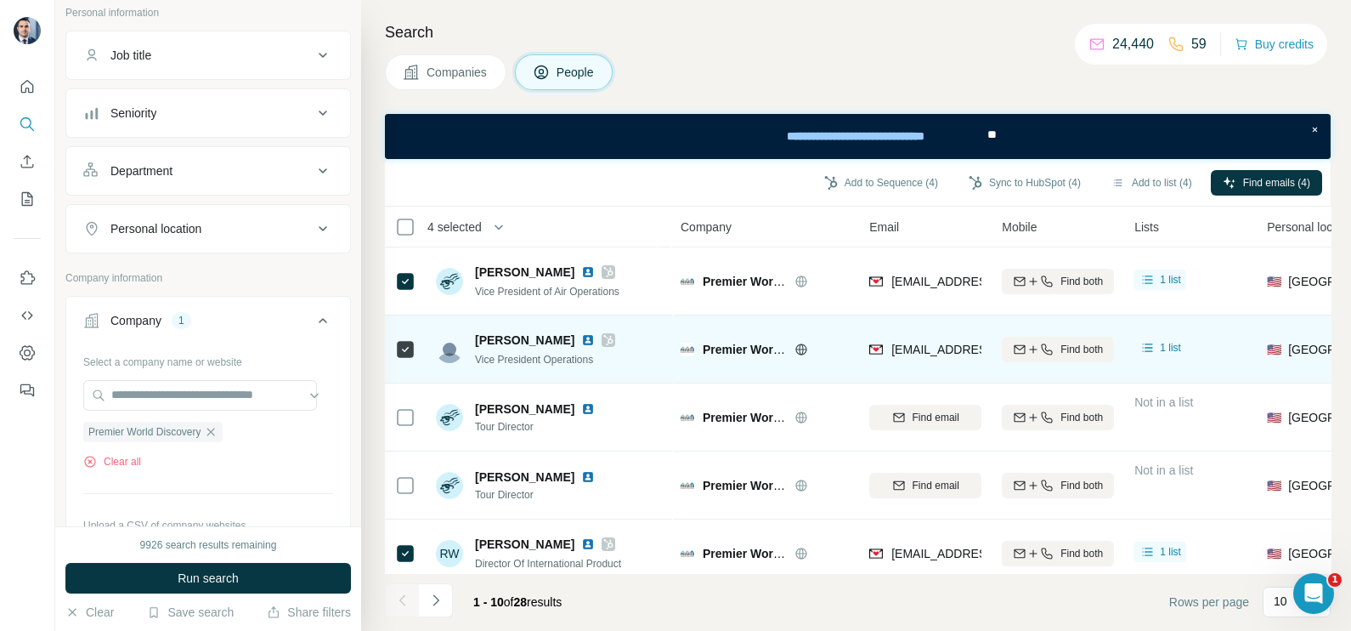
click at [912, 331] on div "[EMAIL_ADDRESS][DOMAIN_NAME]" at bounding box center [925, 348] width 112 height 47
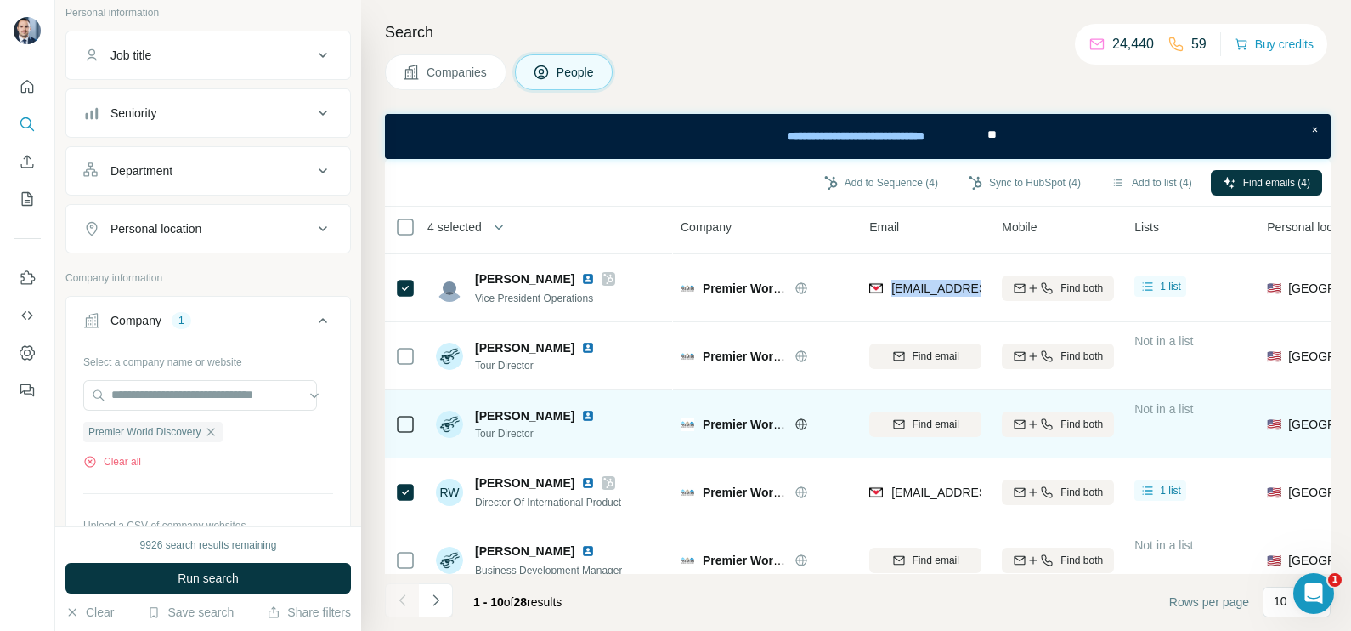
scroll to position [105, 0]
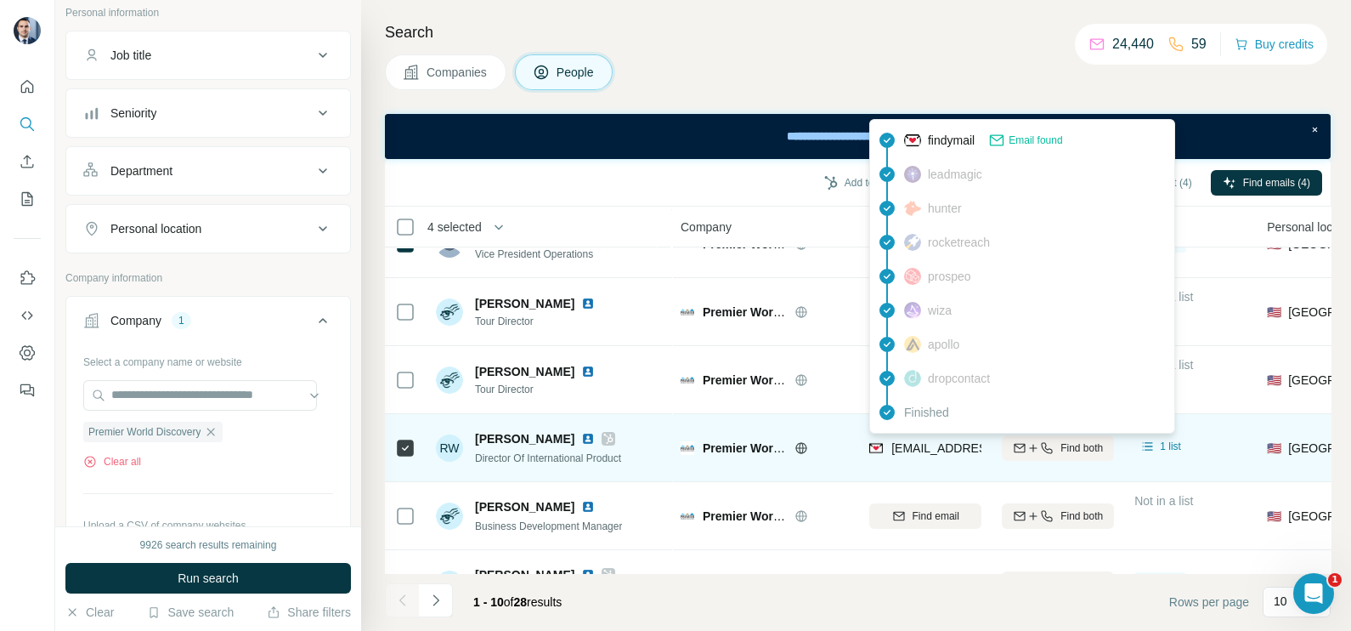
click at [922, 443] on span "[EMAIL_ADDRESS][DOMAIN_NAME]" at bounding box center [991, 448] width 201 height 14
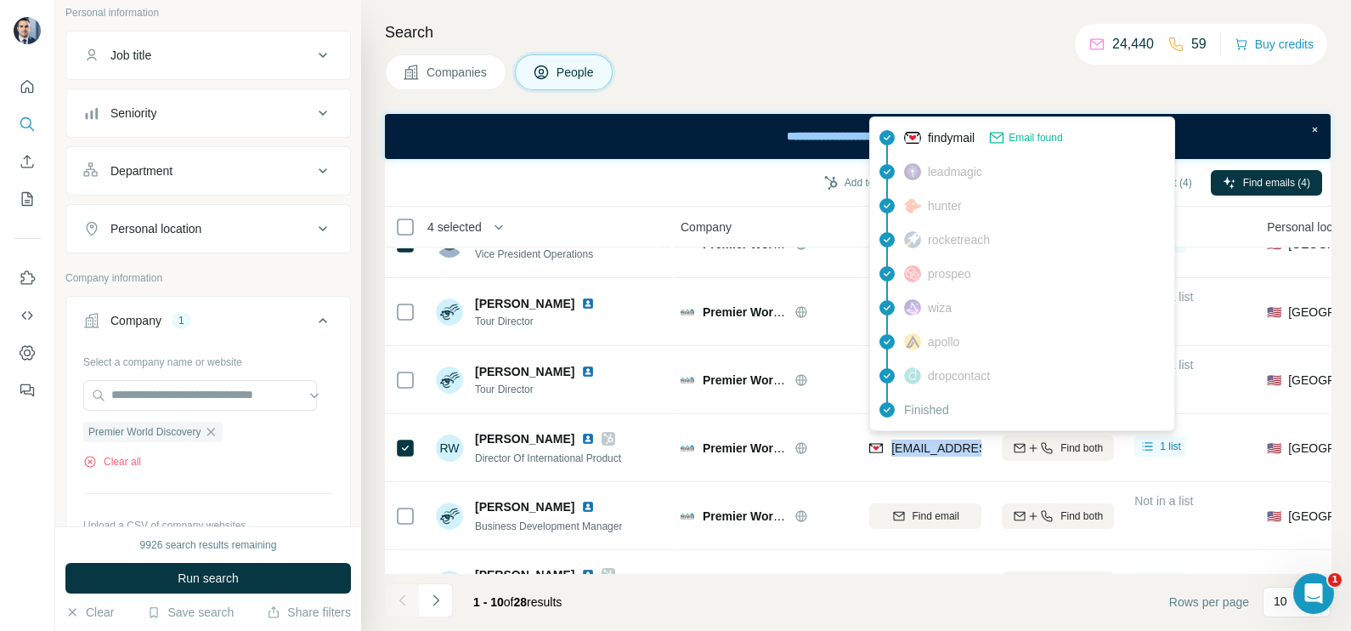
scroll to position [319, 0]
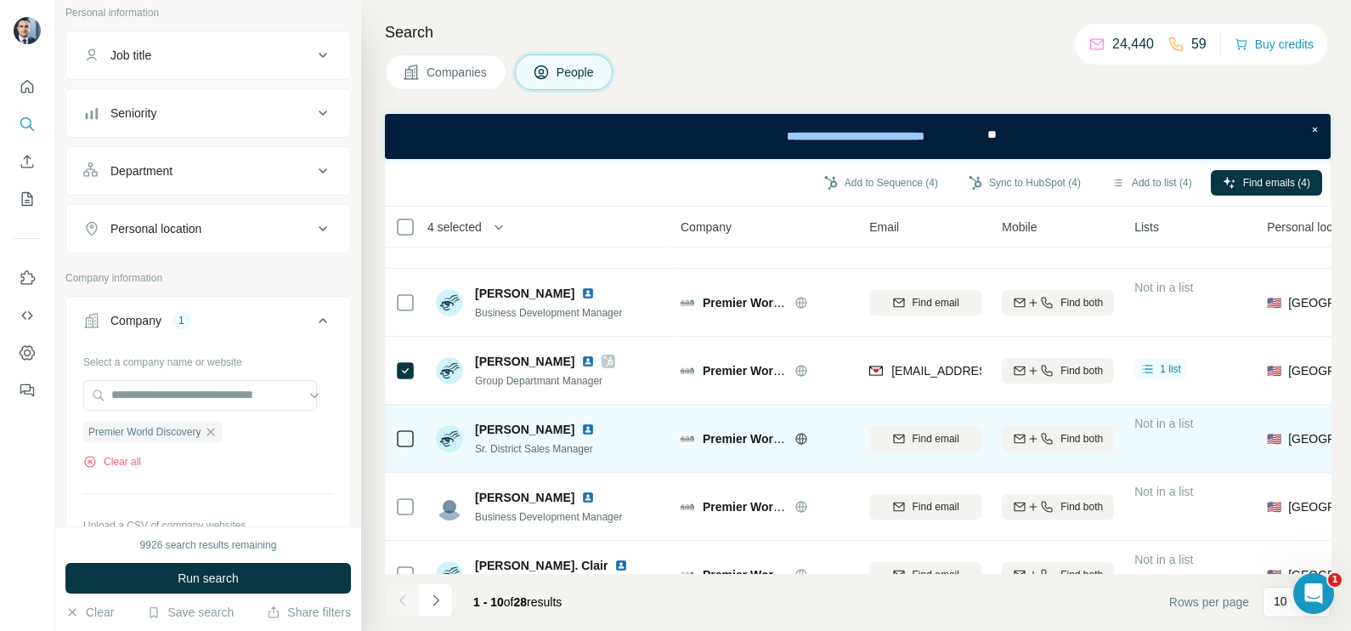
click at [846, 455] on div "Premier World Discovery" at bounding box center [765, 438] width 168 height 47
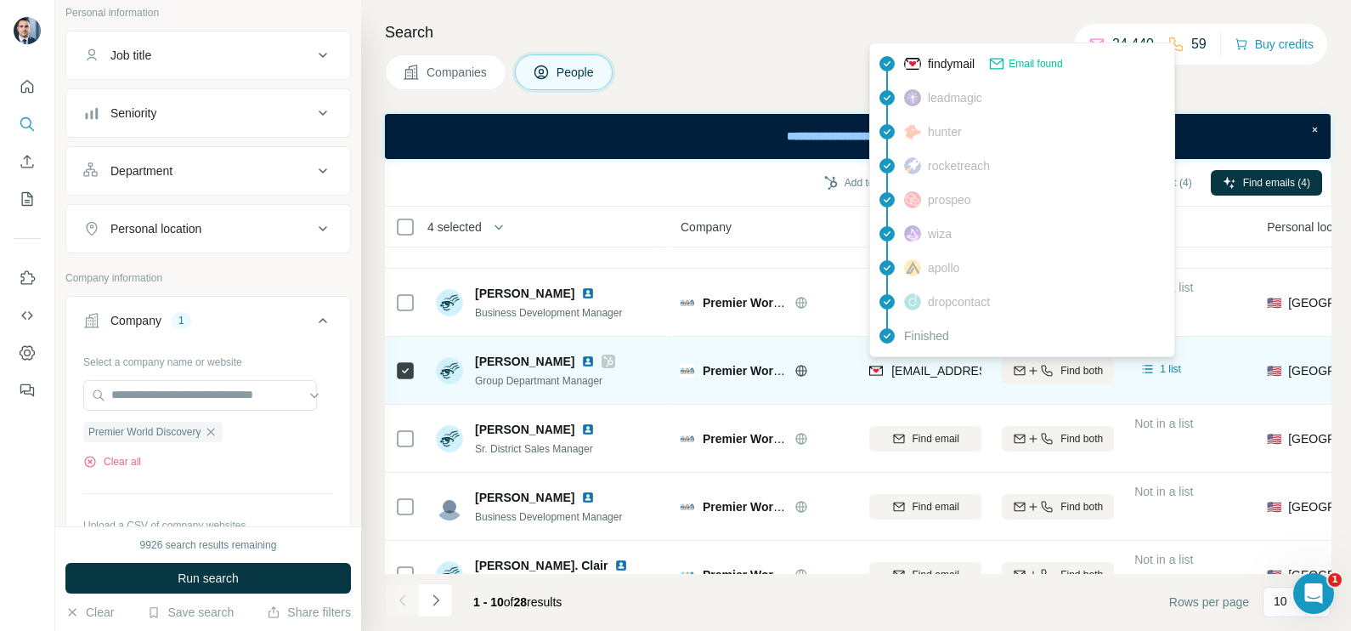
click at [908, 366] on span "[EMAIL_ADDRESS][DOMAIN_NAME]" at bounding box center [991, 371] width 201 height 14
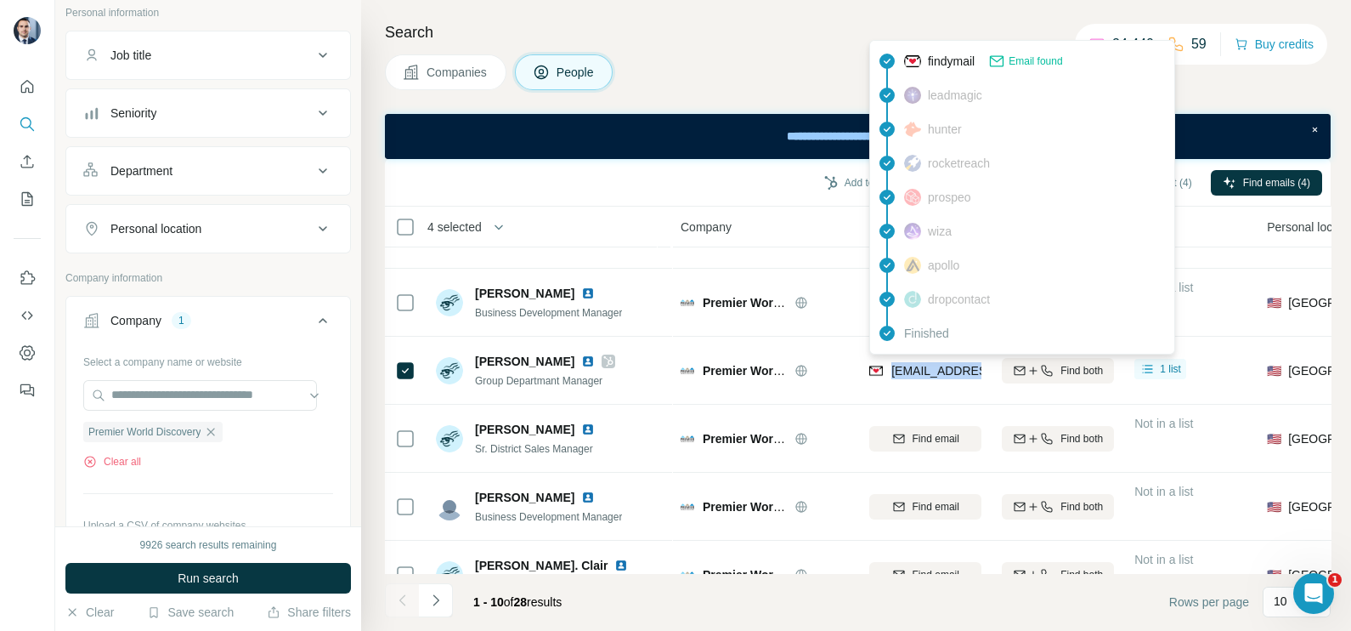
click at [456, 73] on span "Companies" at bounding box center [458, 72] width 62 height 17
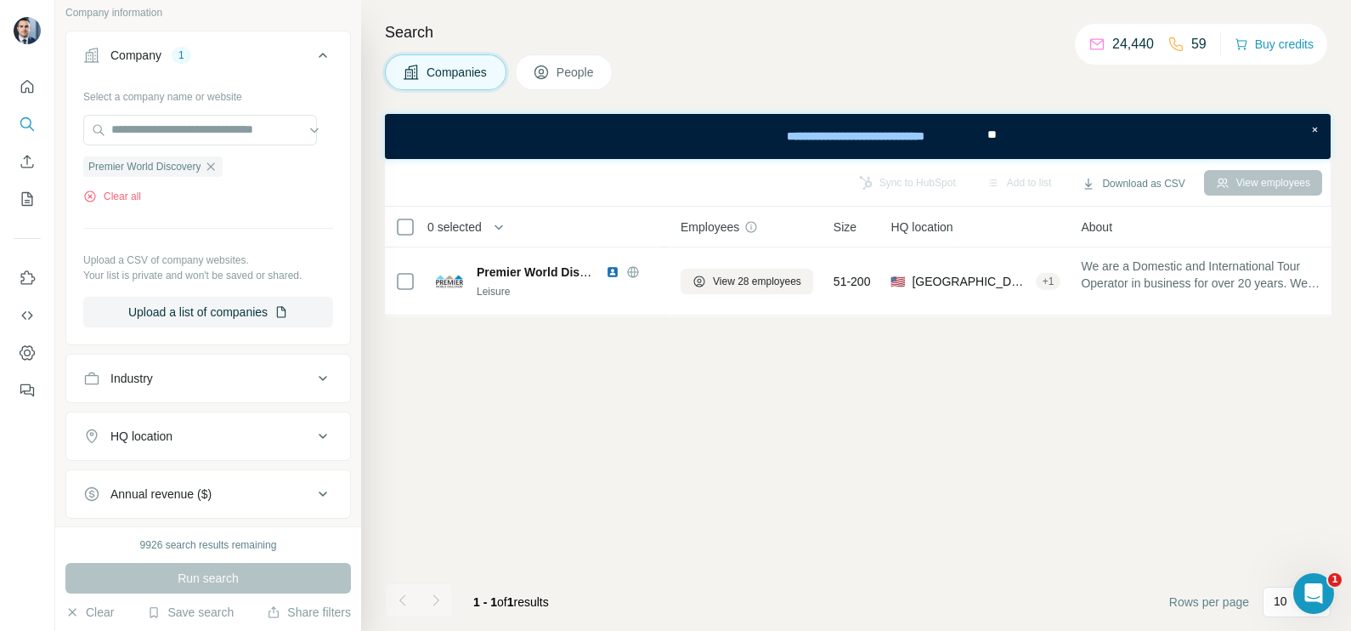
scroll to position [0, 0]
click at [217, 163] on icon "button" at bounding box center [211, 167] width 14 height 14
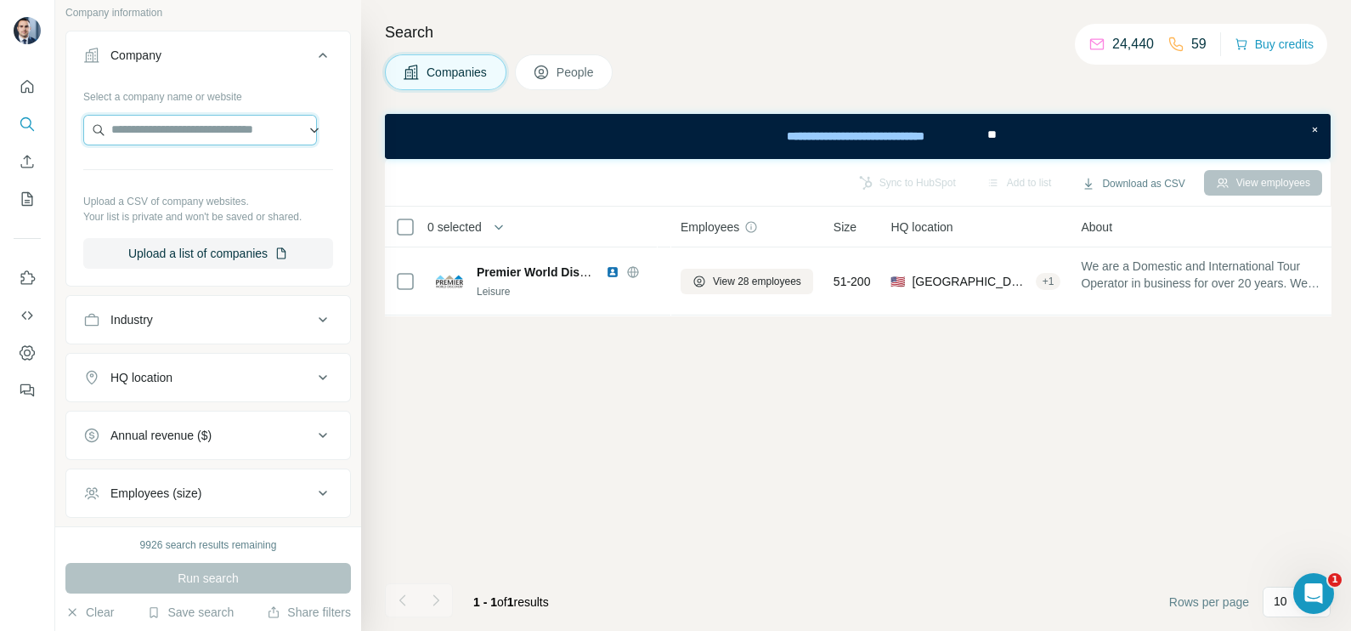
click at [193, 124] on input "text" at bounding box center [200, 130] width 234 height 31
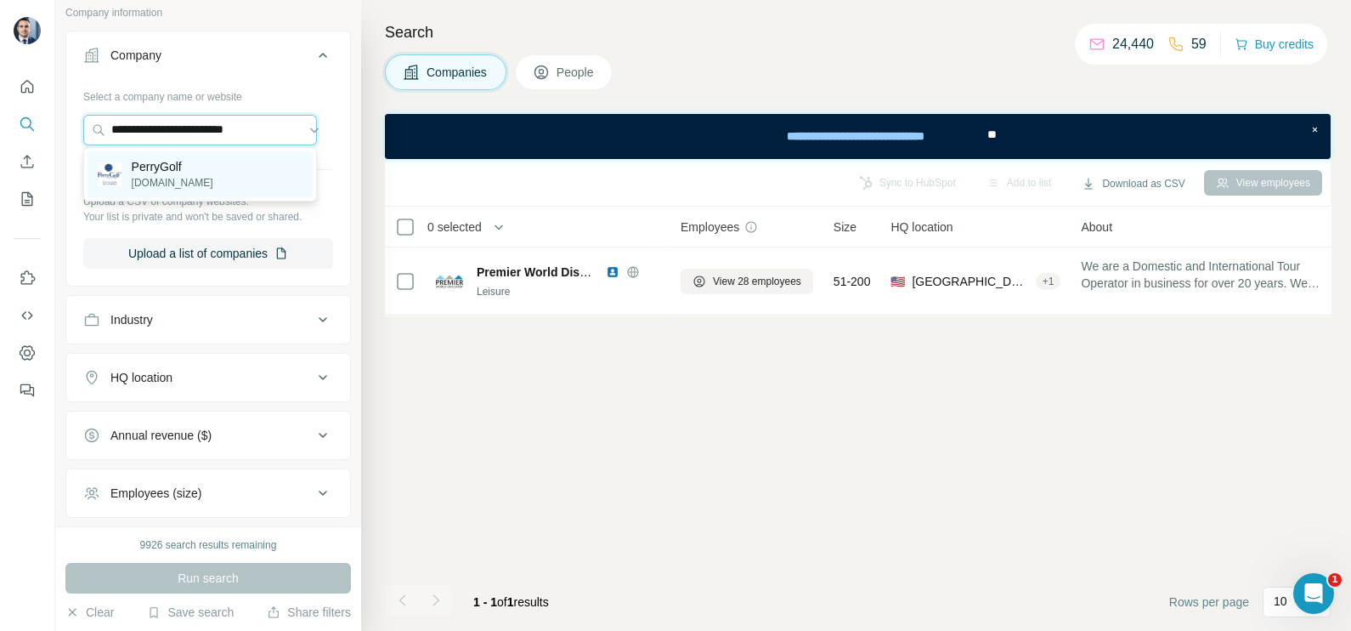
type input "**********"
click at [168, 180] on p "[DOMAIN_NAME]" at bounding box center [173, 182] width 82 height 15
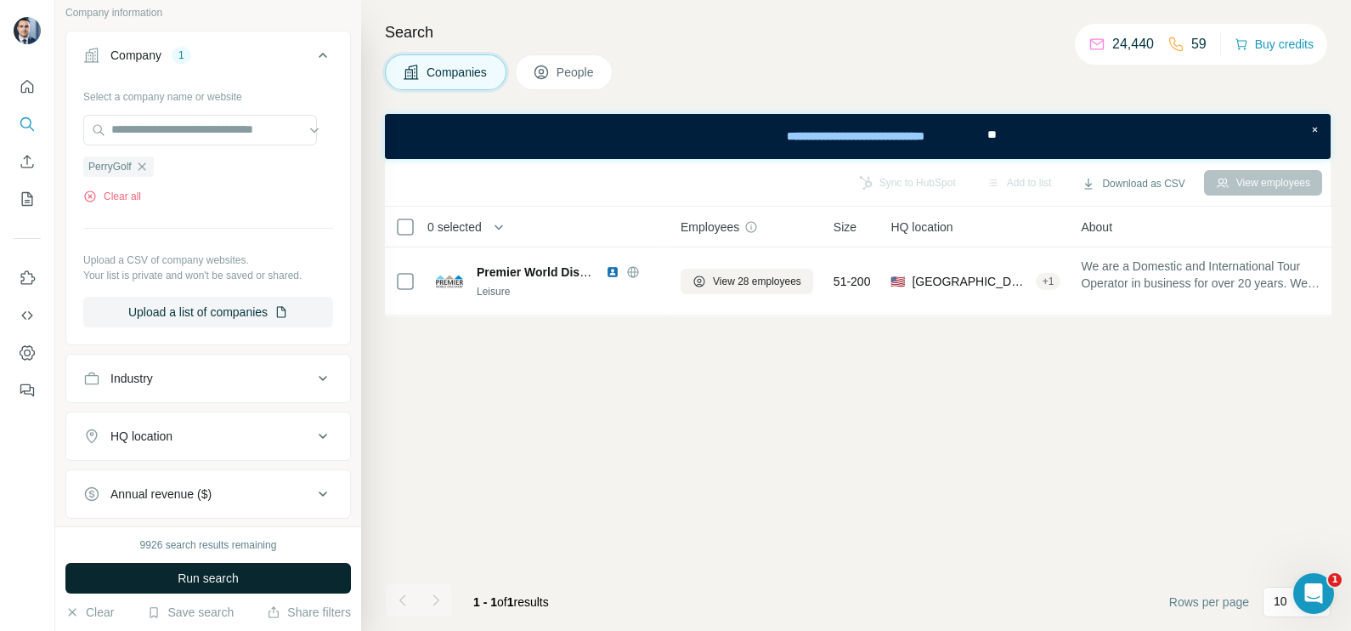
click at [236, 565] on button "Run search" at bounding box center [208, 578] width 286 height 31
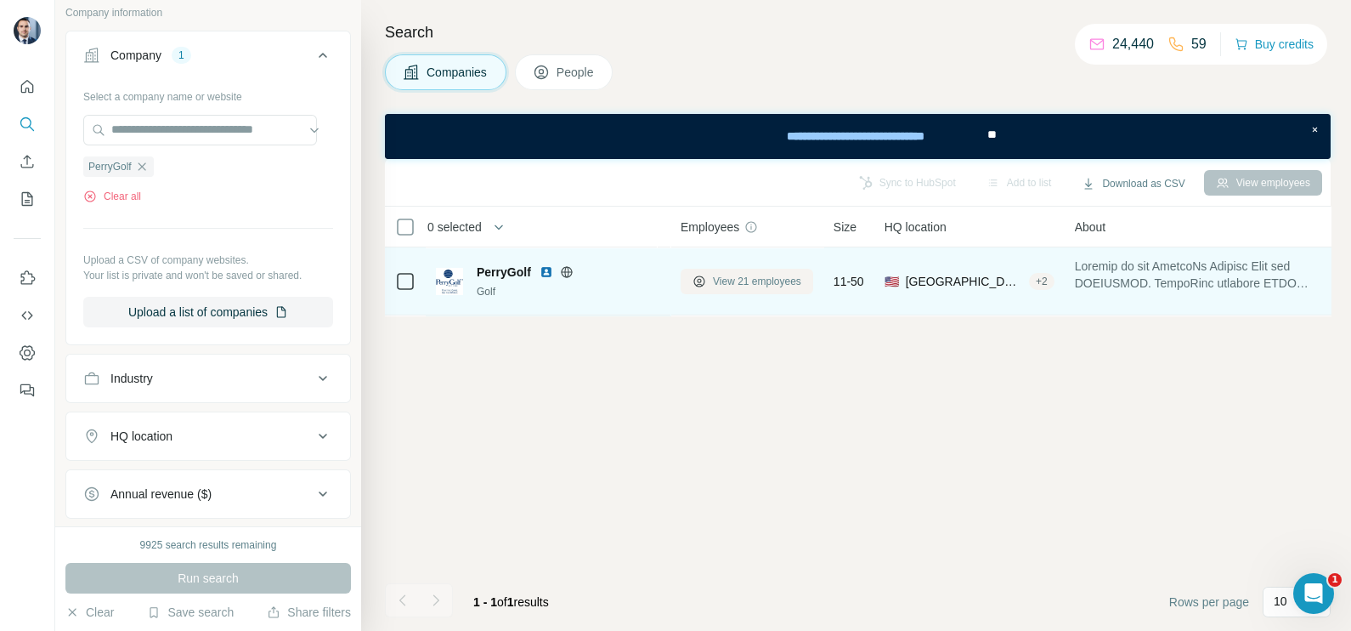
click at [766, 275] on span "View 21 employees" at bounding box center [757, 281] width 88 height 15
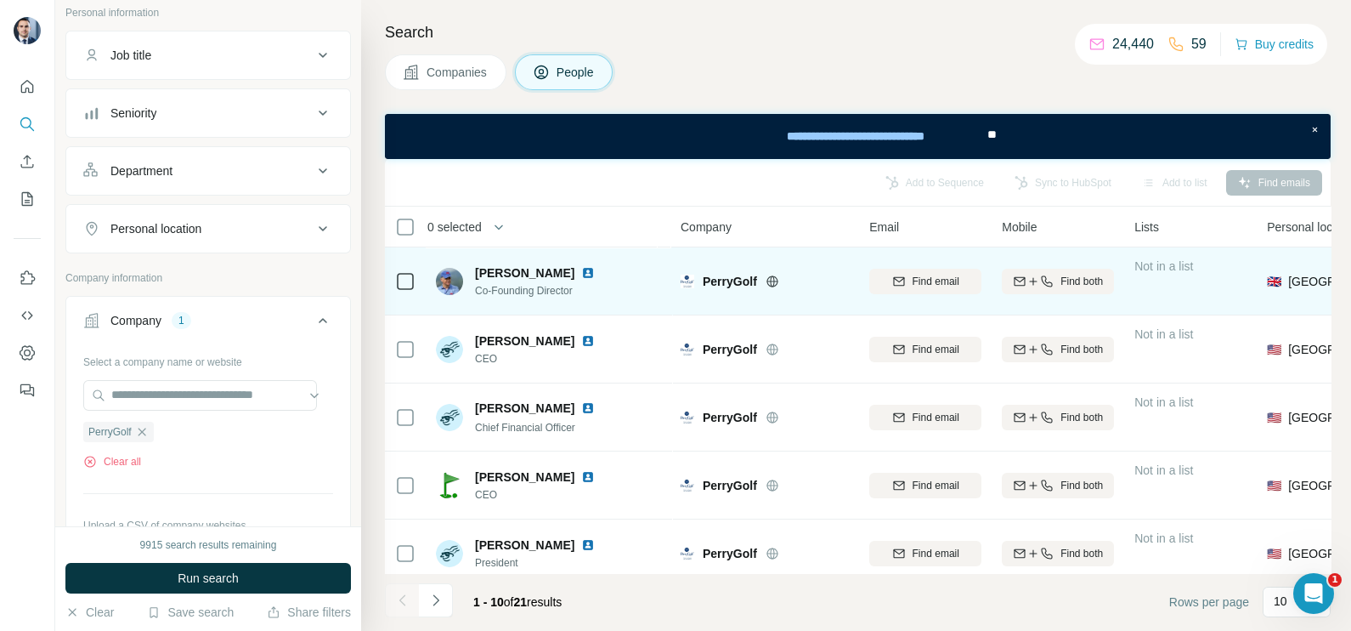
drag, startPoint x: 427, startPoint y: 272, endPoint x: 415, endPoint y: 280, distance: 14.9
click at [426, 274] on td "[PERSON_NAME] Co-Founding Director" at bounding box center [549, 281] width 246 height 68
click at [414, 280] on icon at bounding box center [405, 281] width 20 height 20
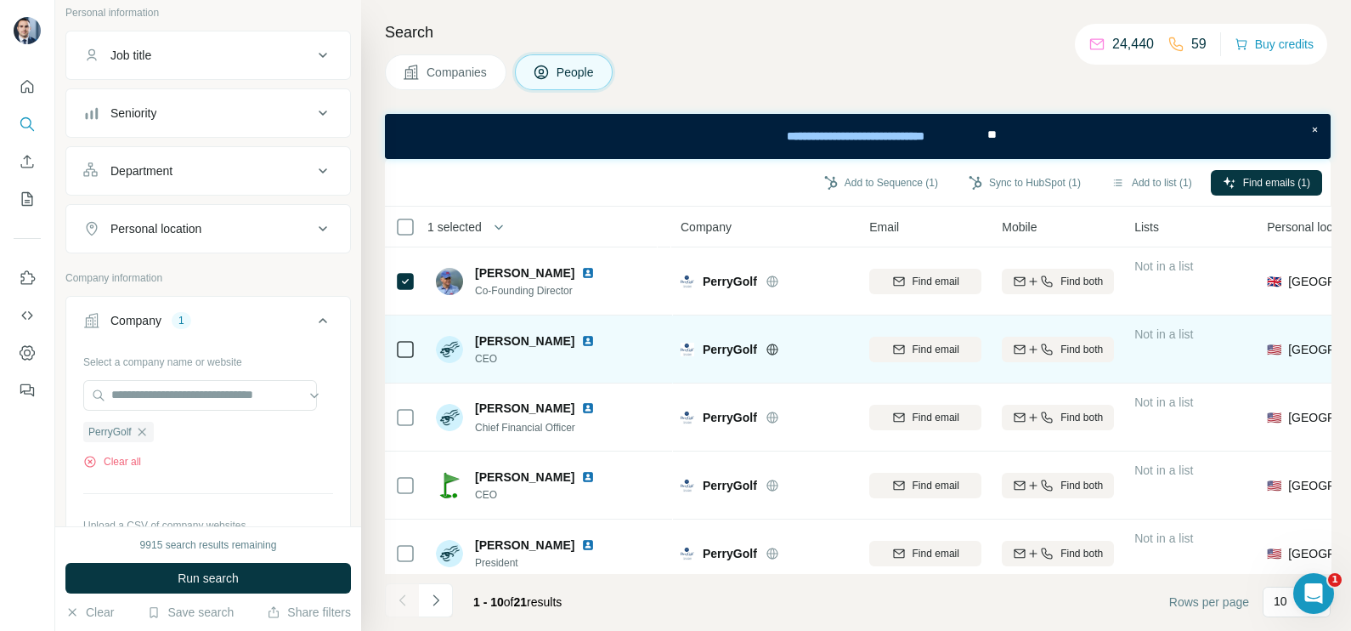
click at [416, 382] on td at bounding box center [405, 349] width 41 height 68
click at [409, 357] on icon at bounding box center [405, 349] width 20 height 20
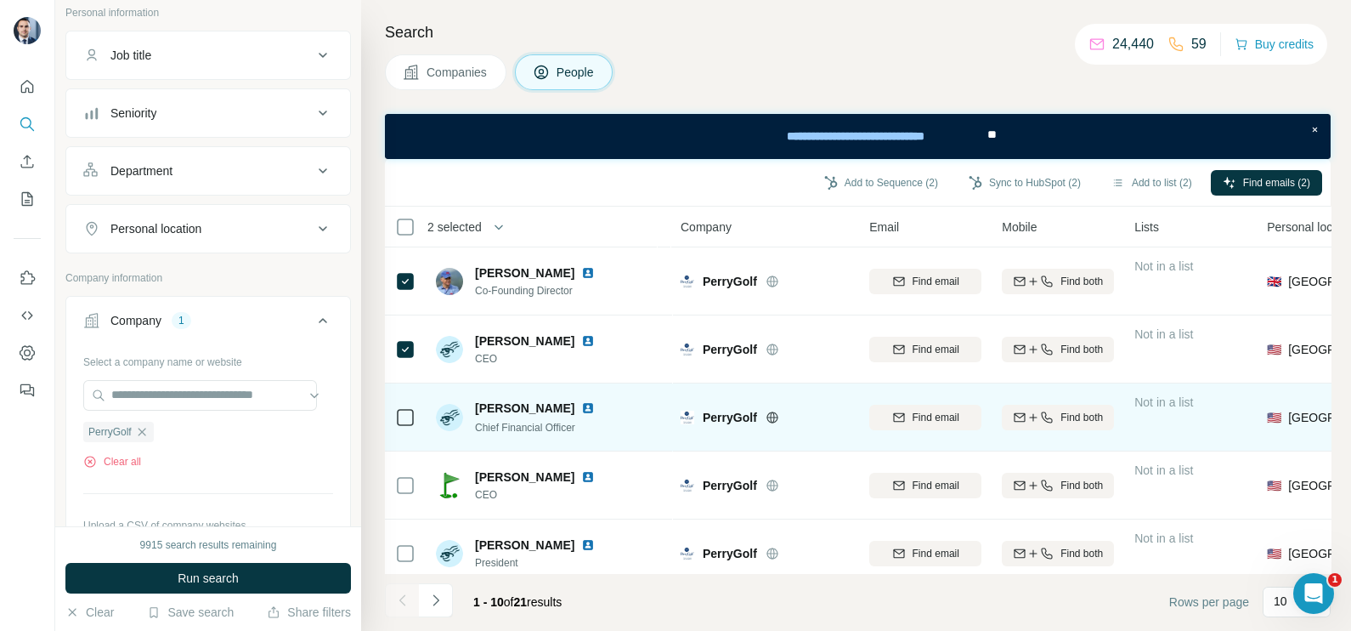
click at [402, 395] on div at bounding box center [405, 416] width 20 height 47
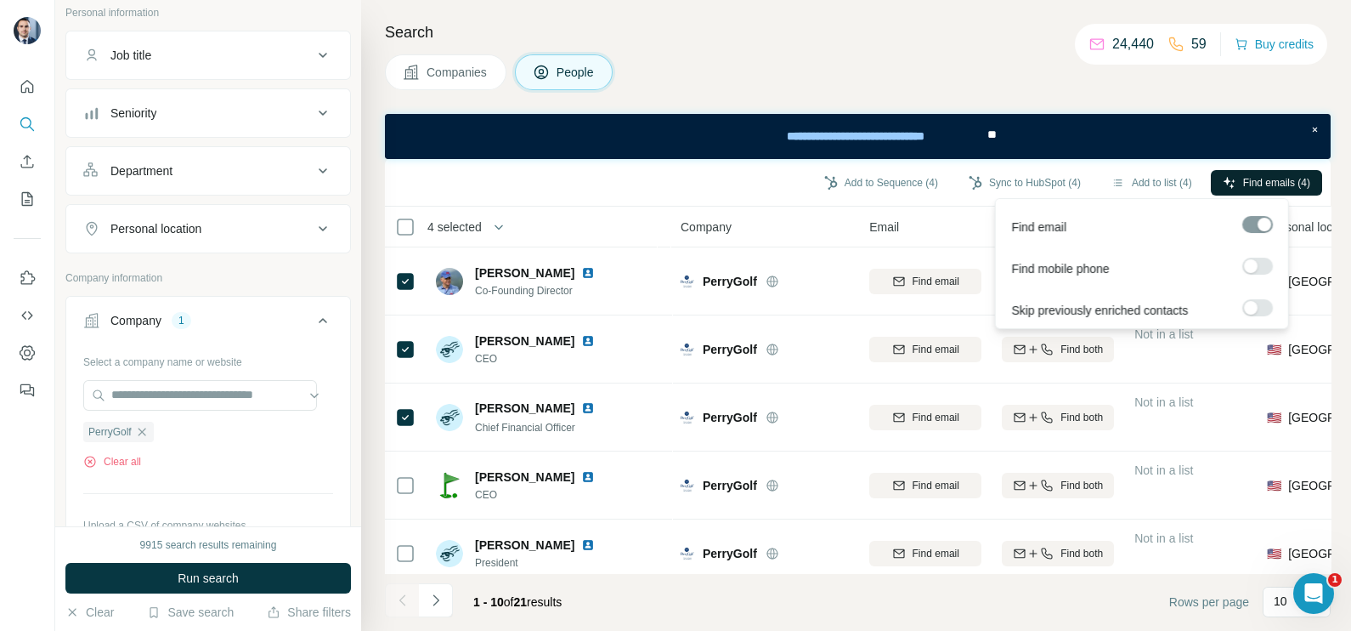
click at [1278, 185] on span "Find emails (4)" at bounding box center [1276, 182] width 67 height 15
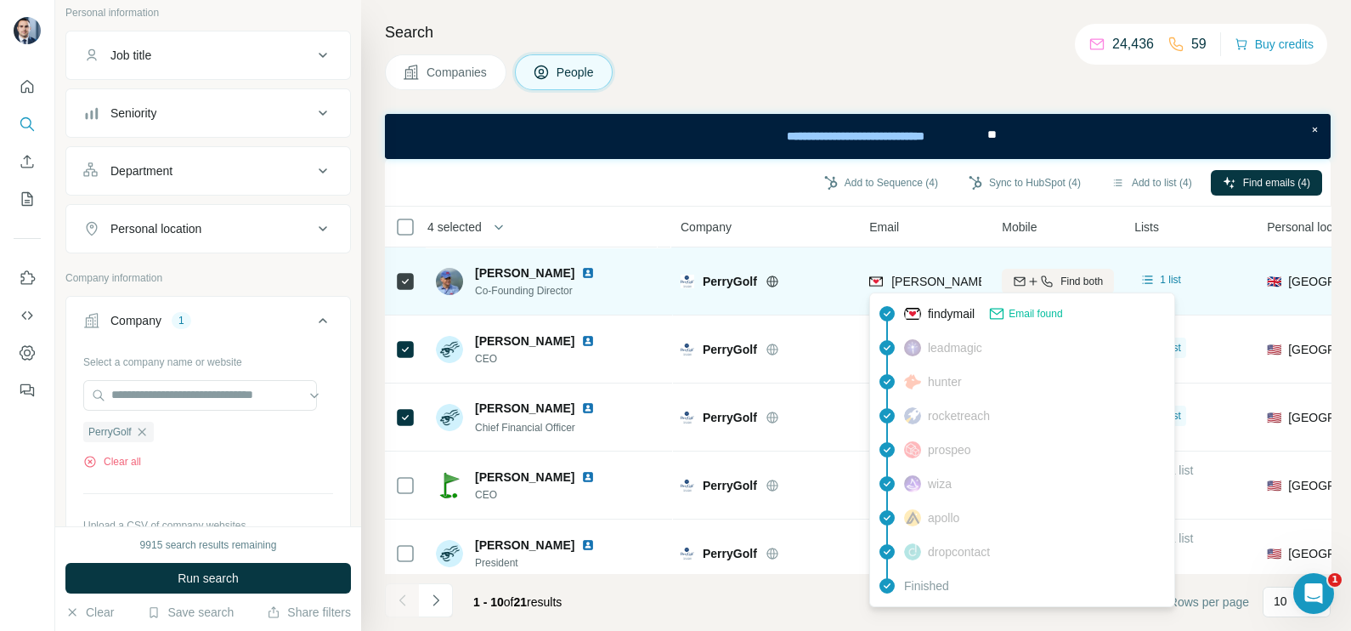
click at [945, 285] on span "[PERSON_NAME][EMAIL_ADDRESS][PERSON_NAME][DOMAIN_NAME]" at bounding box center [1090, 281] width 398 height 14
click at [825, 254] on td "PerryGolf" at bounding box center [764, 281] width 189 height 68
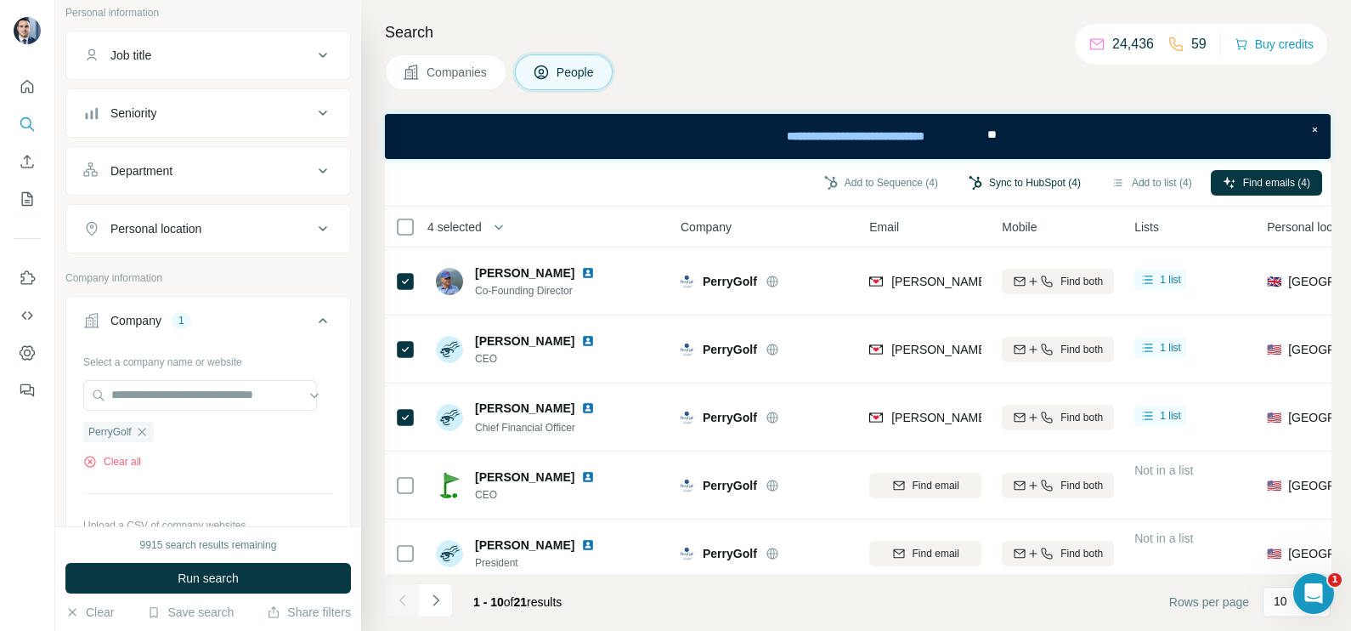
click at [1028, 182] on button "Sync to HubSpot (4)" at bounding box center [1025, 182] width 136 height 25
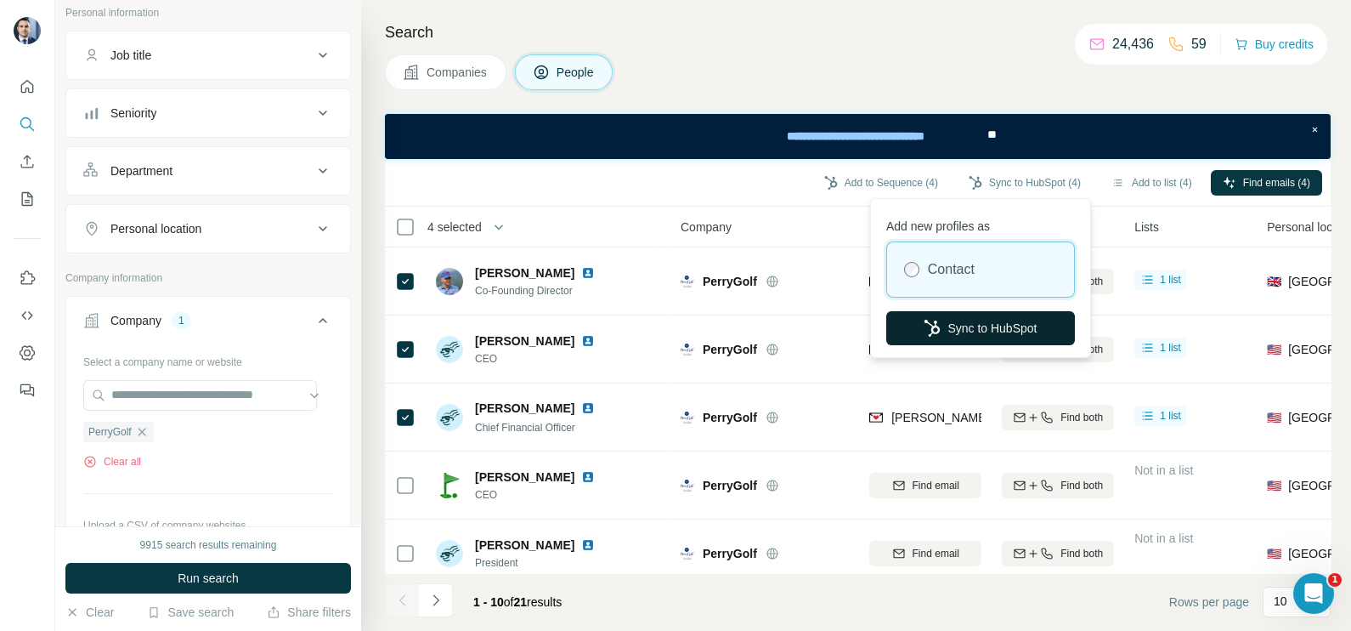
click at [942, 330] on button "Sync to HubSpot" at bounding box center [980, 328] width 189 height 34
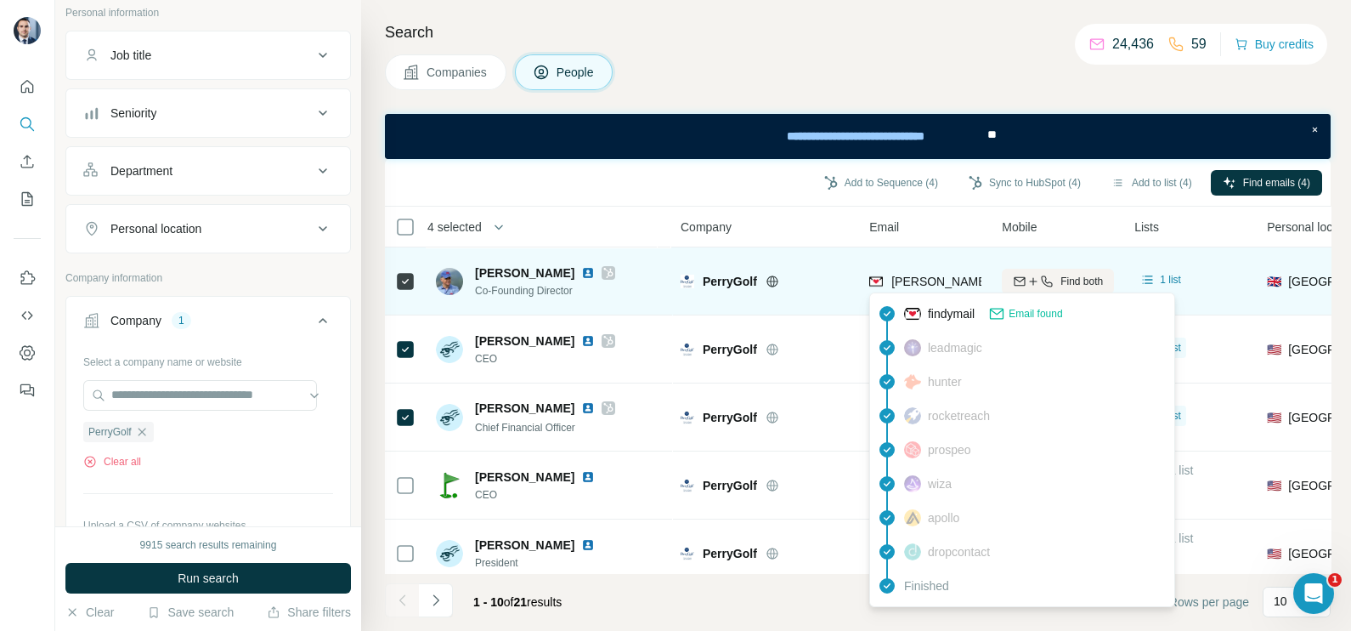
click at [932, 280] on span "[PERSON_NAME][EMAIL_ADDRESS][PERSON_NAME][DOMAIN_NAME]" at bounding box center [1090, 281] width 398 height 14
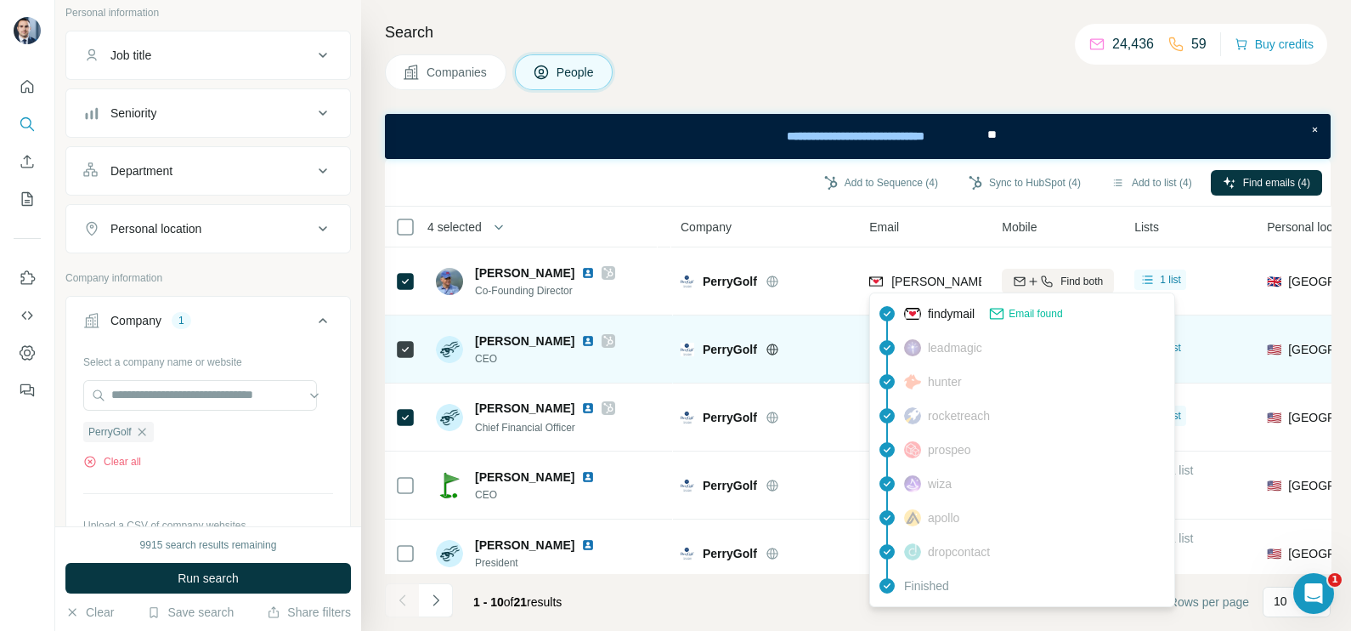
click at [821, 341] on div "PerryGolf" at bounding box center [776, 349] width 146 height 17
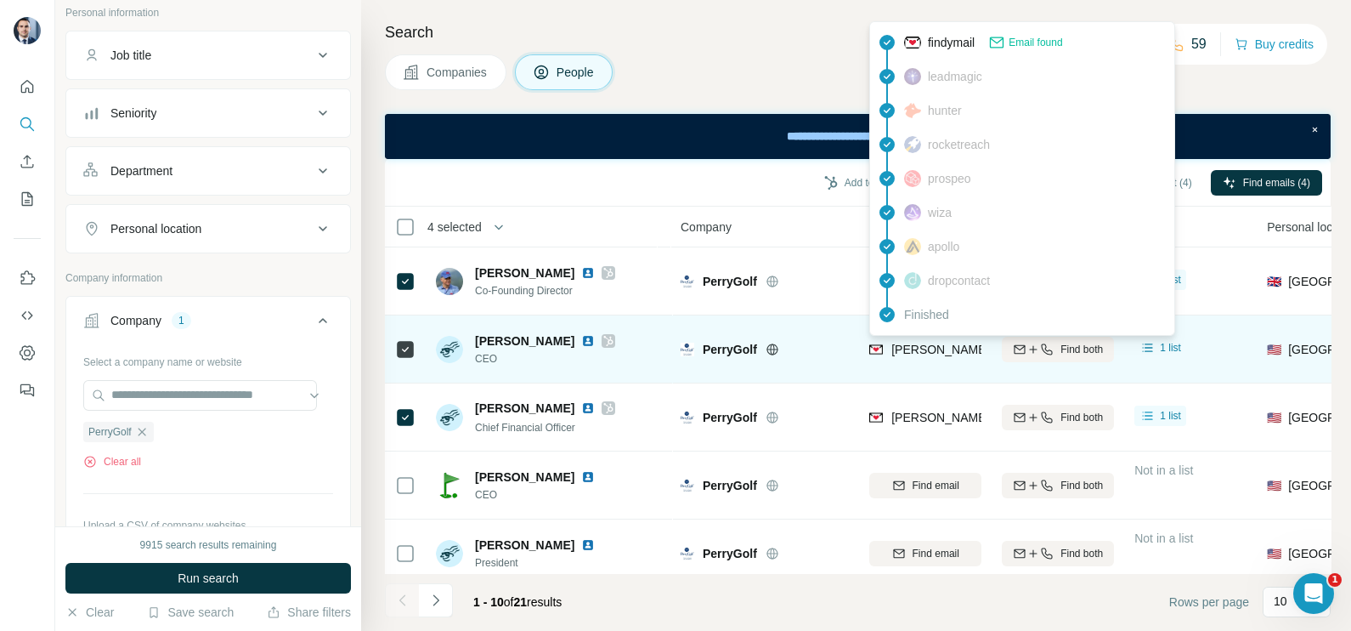
click at [931, 357] on div "[PERSON_NAME][EMAIL_ADDRESS][PERSON_NAME][DOMAIN_NAME]" at bounding box center [1072, 351] width 406 height 20
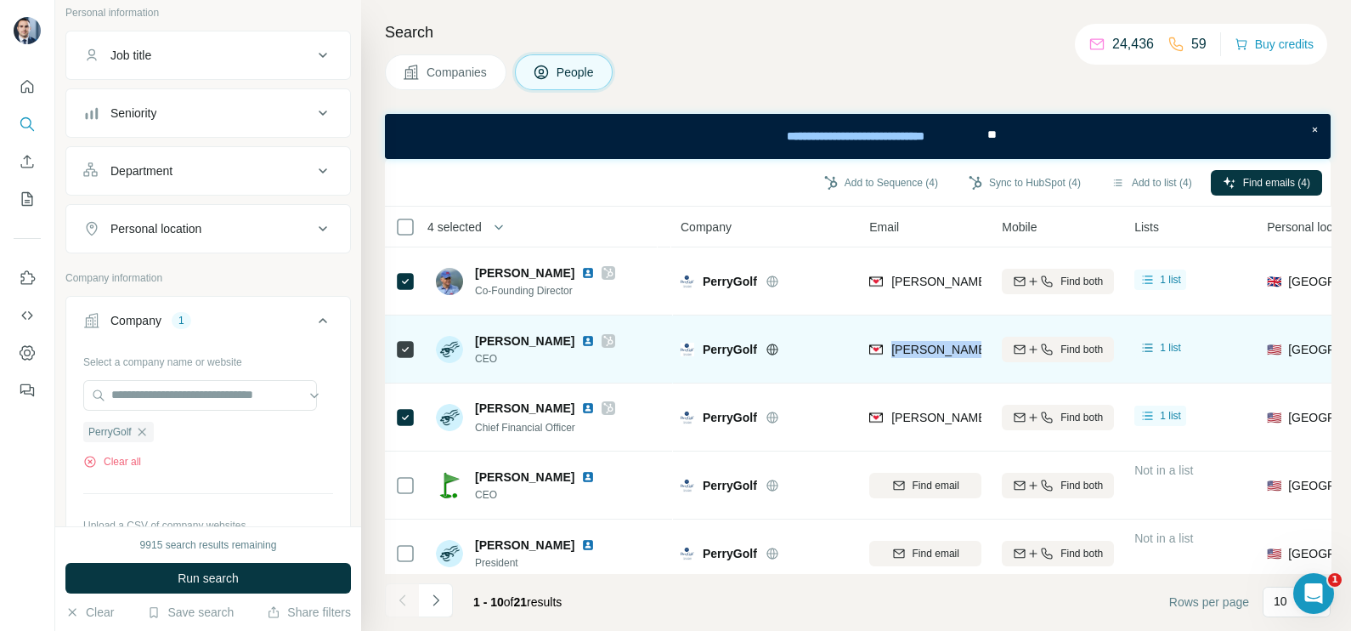
click at [931, 357] on div "[PERSON_NAME][EMAIL_ADDRESS][PERSON_NAME][DOMAIN_NAME]" at bounding box center [1072, 351] width 406 height 20
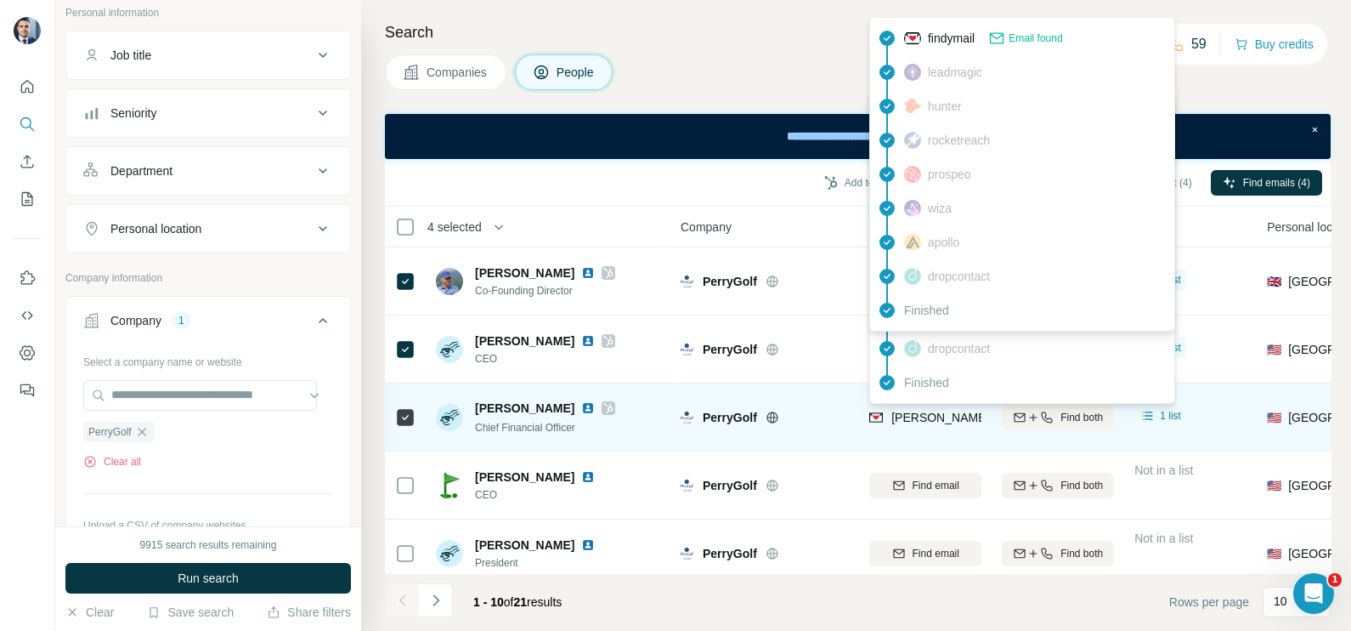
click at [908, 410] on span "[PERSON_NAME][EMAIL_ADDRESS][PERSON_NAME][DOMAIN_NAME]" at bounding box center [1090, 417] width 398 height 14
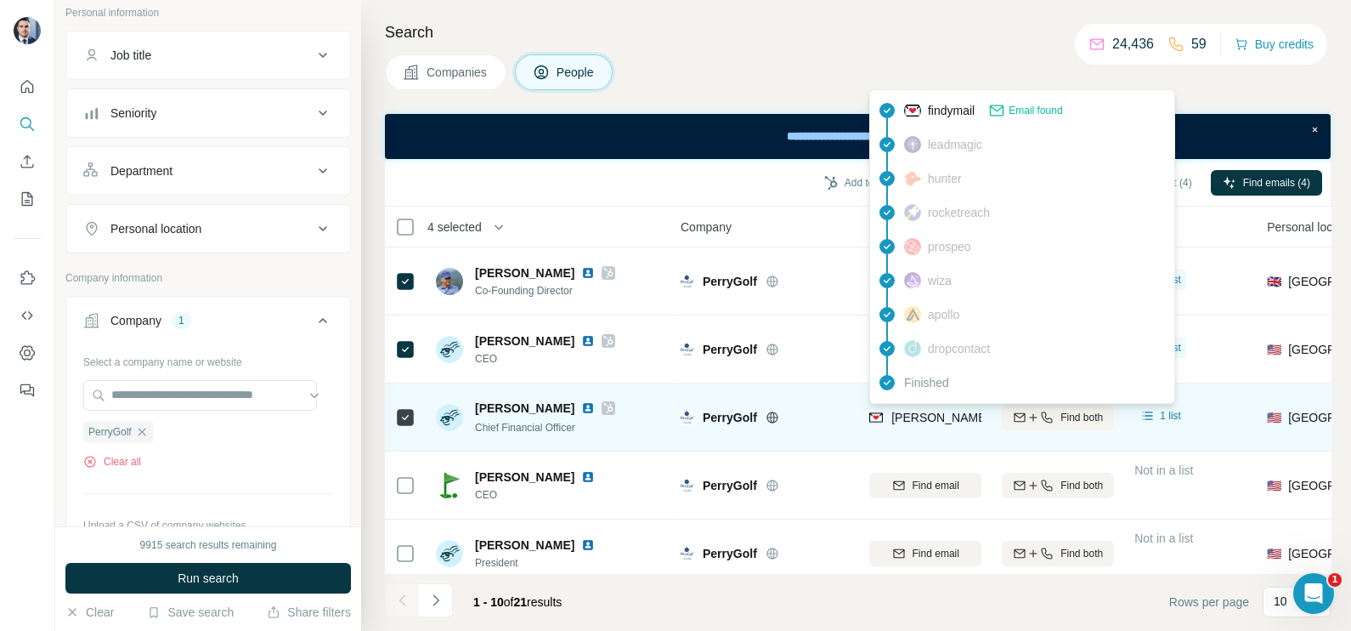
click at [911, 410] on span "[PERSON_NAME][EMAIL_ADDRESS][PERSON_NAME][DOMAIN_NAME]" at bounding box center [1090, 417] width 398 height 14
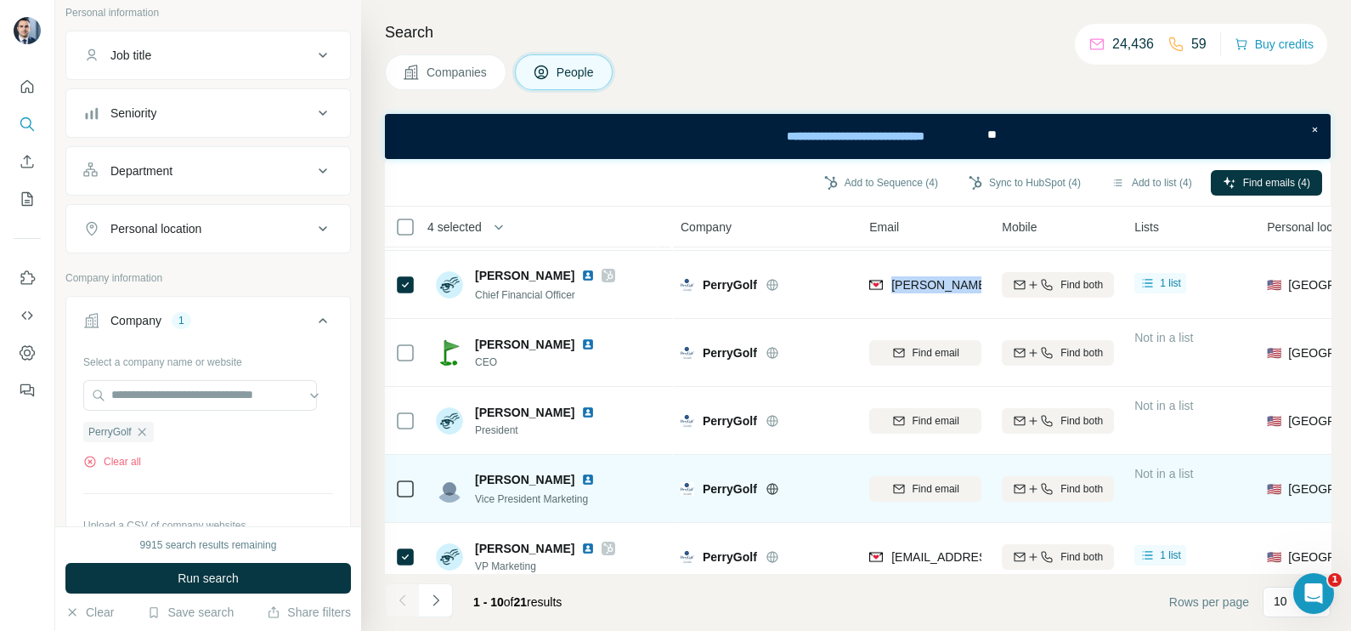
scroll to position [212, 0]
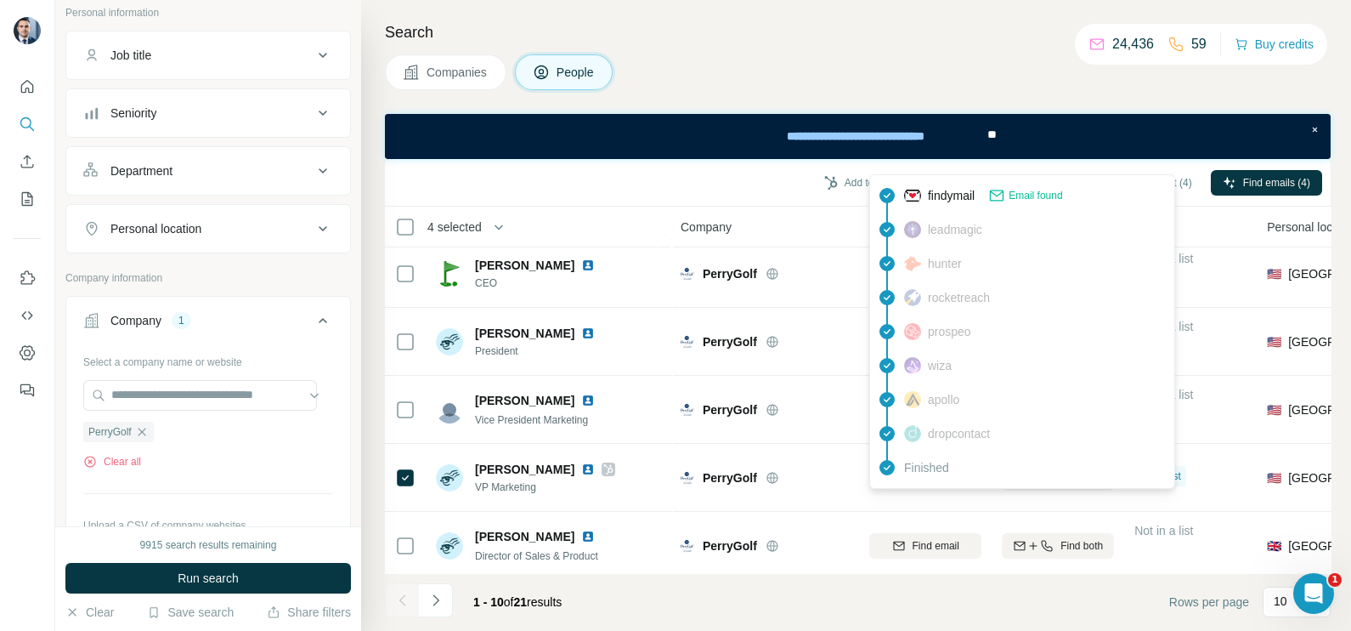
click at [910, 473] on span "Finished" at bounding box center [926, 467] width 45 height 17
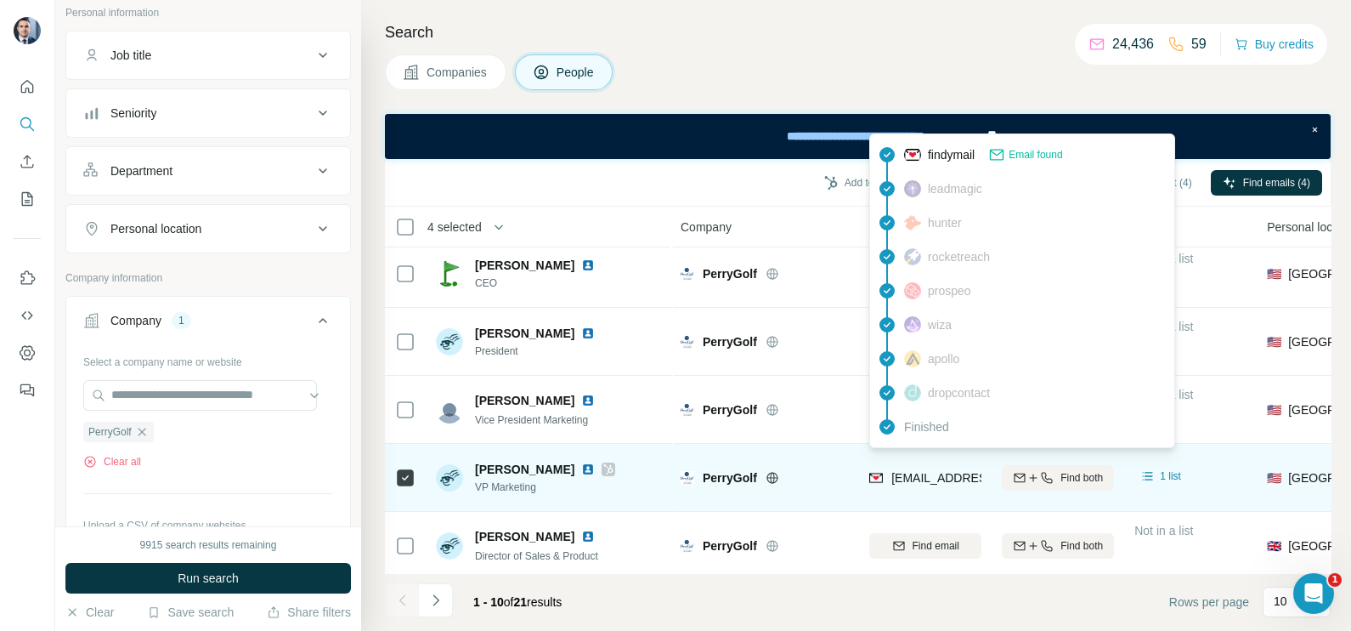
click at [901, 481] on span "[EMAIL_ADDRESS][PERSON_NAME][DOMAIN_NAME]" at bounding box center [1040, 478] width 299 height 14
drag, startPoint x: 901, startPoint y: 481, endPoint x: 899, endPoint y: 461, distance: 20.5
click at [901, 481] on span "[EMAIL_ADDRESS][PERSON_NAME][DOMAIN_NAME]" at bounding box center [1040, 478] width 299 height 14
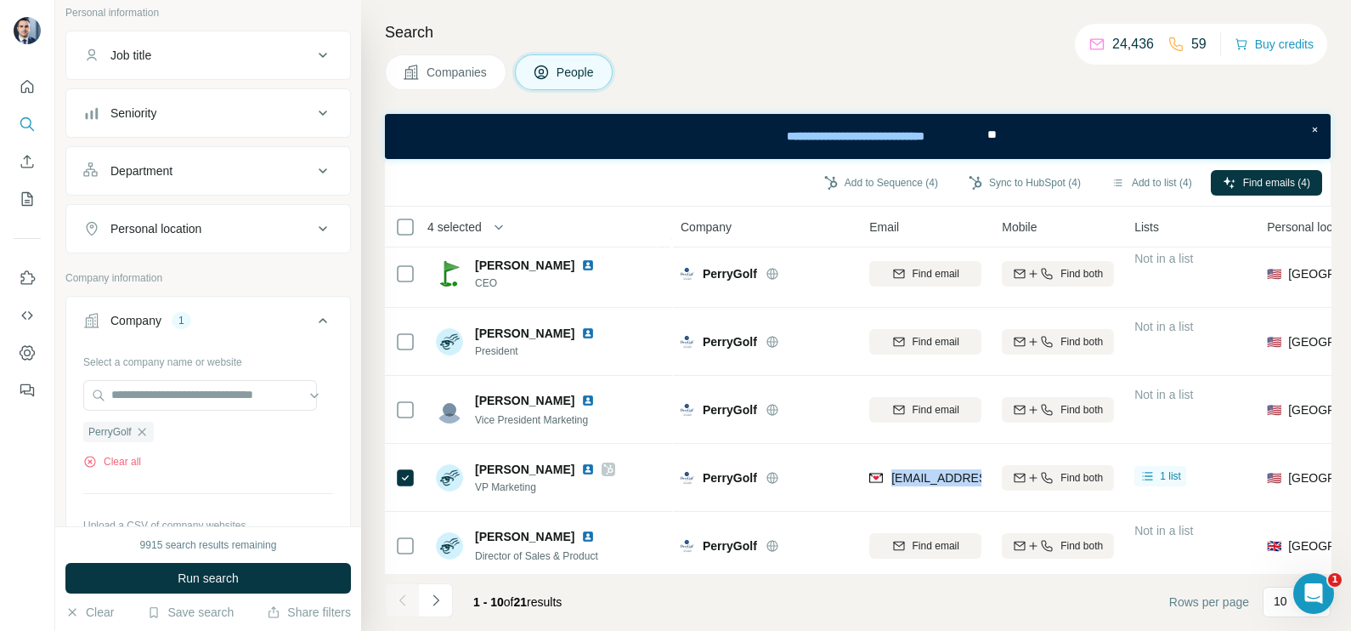
click at [450, 78] on span "Companies" at bounding box center [458, 72] width 62 height 17
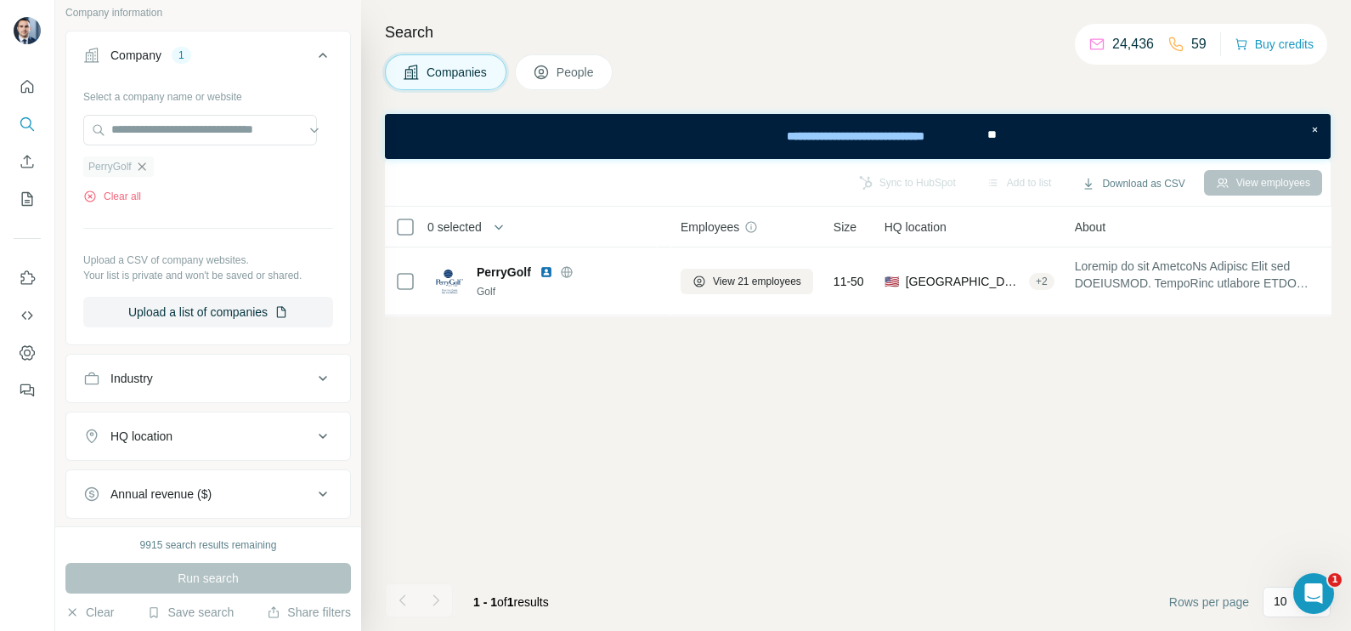
click at [148, 167] on icon "button" at bounding box center [142, 167] width 14 height 14
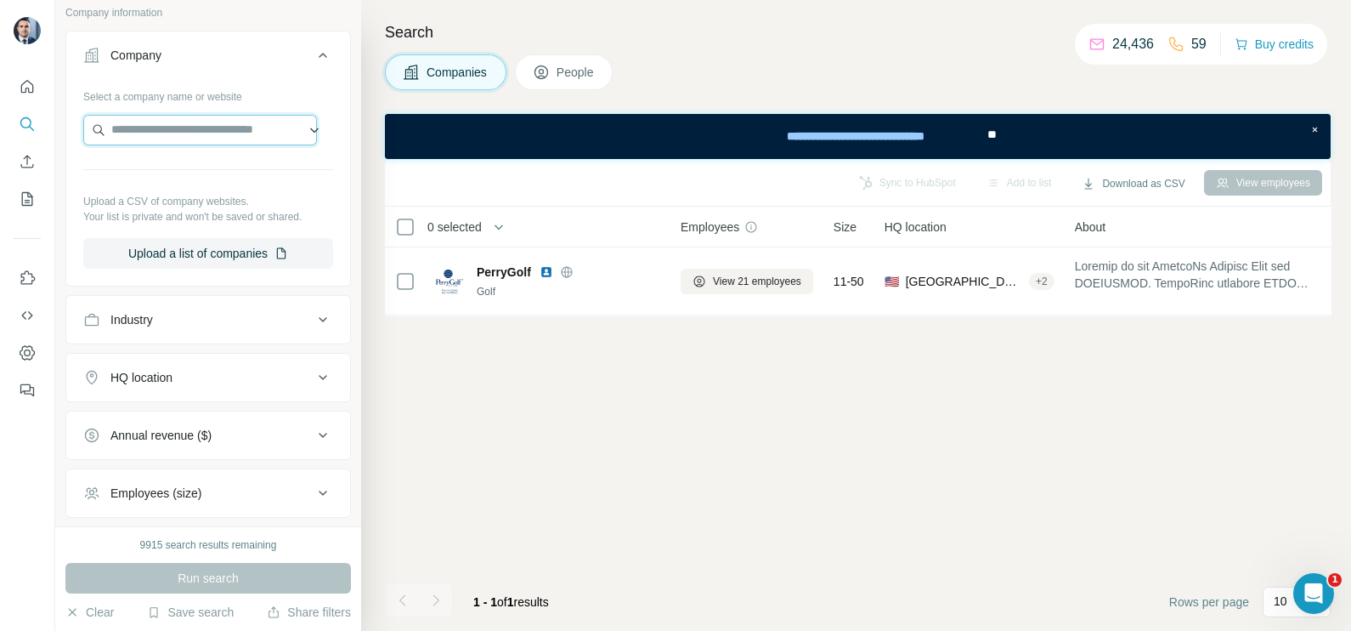
click at [174, 122] on input "text" at bounding box center [200, 130] width 234 height 31
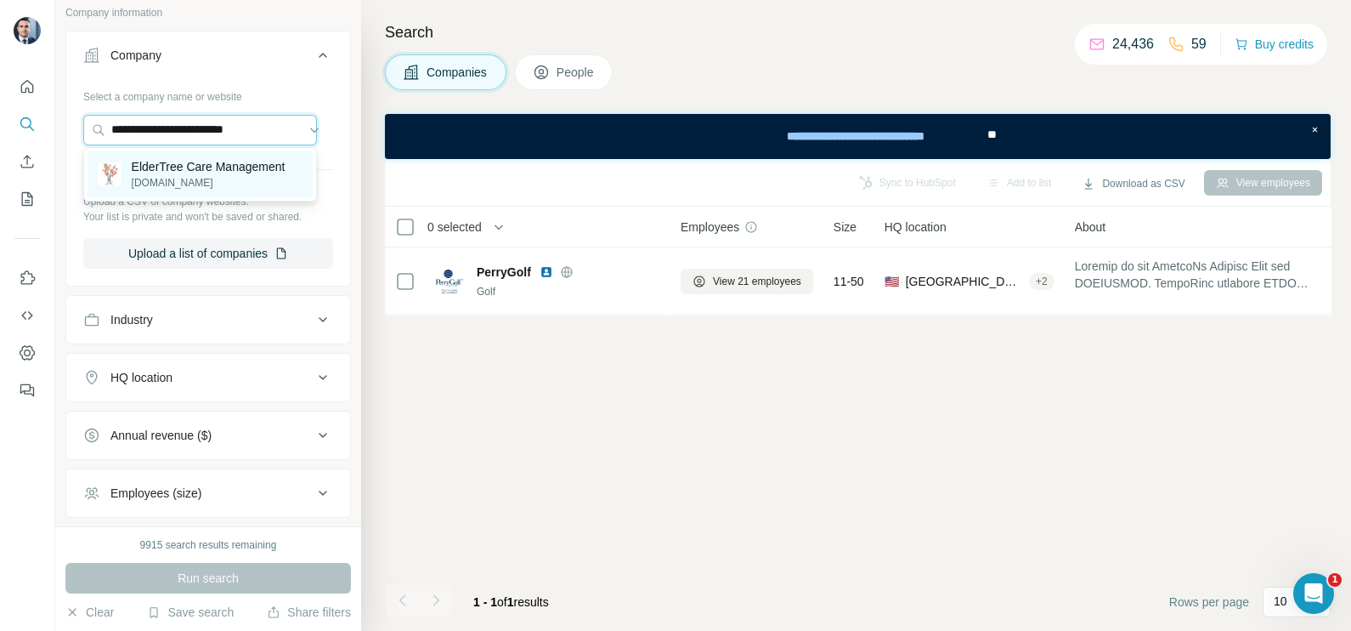
type input "**********"
click at [191, 165] on p "ElderTree Care Management" at bounding box center [209, 166] width 154 height 17
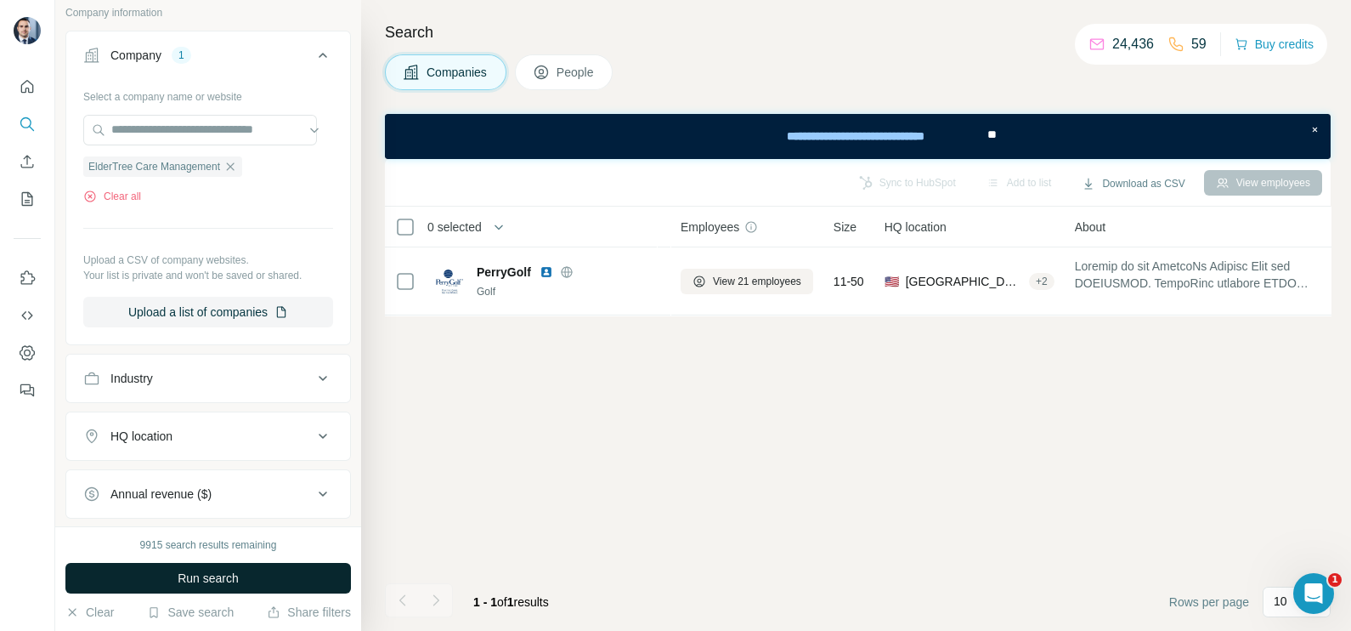
click at [244, 576] on button "Run search" at bounding box center [208, 578] width 286 height 31
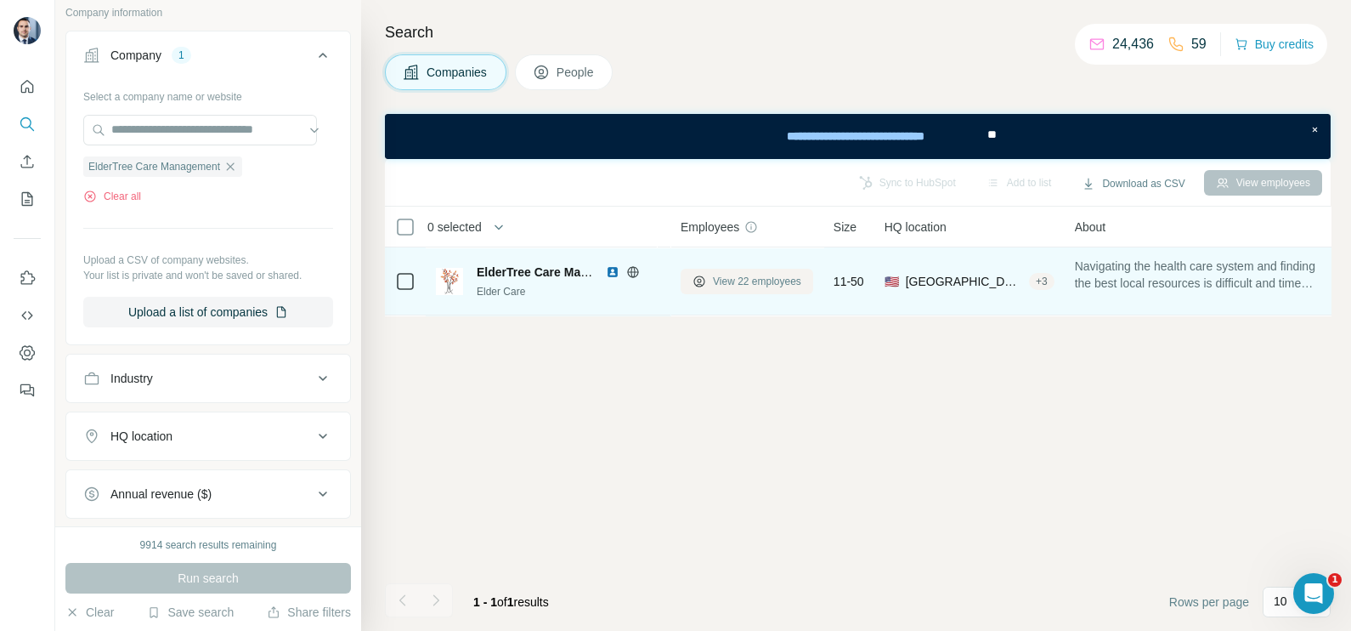
click at [762, 285] on span "View 22 employees" at bounding box center [757, 281] width 88 height 15
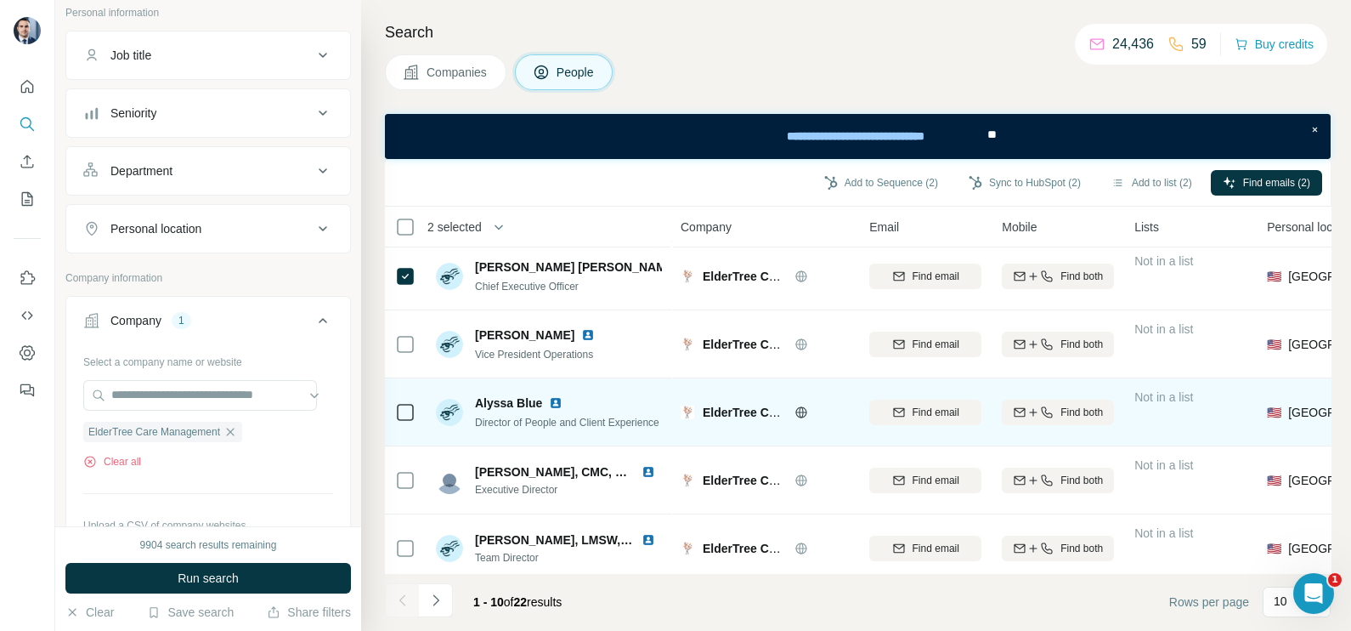
scroll to position [105, 0]
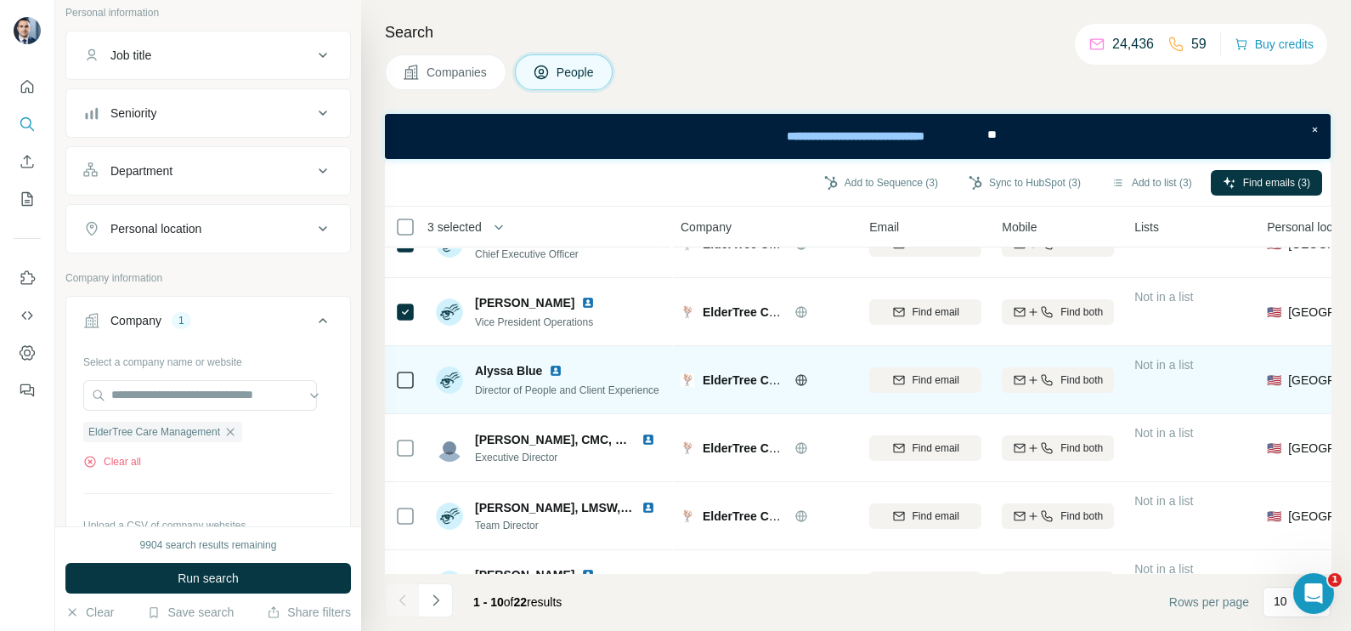
click at [403, 366] on div at bounding box center [405, 379] width 20 height 47
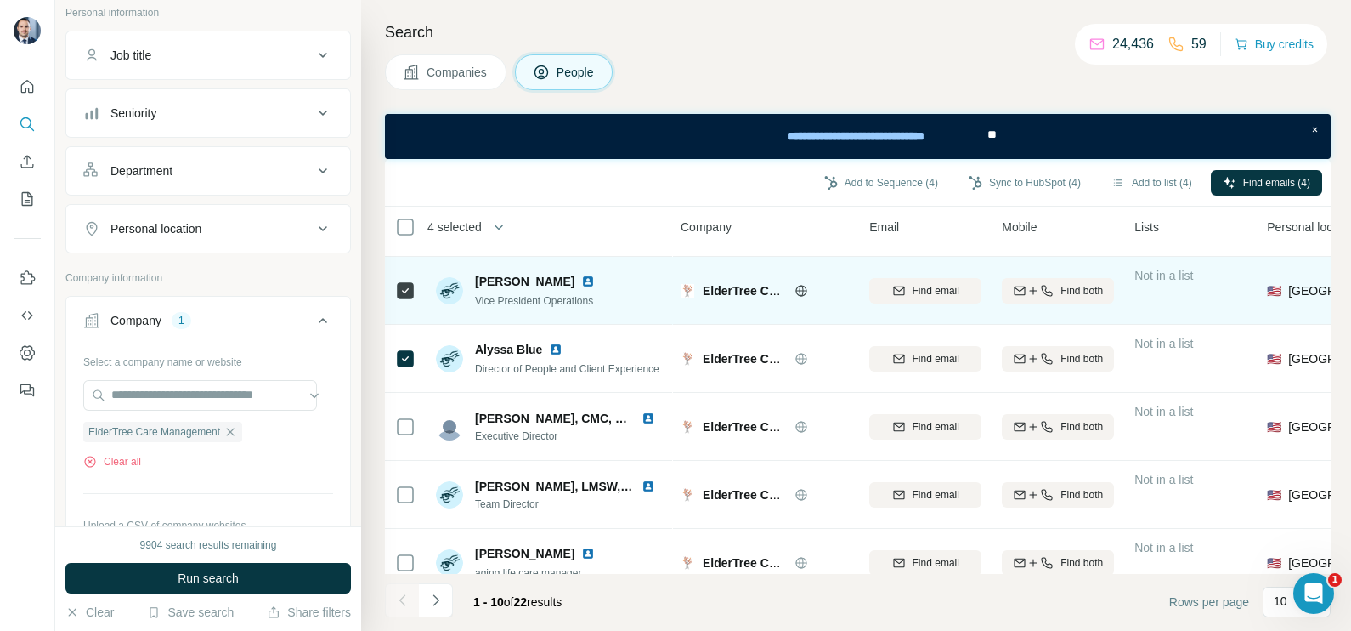
scroll to position [0, 0]
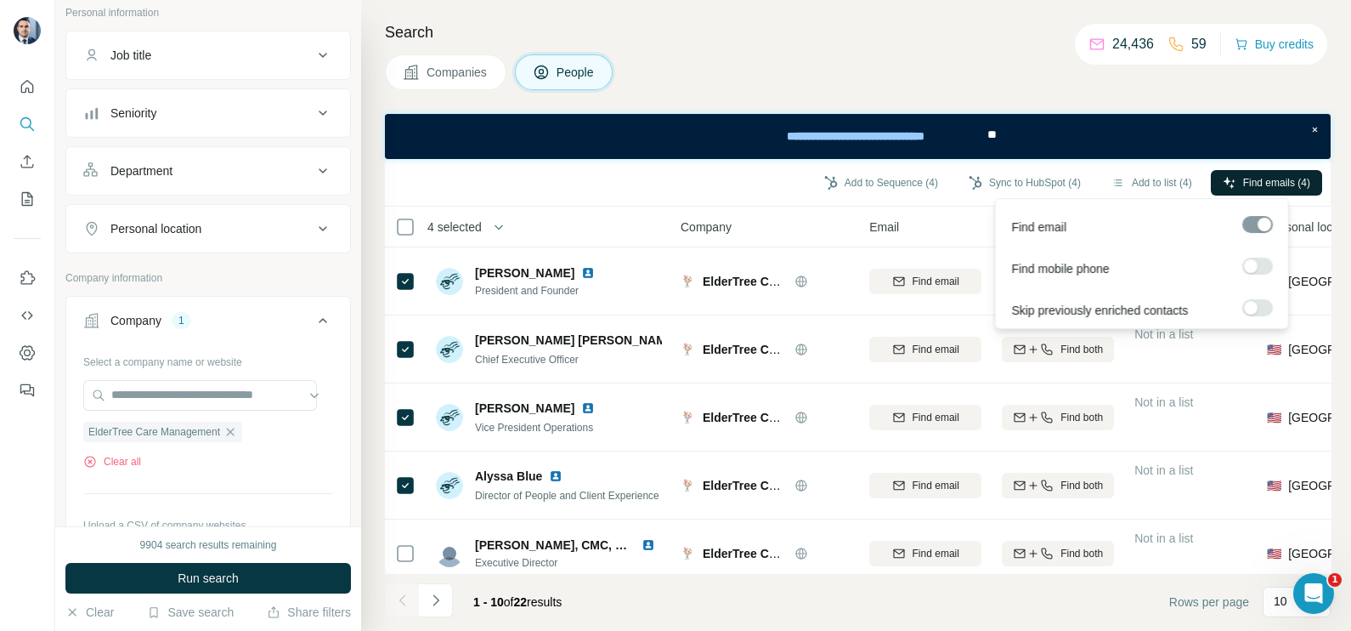
click at [1253, 175] on span "Find emails (4)" at bounding box center [1276, 182] width 67 height 15
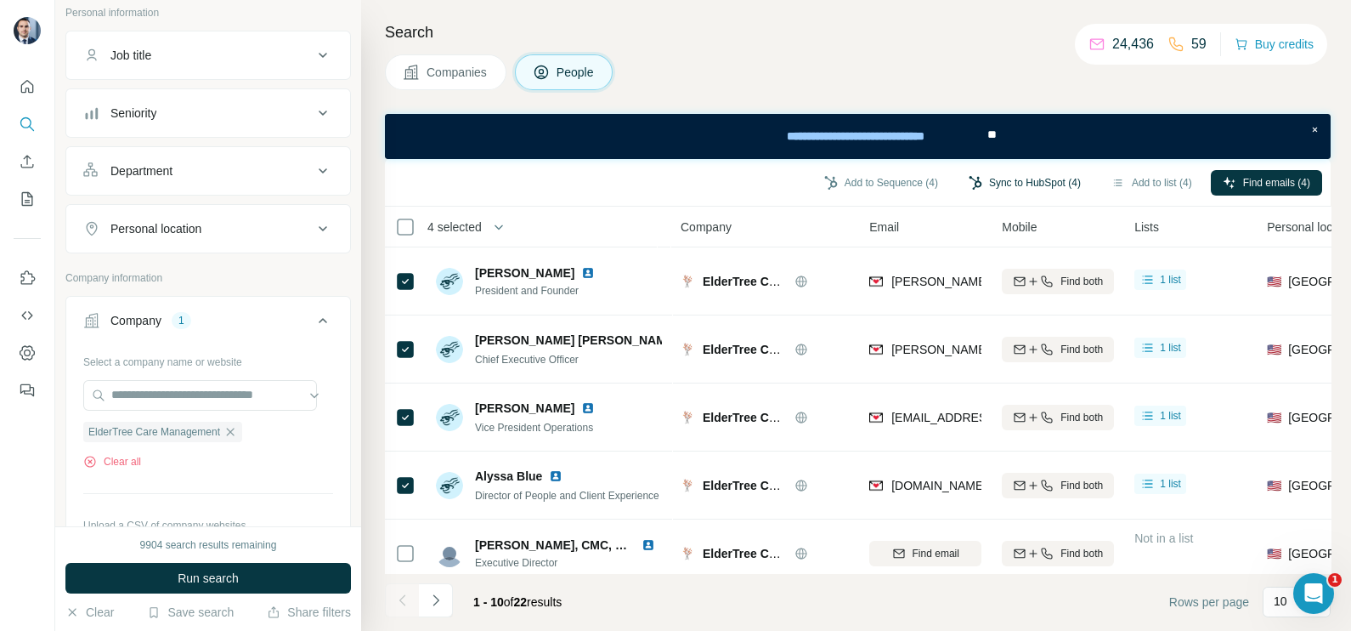
click at [997, 195] on button "Sync to HubSpot (4)" at bounding box center [1025, 182] width 136 height 25
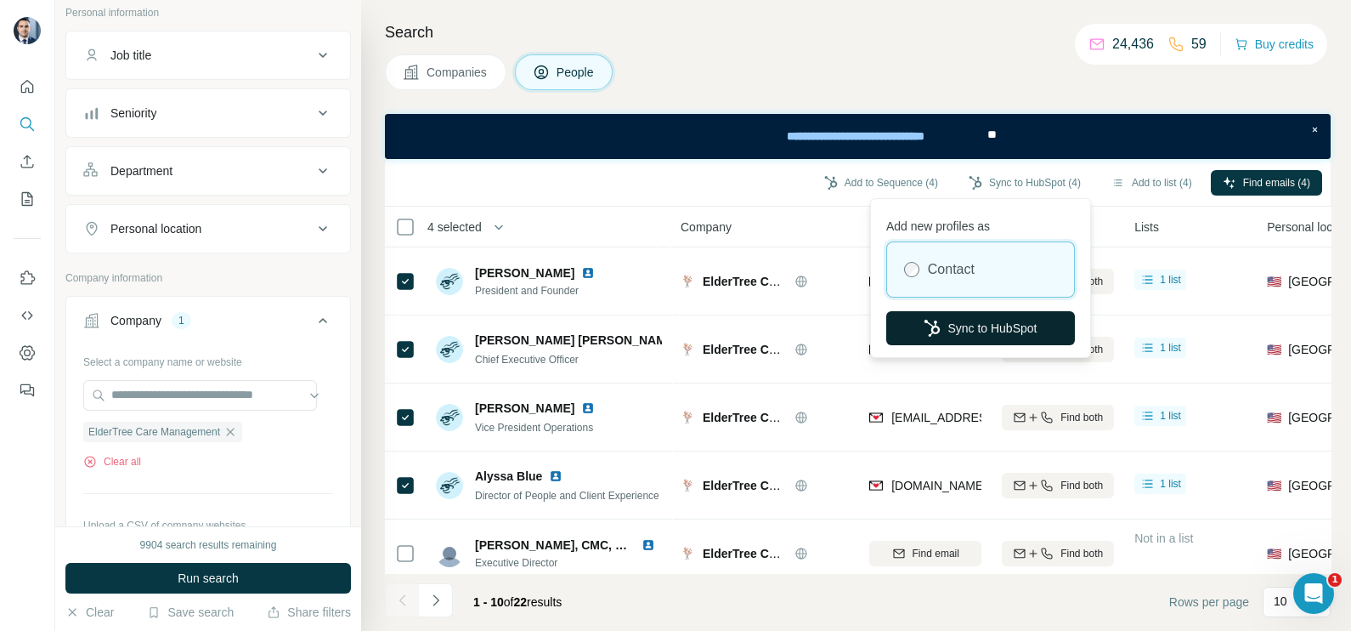
click at [1004, 320] on button "Sync to HubSpot" at bounding box center [980, 328] width 189 height 34
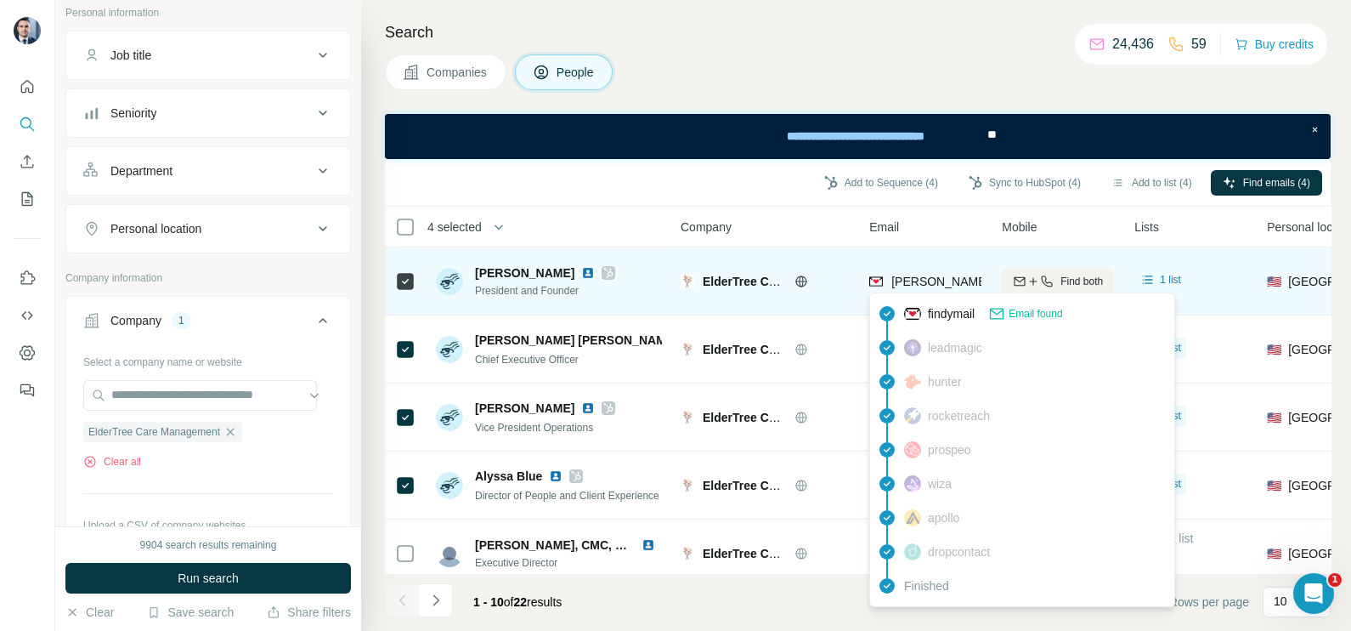
click at [905, 280] on span "[PERSON_NAME][EMAIL_ADDRESS][DOMAIN_NAME]" at bounding box center [1040, 281] width 299 height 14
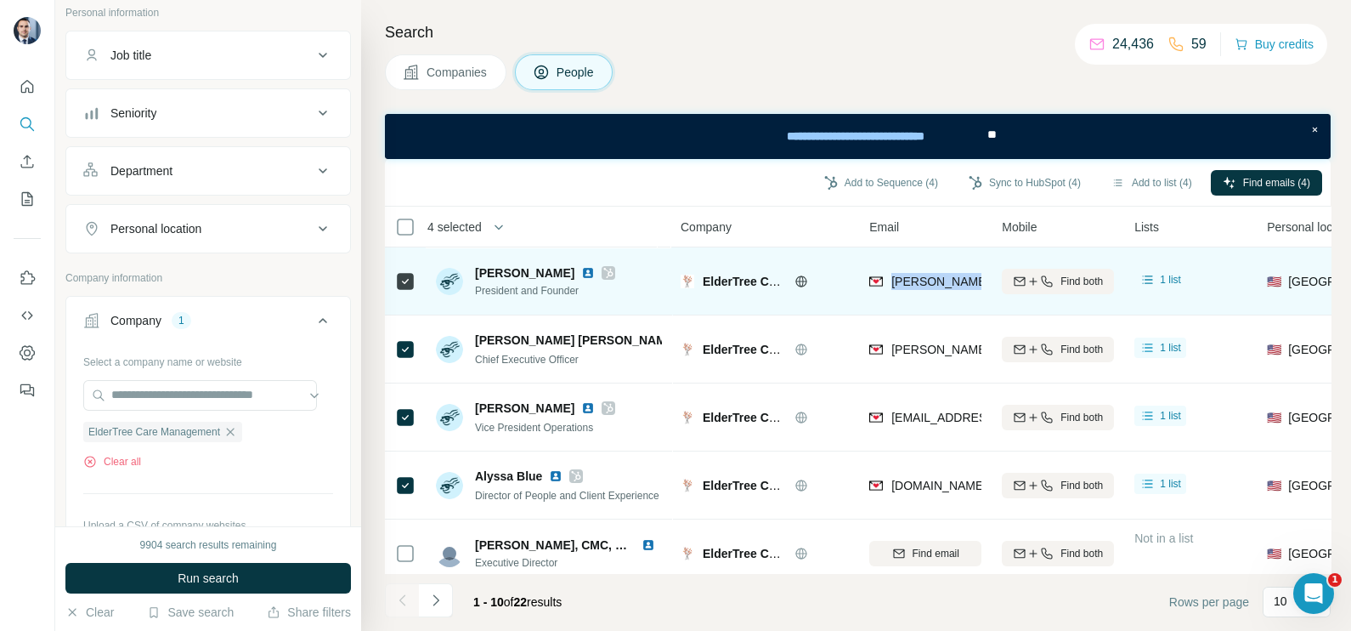
click at [905, 280] on span "[PERSON_NAME][EMAIL_ADDRESS][DOMAIN_NAME]" at bounding box center [1040, 281] width 299 height 14
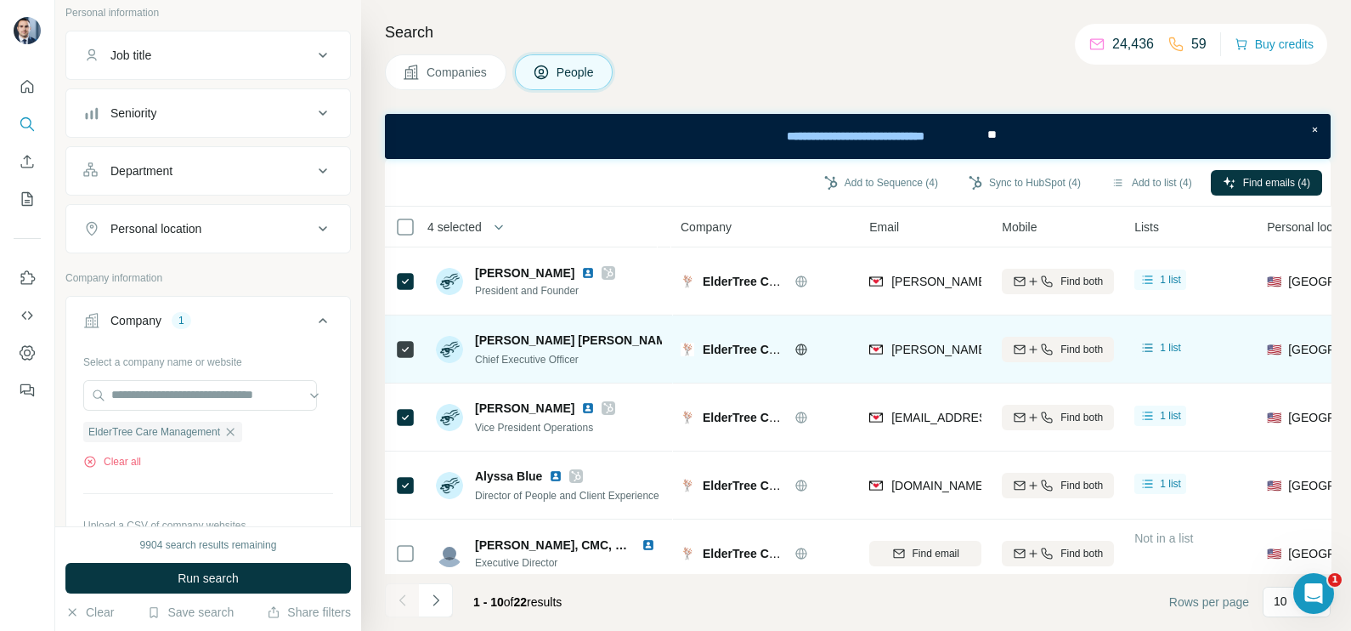
click at [841, 339] on div "ElderTree Care Management" at bounding box center [765, 348] width 168 height 47
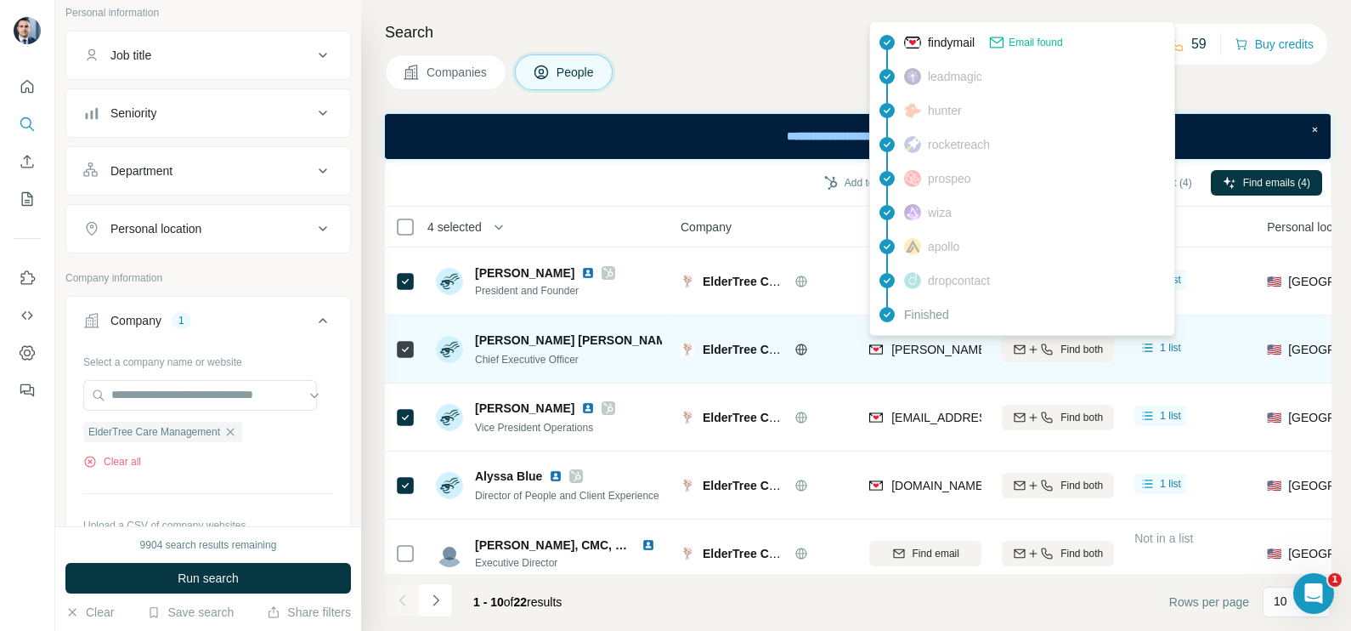
click at [930, 357] on div "[PERSON_NAME][EMAIL_ADDRESS][DOMAIN_NAME]" at bounding box center [1040, 349] width 299 height 17
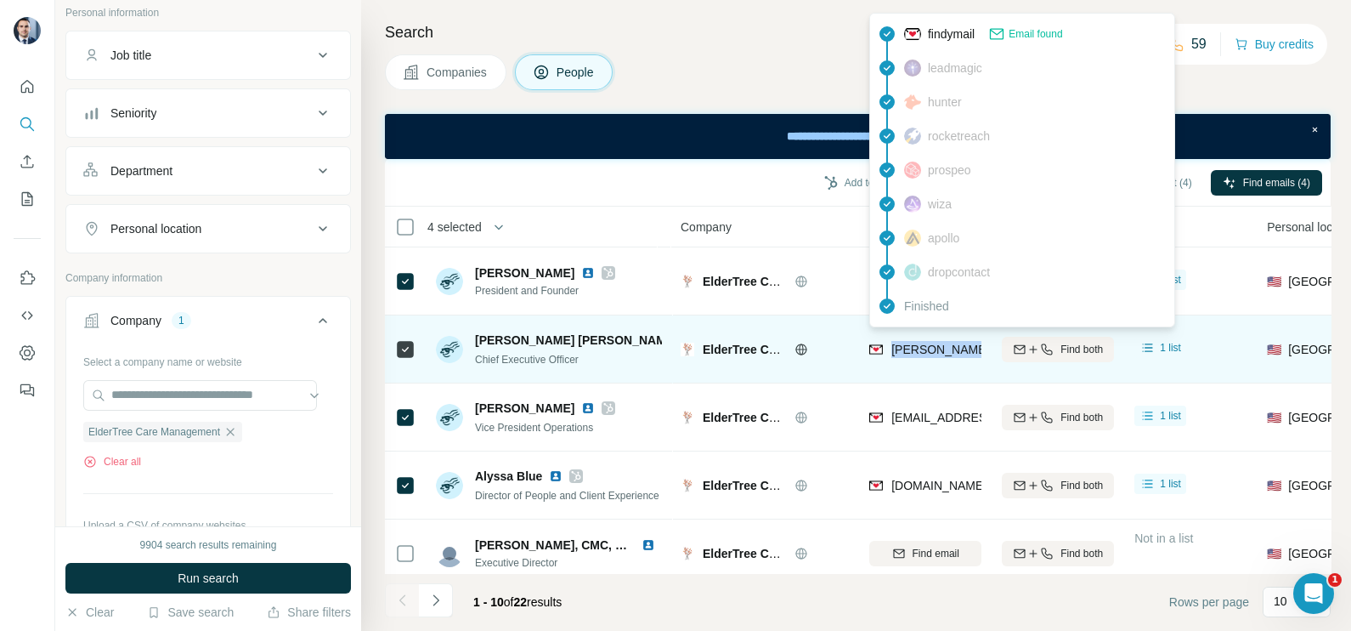
click at [930, 357] on div "[PERSON_NAME][EMAIL_ADDRESS][DOMAIN_NAME]" at bounding box center [1040, 349] width 299 height 17
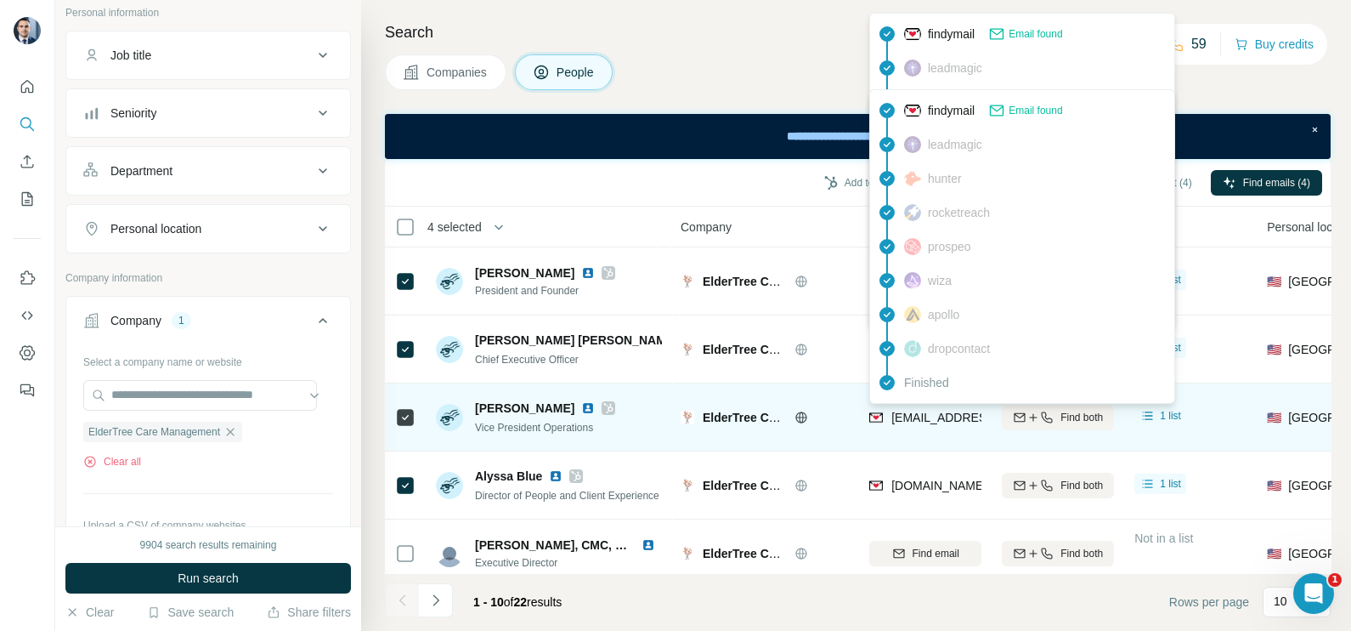
click at [930, 416] on span "[EMAIL_ADDRESS][DOMAIN_NAME]" at bounding box center [991, 417] width 201 height 14
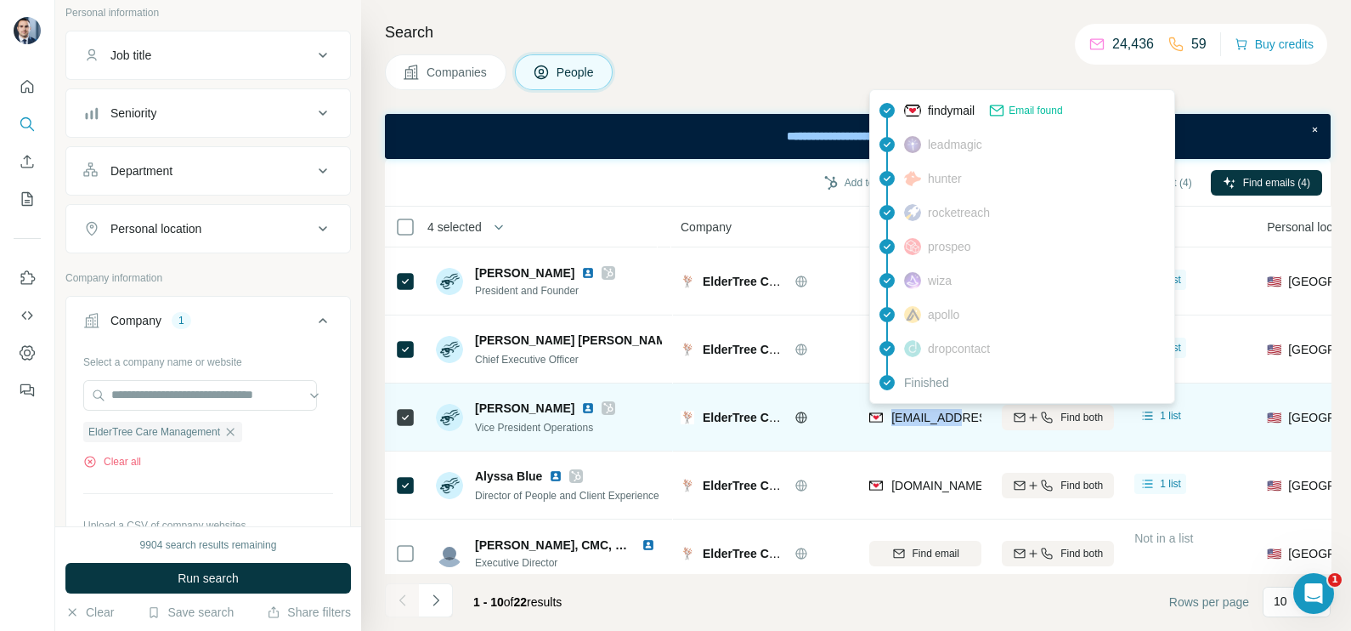
click at [930, 416] on span "[EMAIL_ADDRESS][DOMAIN_NAME]" at bounding box center [991, 417] width 201 height 14
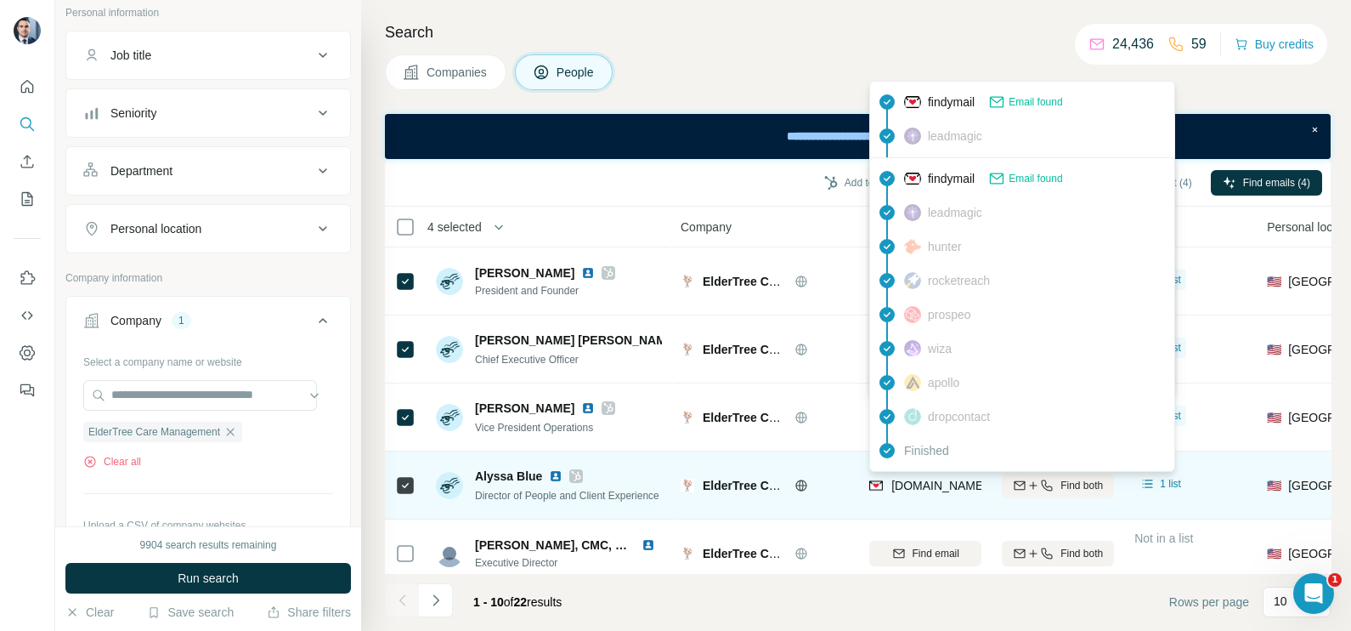
click at [932, 489] on span "[DOMAIN_NAME][EMAIL_ADDRESS][DOMAIN_NAME]" at bounding box center [1039, 485] width 297 height 14
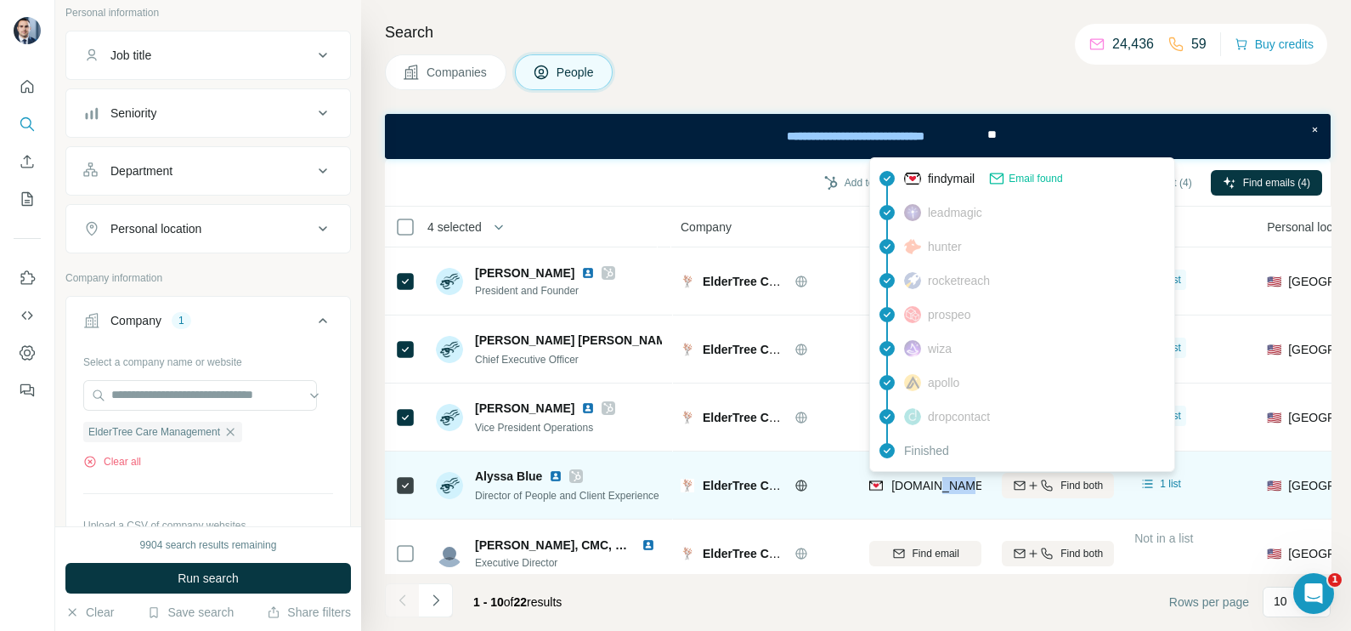
click at [932, 489] on span "[DOMAIN_NAME][EMAIL_ADDRESS][DOMAIN_NAME]" at bounding box center [1039, 485] width 297 height 14
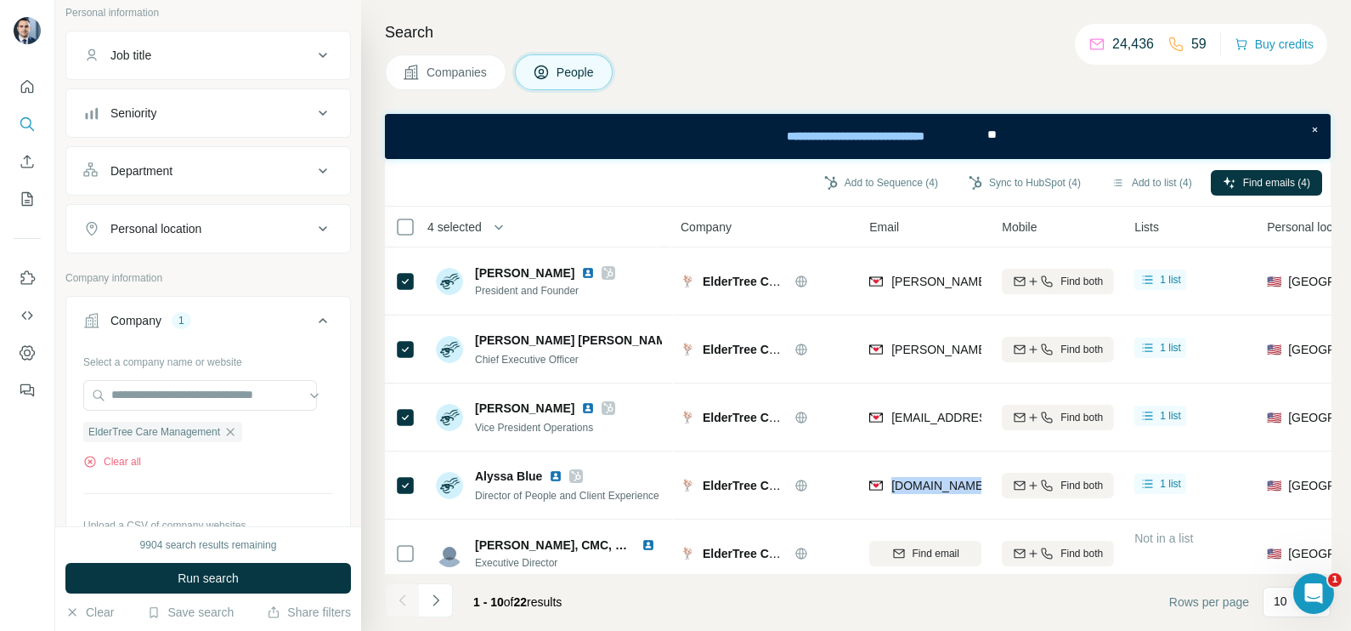
click at [461, 73] on span "Companies" at bounding box center [458, 72] width 62 height 17
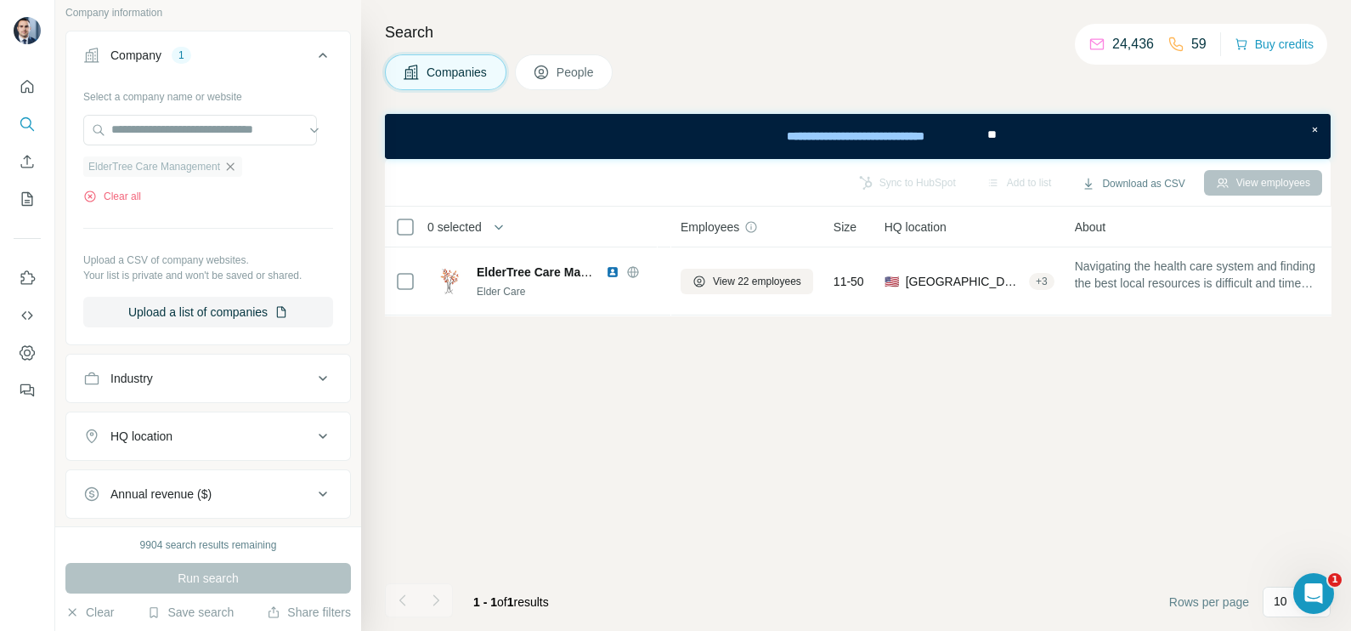
click at [234, 166] on icon "button" at bounding box center [230, 167] width 14 height 14
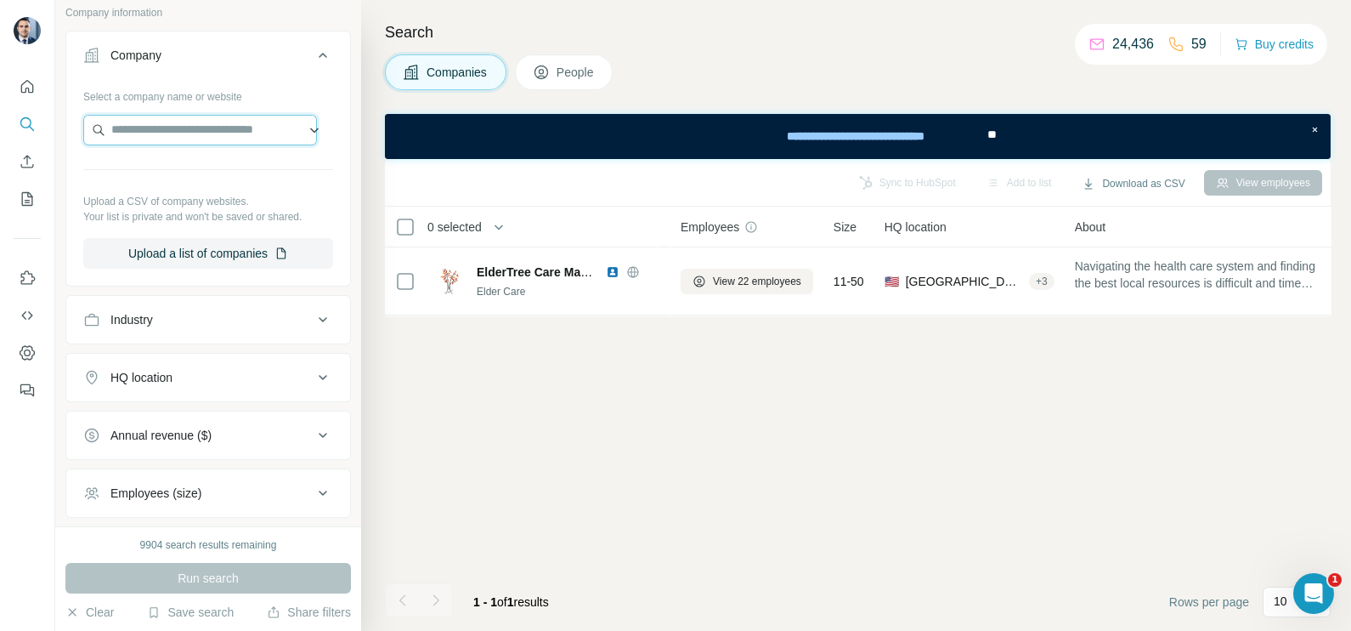
click at [203, 121] on input "text" at bounding box center [200, 130] width 234 height 31
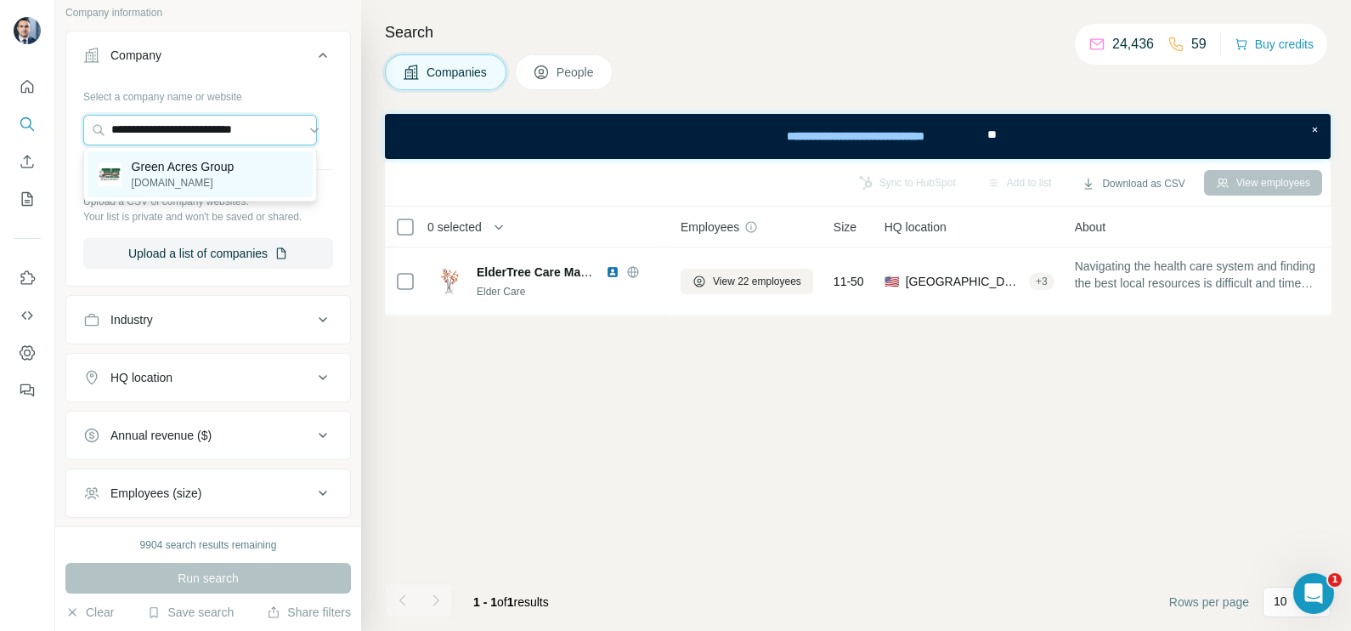
type input "**********"
click at [157, 183] on p "[DOMAIN_NAME]" at bounding box center [183, 182] width 103 height 15
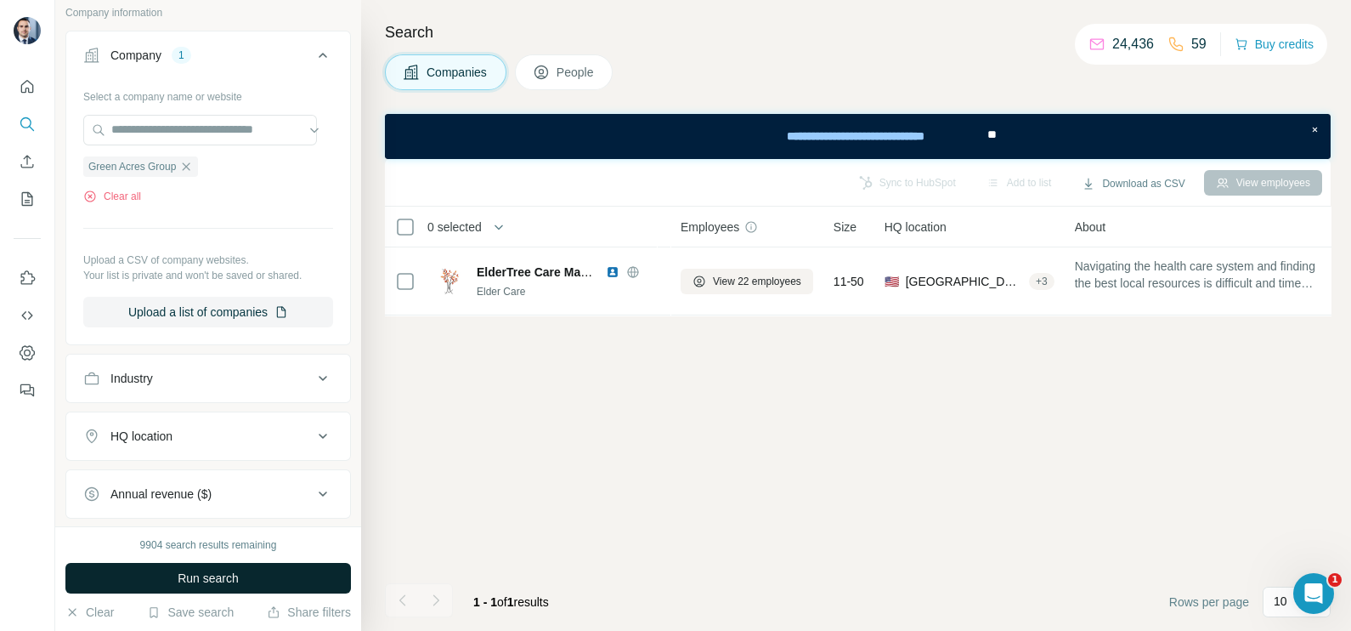
click at [226, 585] on span "Run search" at bounding box center [208, 577] width 61 height 17
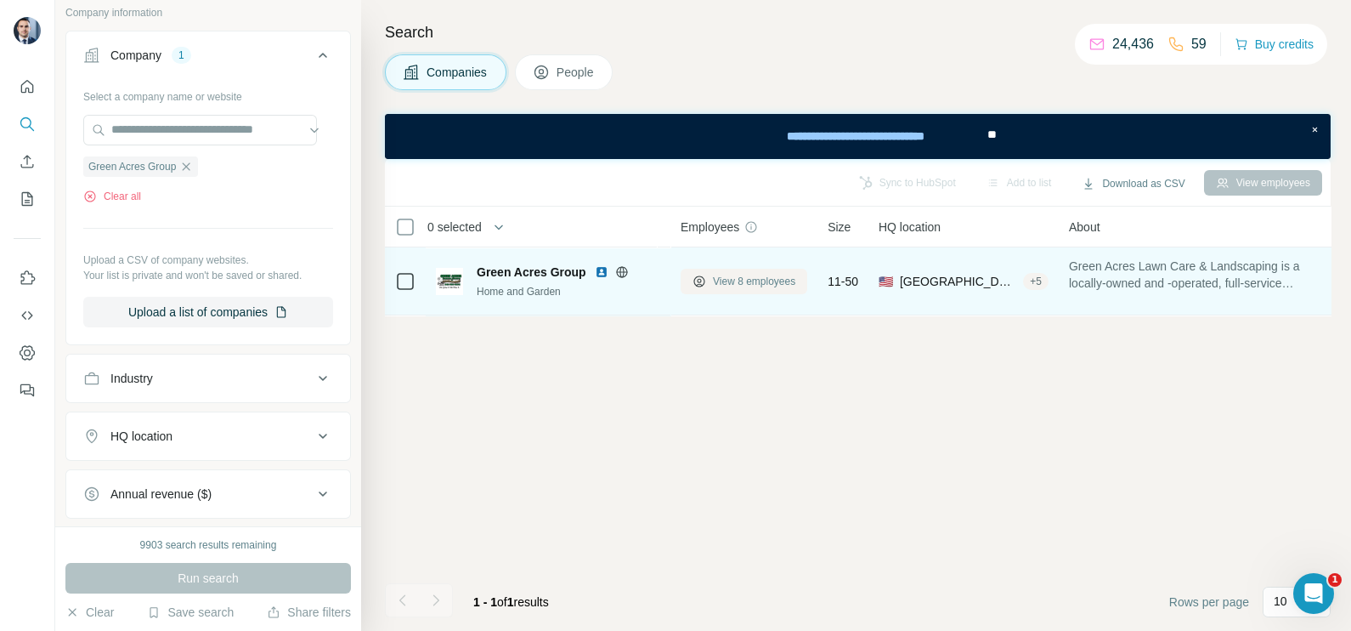
click at [756, 270] on button "View 8 employees" at bounding box center [744, 281] width 127 height 25
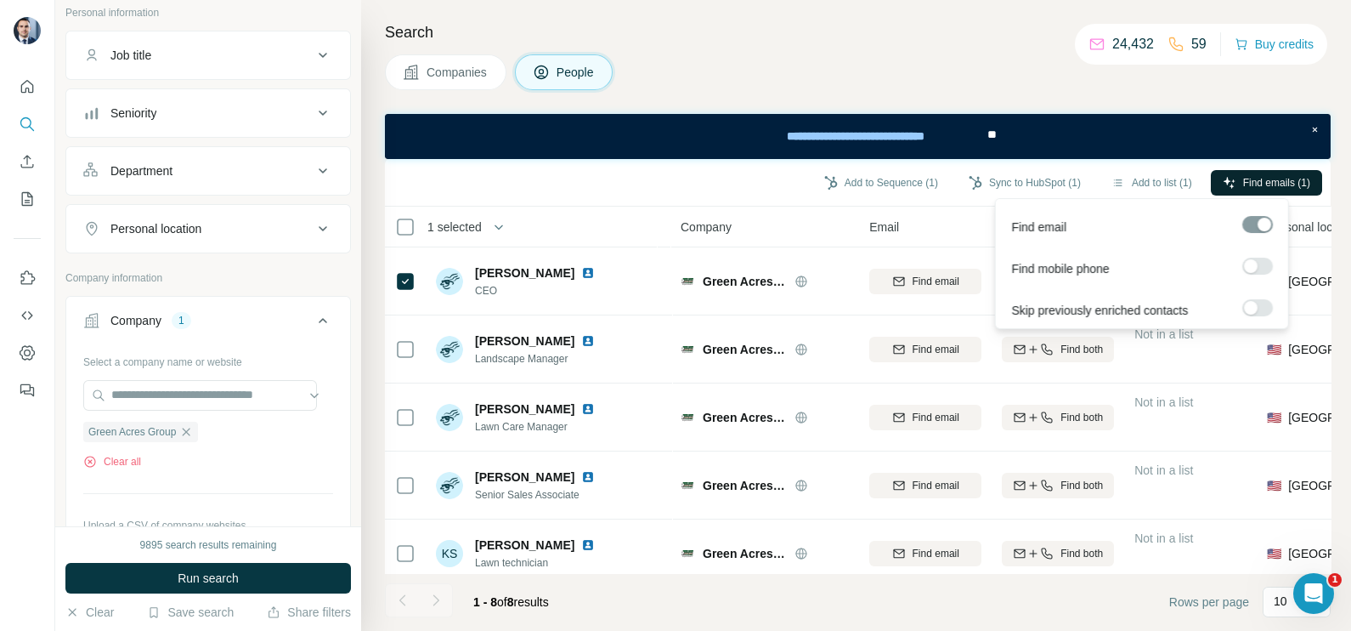
click at [1227, 183] on icon "button" at bounding box center [1230, 183] width 14 height 14
click at [1028, 178] on button "Sync to HubSpot (1)" at bounding box center [1025, 182] width 136 height 25
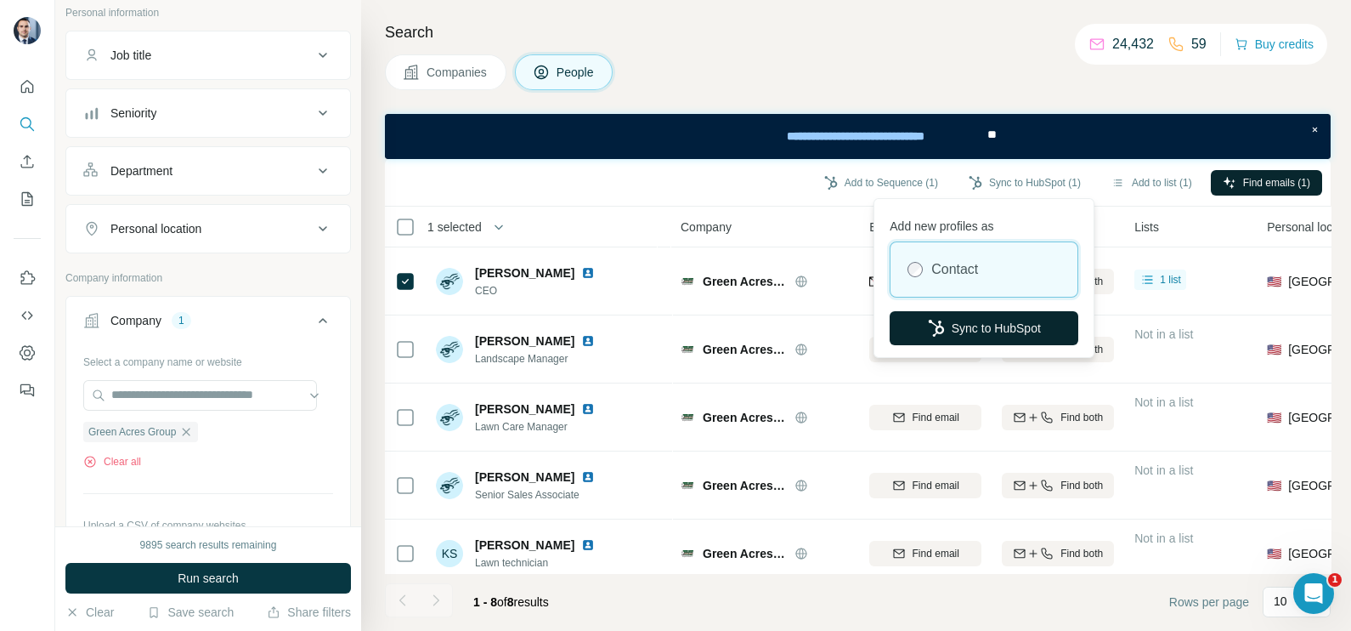
click at [982, 315] on button "Sync to HubSpot" at bounding box center [984, 328] width 189 height 34
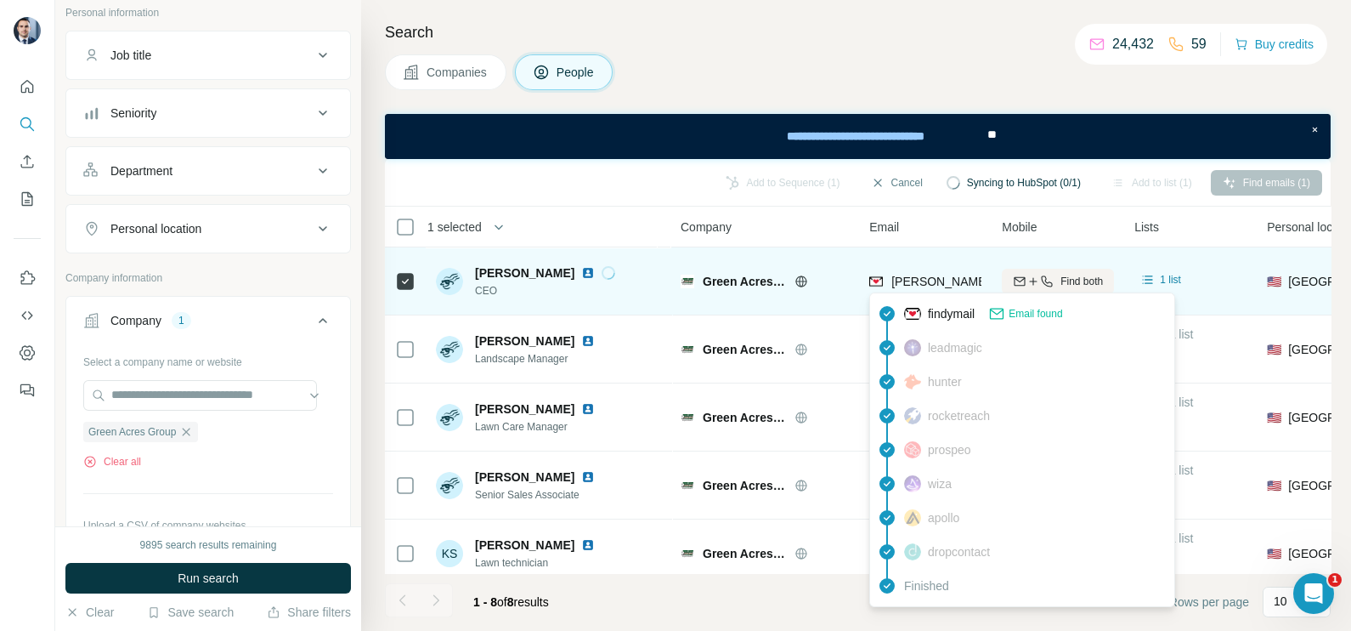
click at [902, 275] on span "[PERSON_NAME][EMAIL_ADDRESS][DOMAIN_NAME]" at bounding box center [1040, 281] width 299 height 14
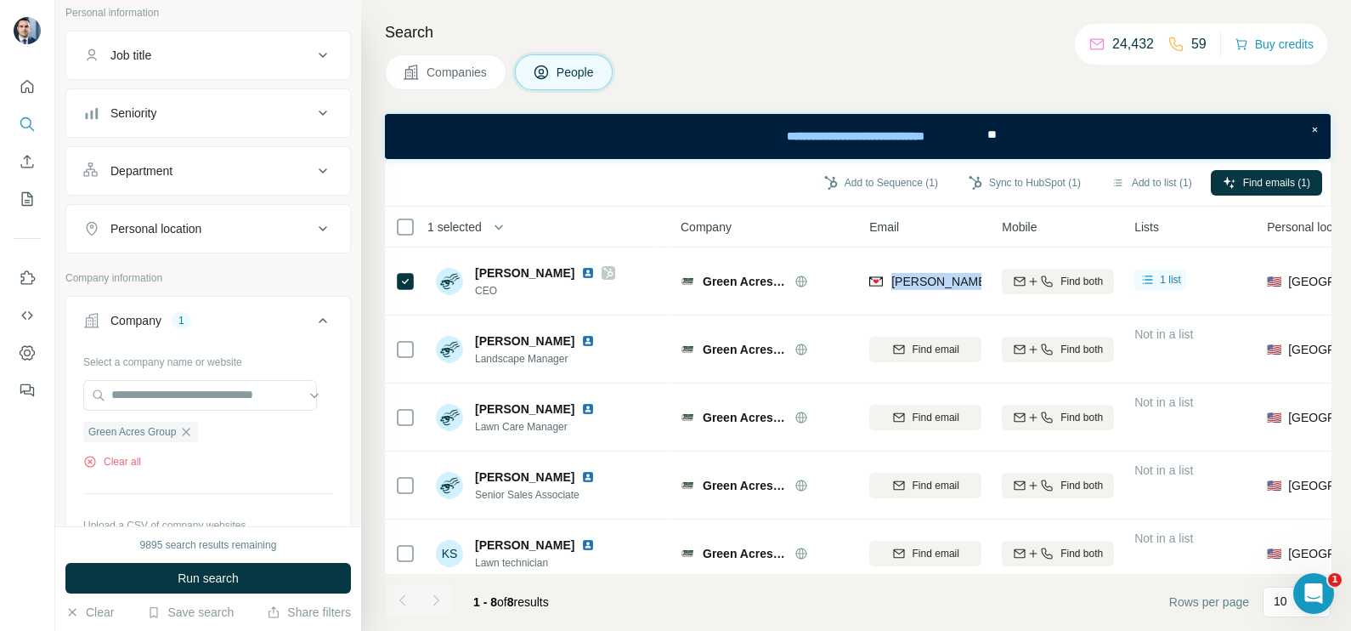
click at [477, 72] on span "Companies" at bounding box center [458, 72] width 62 height 17
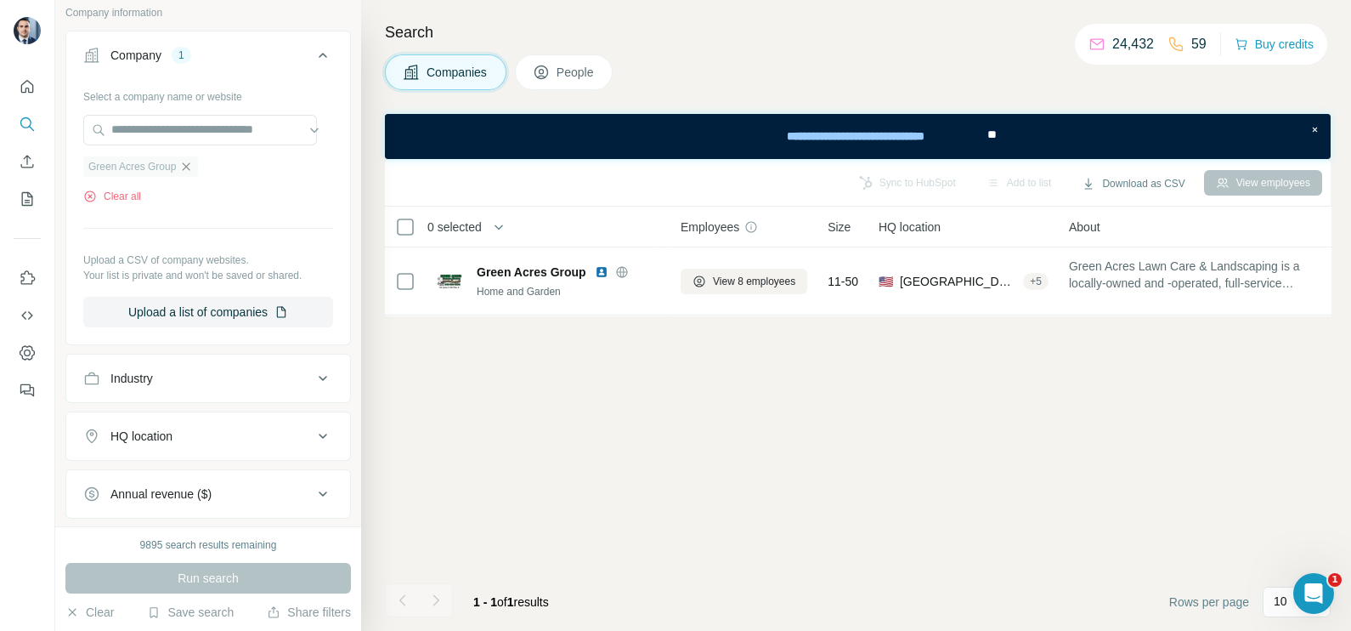
click at [188, 160] on icon "button" at bounding box center [186, 167] width 14 height 14
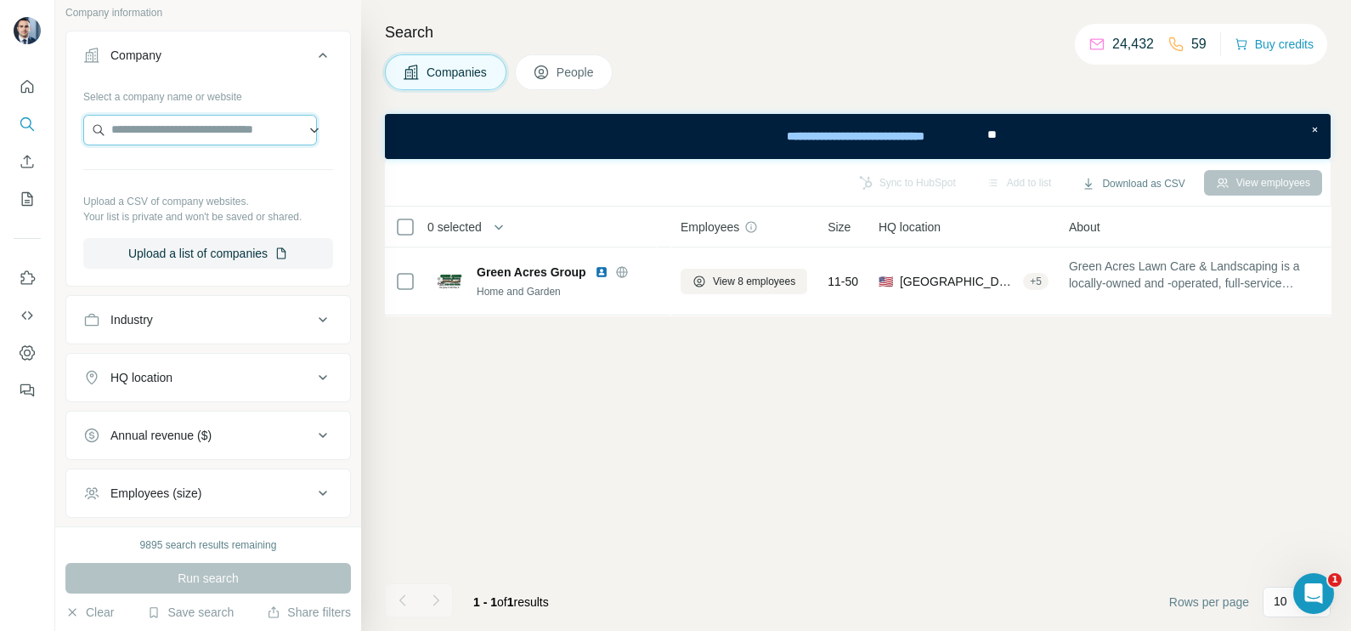
click at [178, 128] on input "text" at bounding box center [200, 130] width 234 height 31
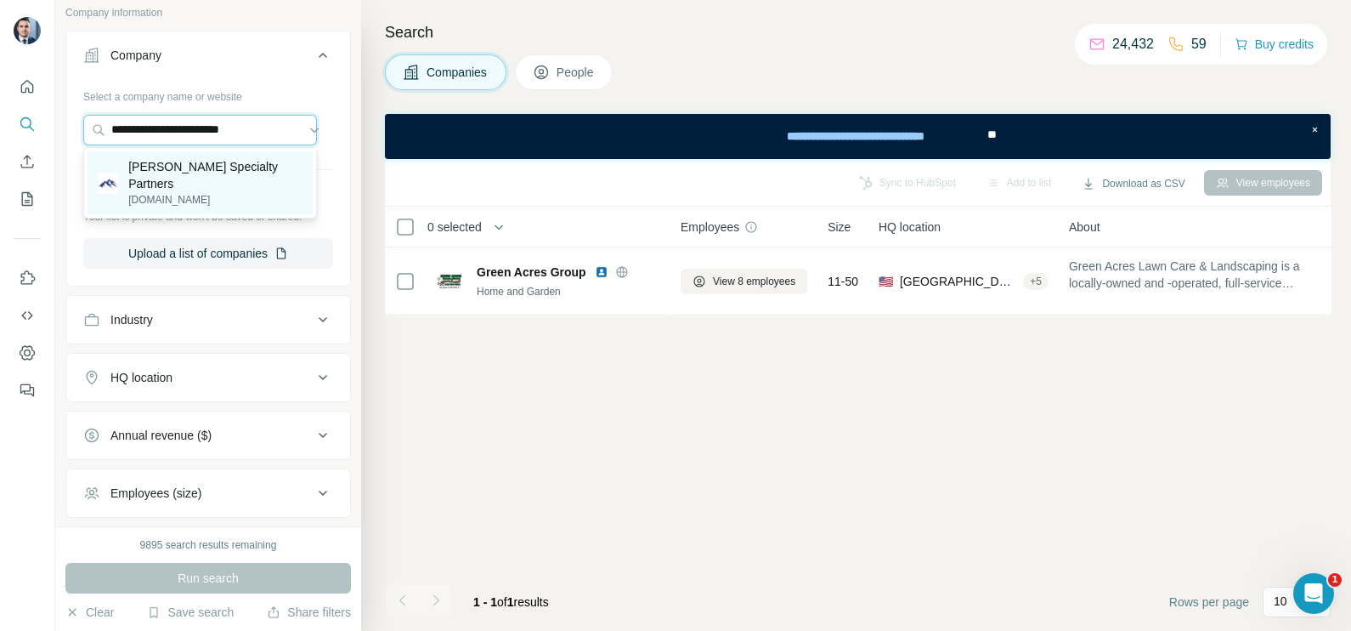
type input "**********"
click at [216, 192] on p "[DOMAIN_NAME]" at bounding box center [215, 199] width 174 height 15
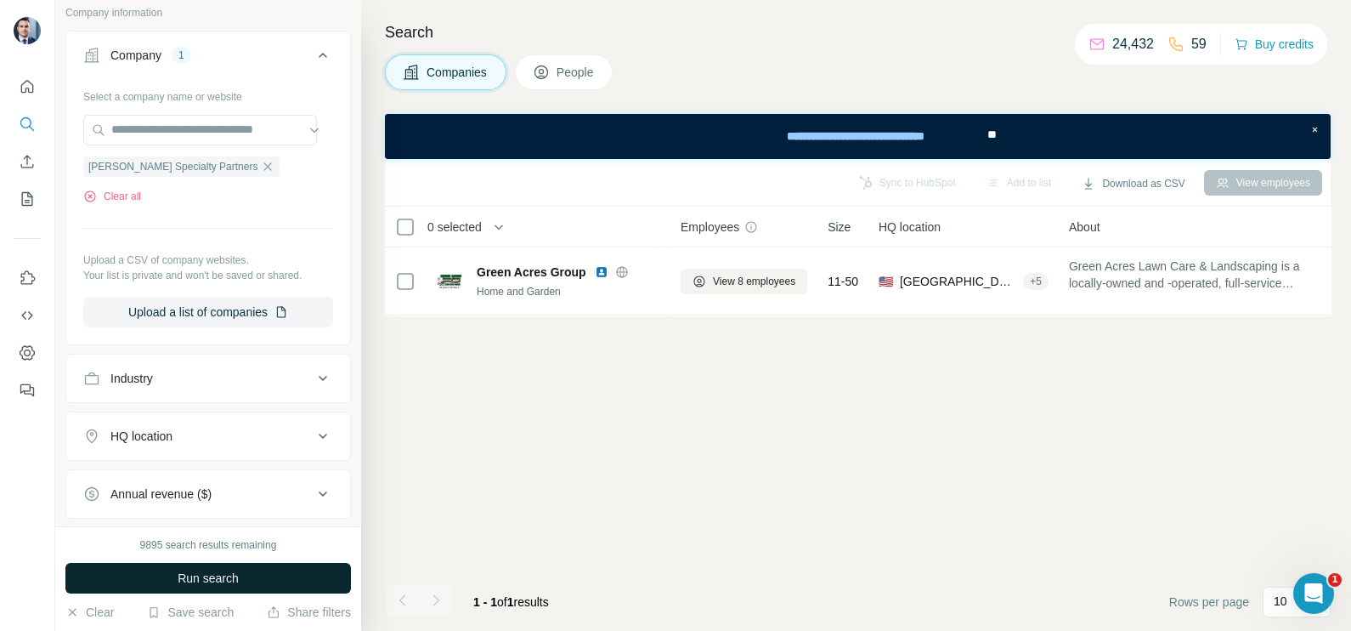
click at [238, 579] on span "Run search" at bounding box center [208, 577] width 61 height 17
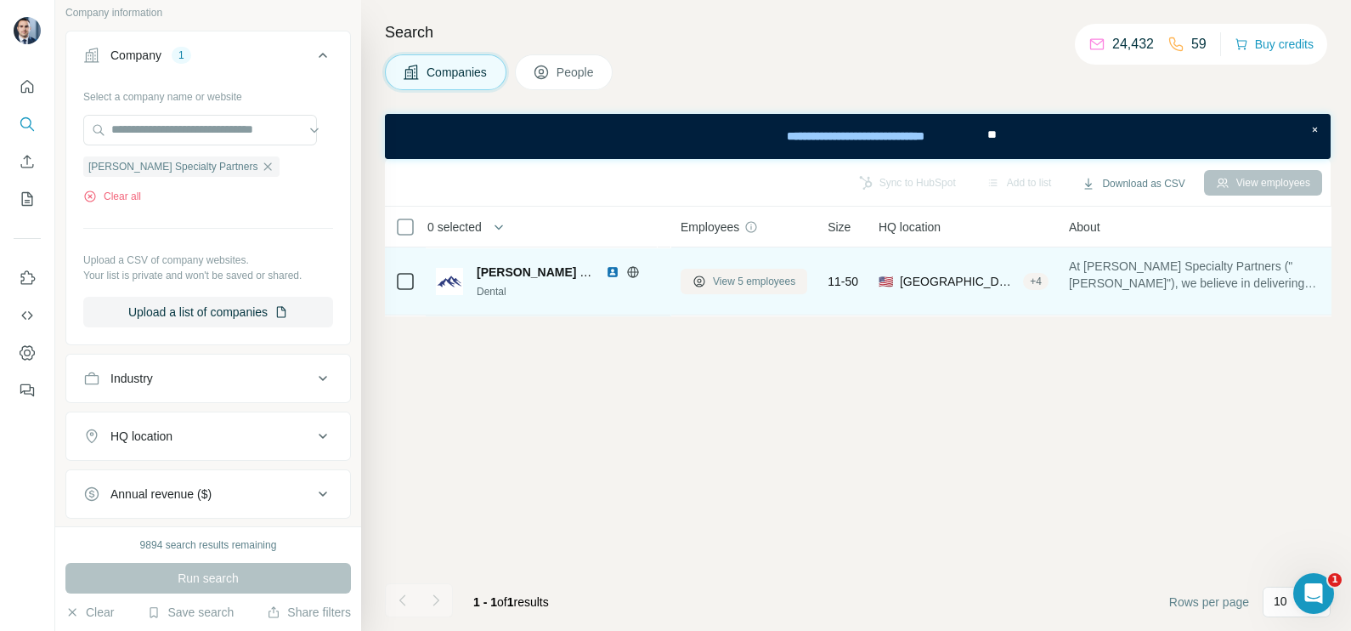
click at [732, 292] on button "View 5 employees" at bounding box center [744, 281] width 127 height 25
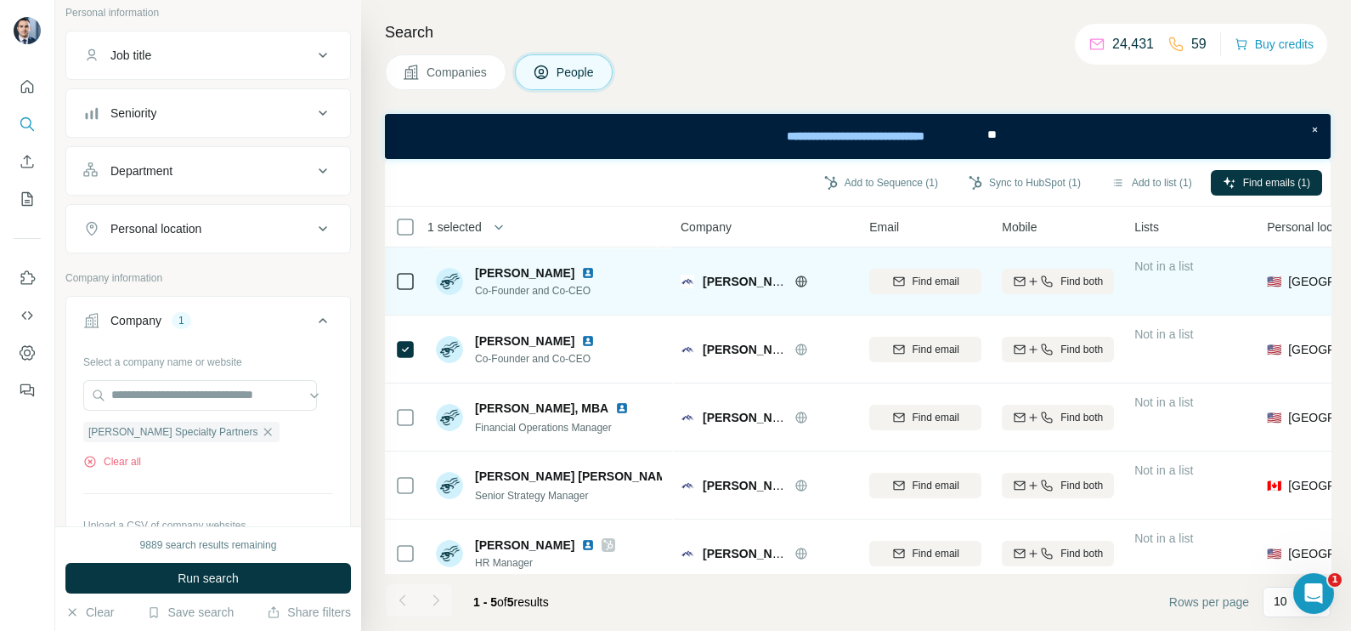
click at [406, 293] on div at bounding box center [405, 280] width 20 height 47
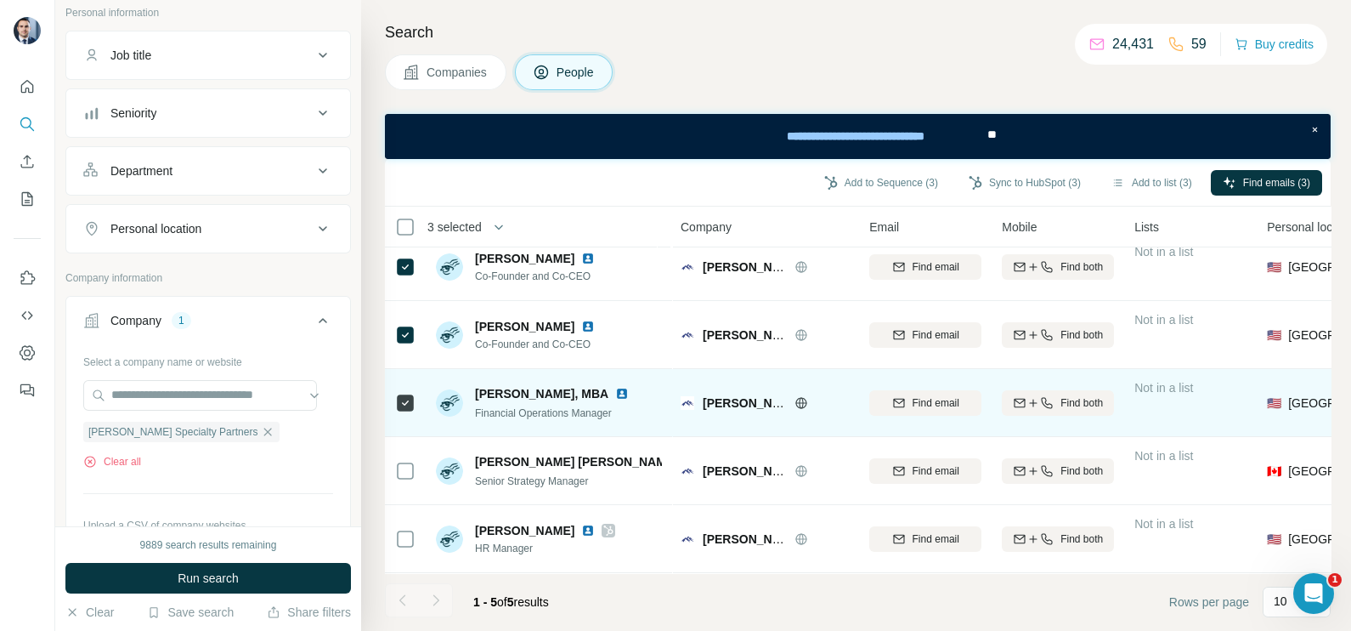
scroll to position [25, 0]
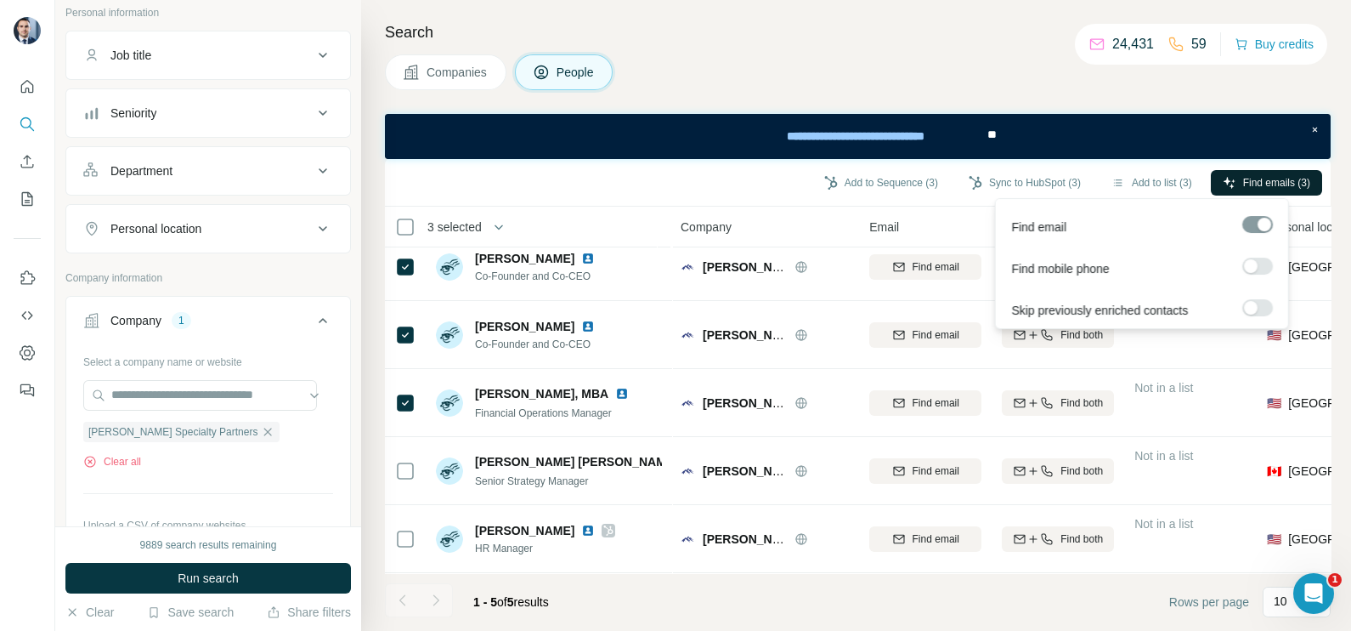
click at [1261, 175] on span "Find emails (3)" at bounding box center [1276, 182] width 67 height 15
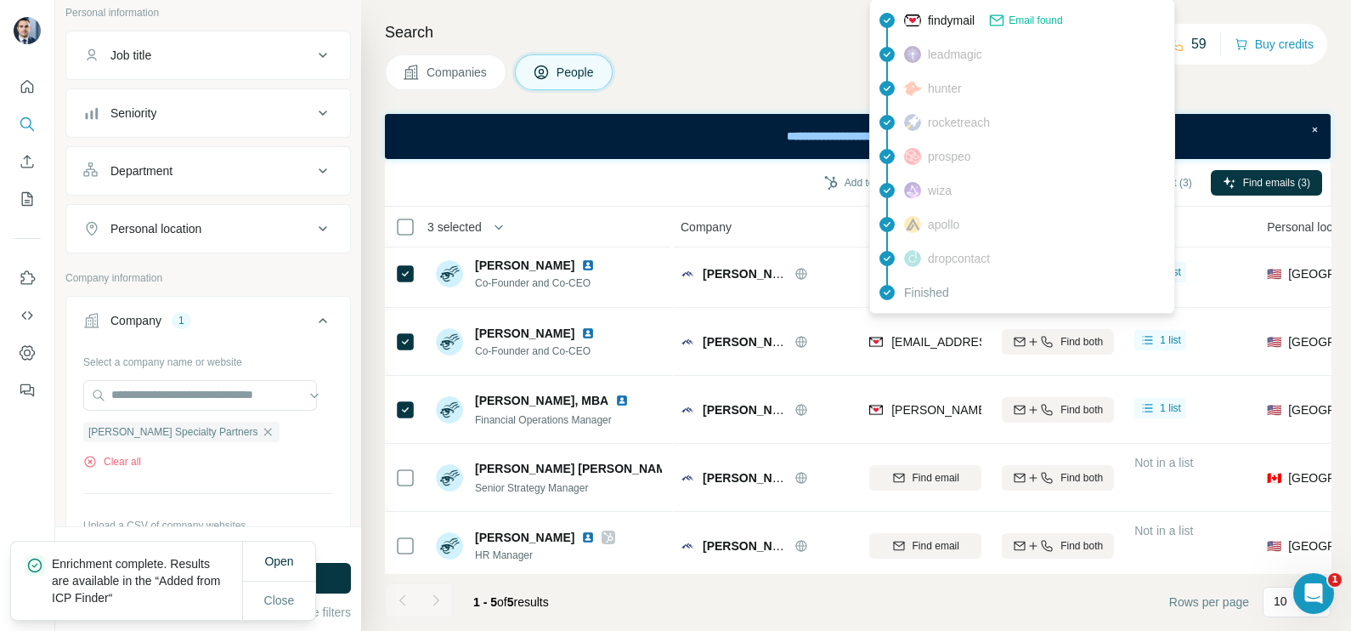
scroll to position [0, 0]
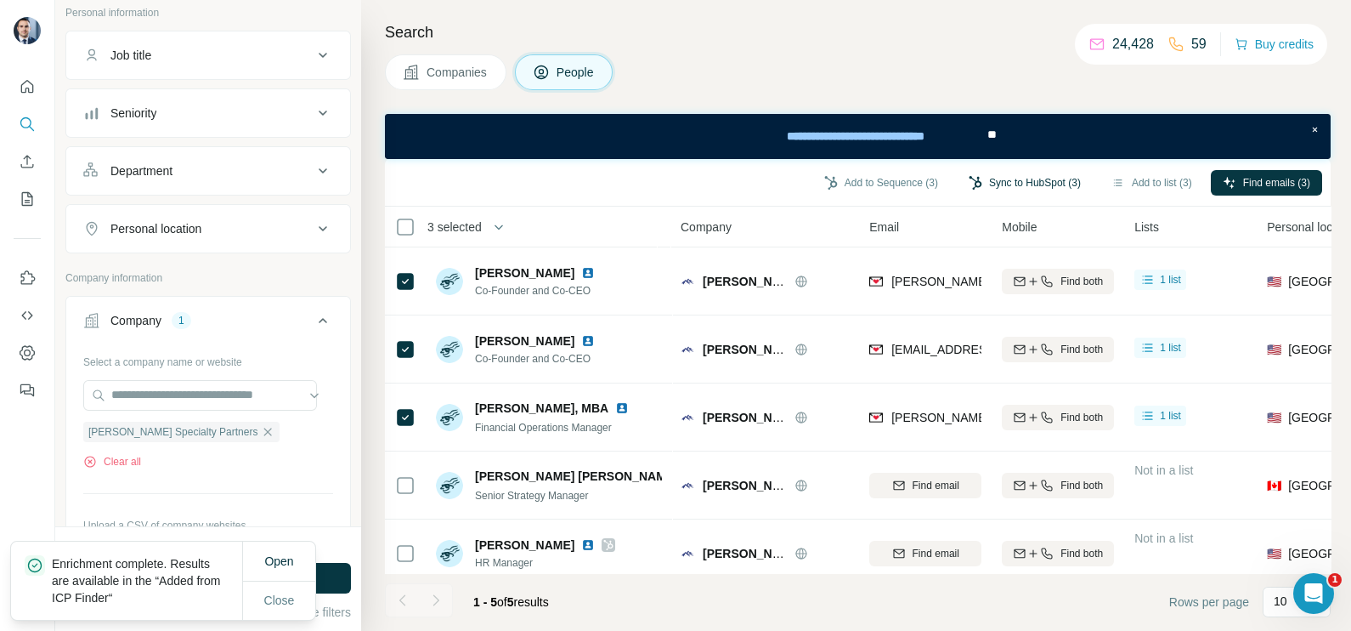
click at [1033, 176] on button "Sync to HubSpot (3)" at bounding box center [1025, 182] width 136 height 25
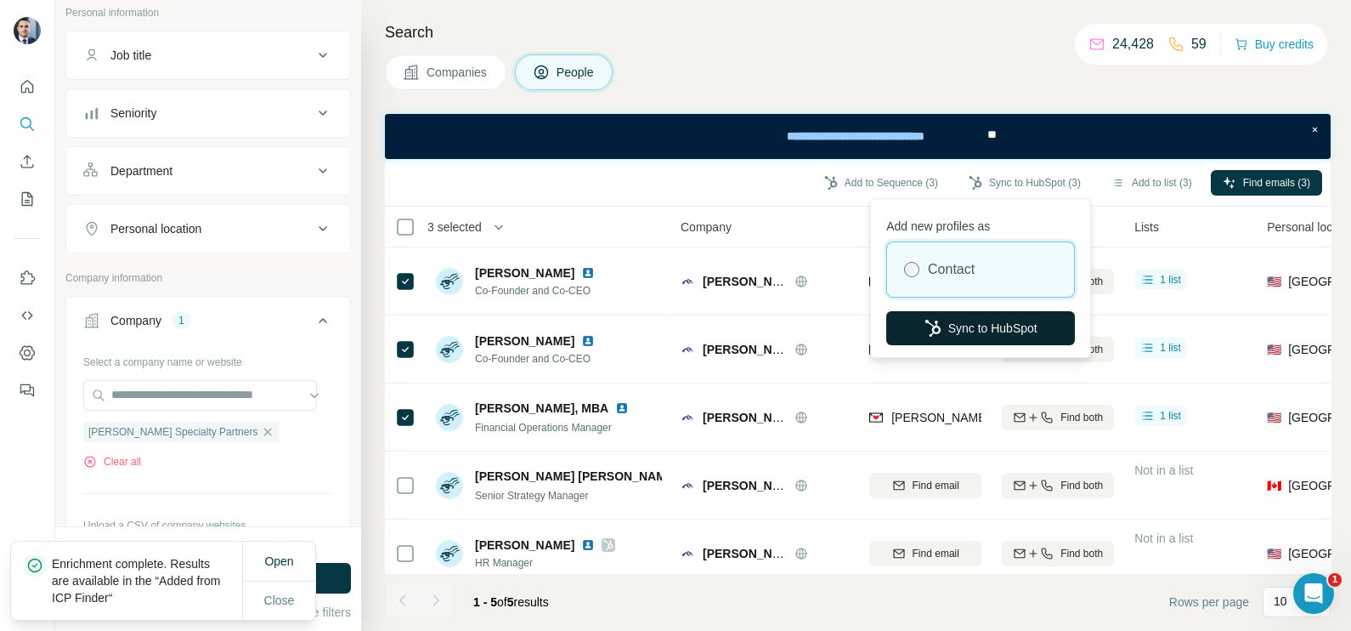
click at [970, 333] on button "Sync to HubSpot" at bounding box center [980, 328] width 189 height 34
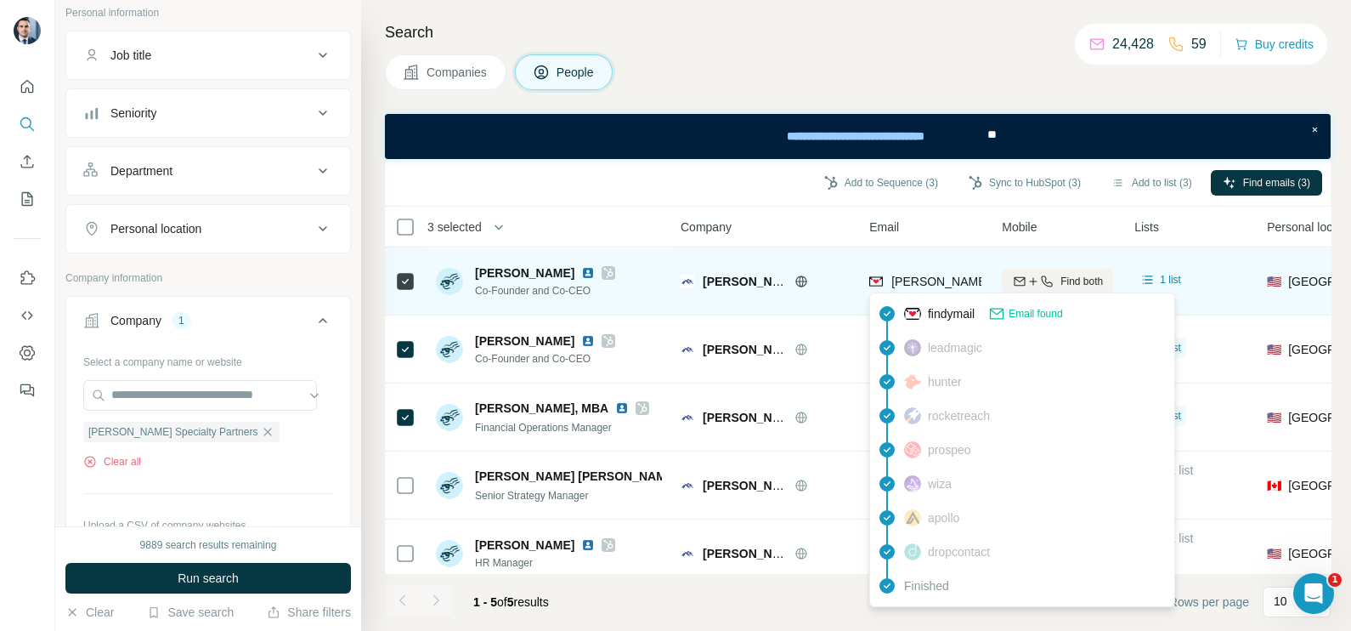
click at [908, 289] on div "[PERSON_NAME][EMAIL_ADDRESS][DOMAIN_NAME]" at bounding box center [1023, 283] width 308 height 20
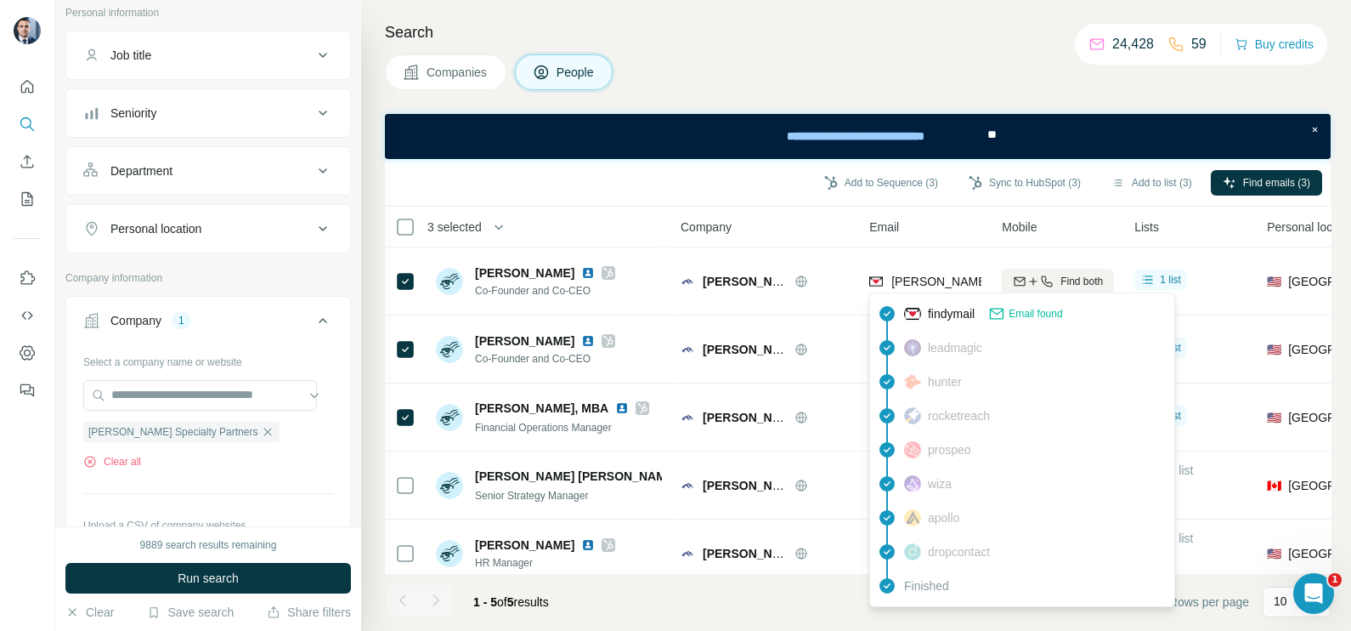
click at [811, 221] on div "Company" at bounding box center [765, 227] width 168 height 20
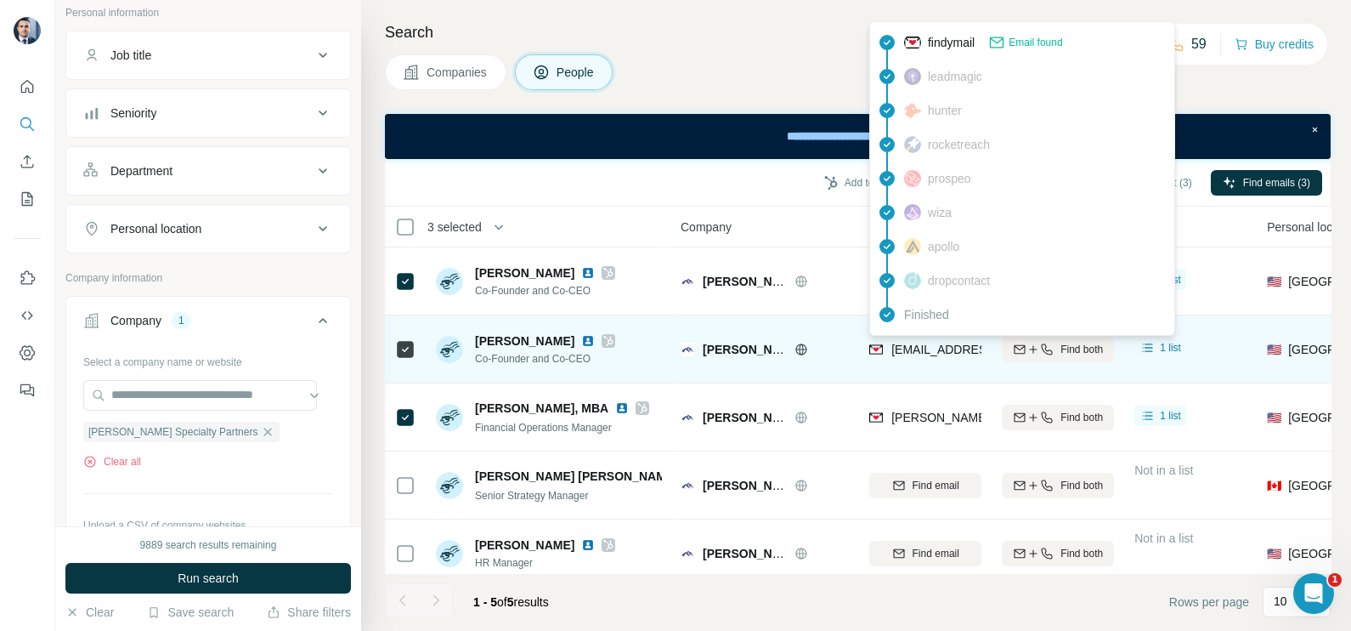
click at [913, 345] on span "[EMAIL_ADDRESS][DOMAIN_NAME]" at bounding box center [991, 349] width 201 height 14
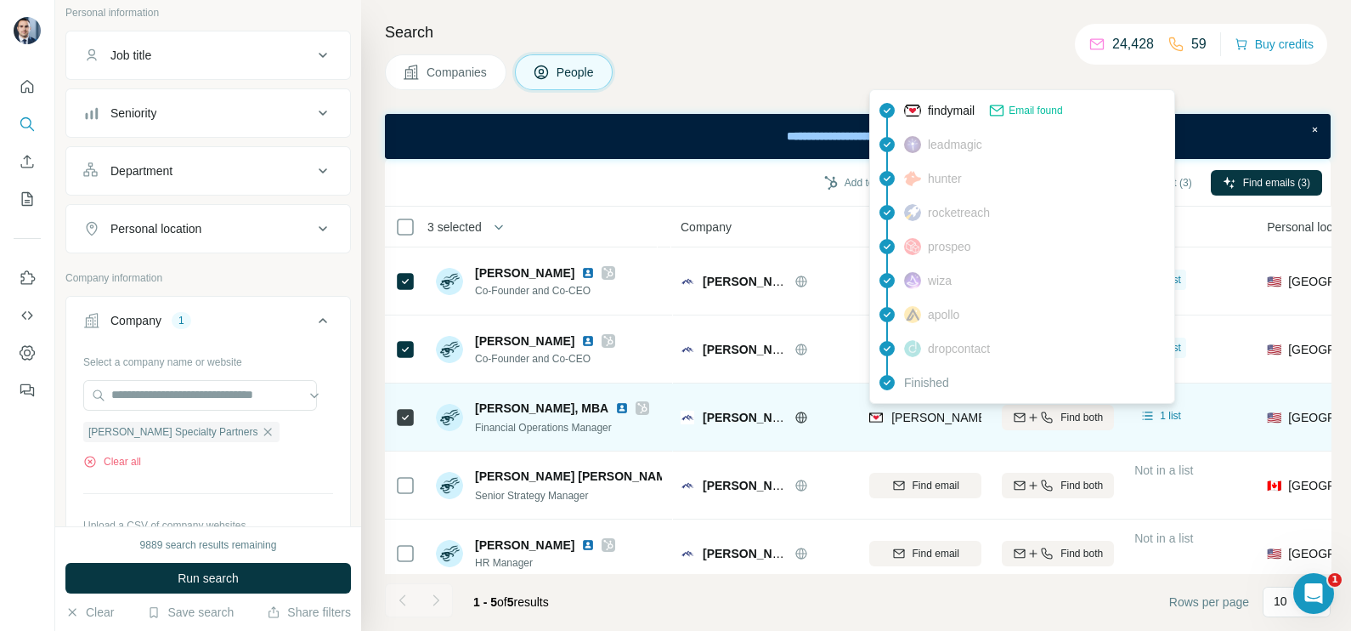
click at [922, 417] on span "[PERSON_NAME][EMAIL_ADDRESS][DOMAIN_NAME]" at bounding box center [1040, 417] width 299 height 14
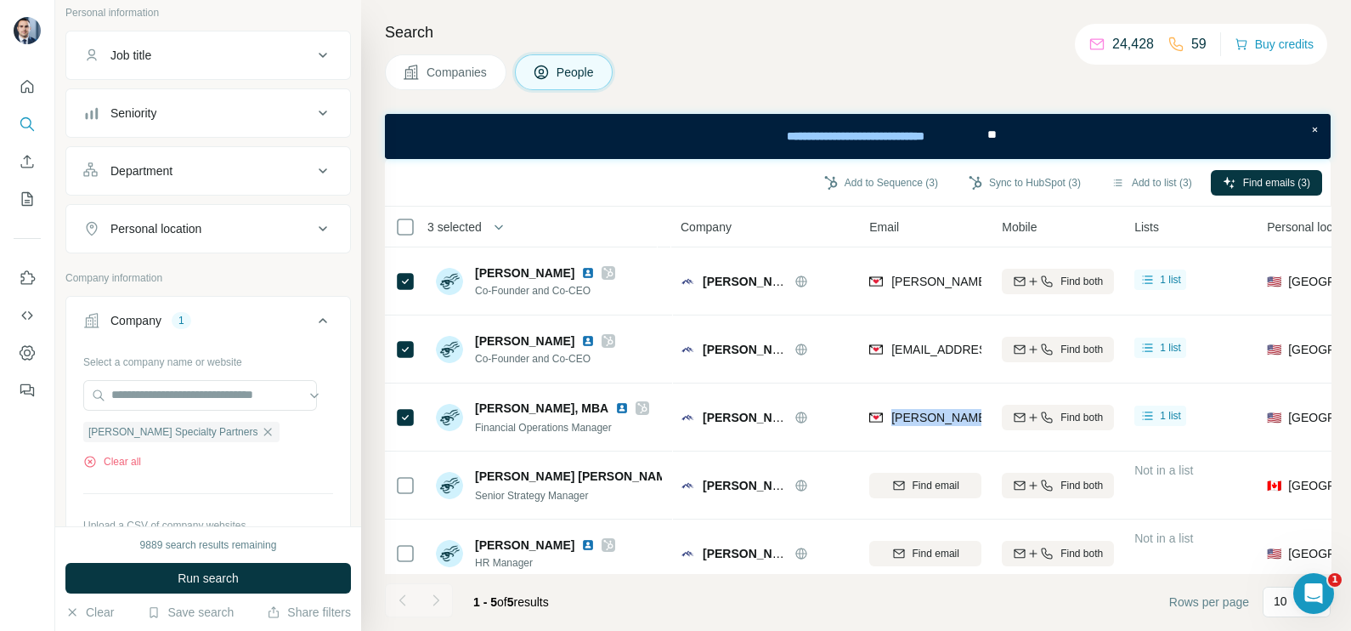
click at [452, 78] on span "Companies" at bounding box center [458, 72] width 62 height 17
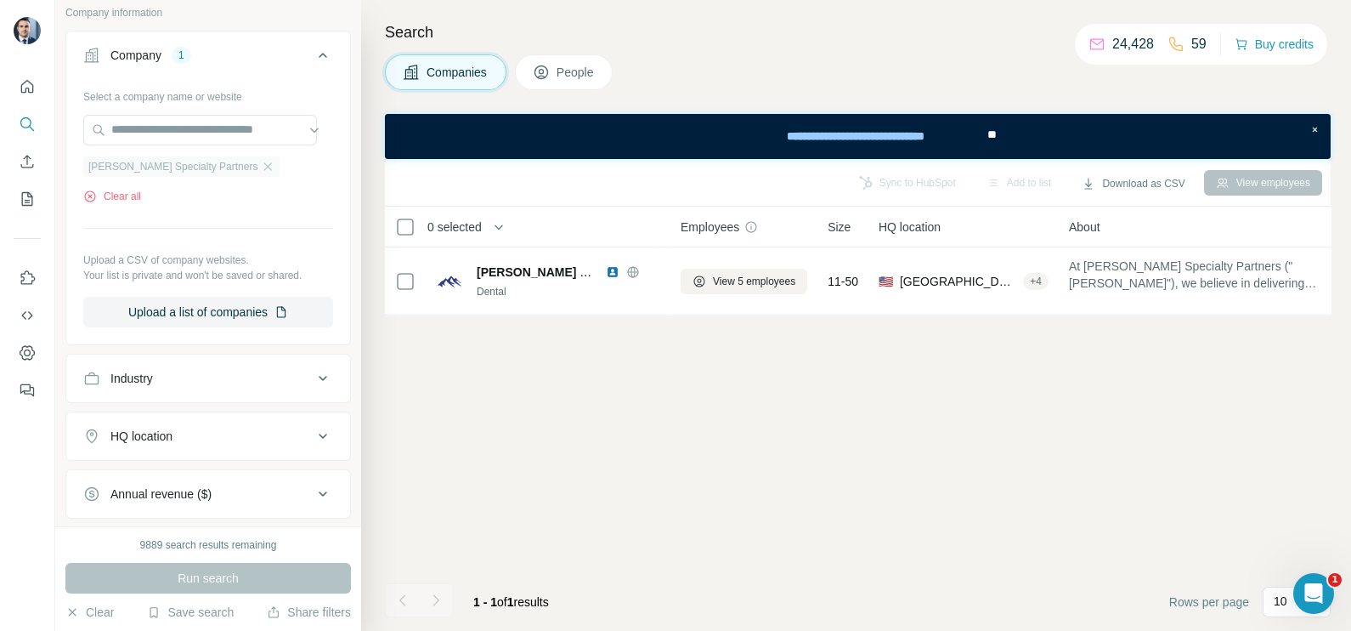
click at [234, 173] on div "[PERSON_NAME] Specialty Partners" at bounding box center [181, 166] width 196 height 20
click at [261, 168] on icon "button" at bounding box center [268, 167] width 14 height 14
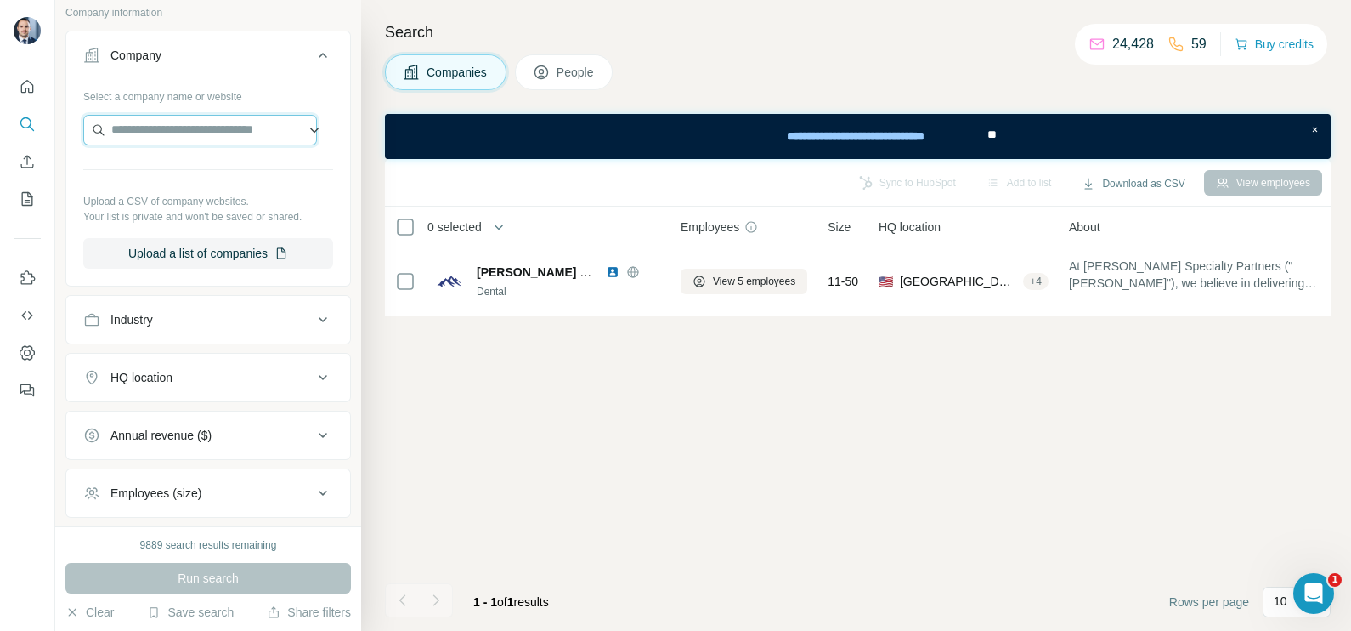
click at [219, 133] on input "text" at bounding box center [200, 130] width 234 height 31
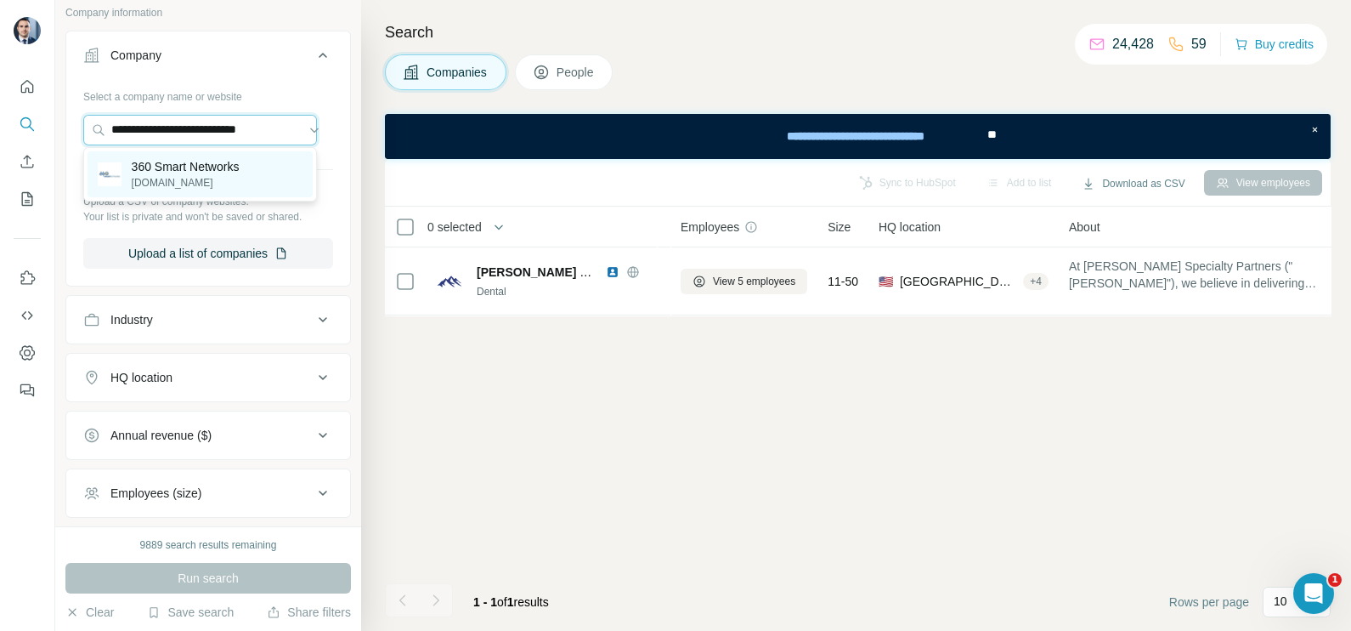
type input "**********"
click at [172, 189] on p "[DOMAIN_NAME]" at bounding box center [186, 182] width 108 height 15
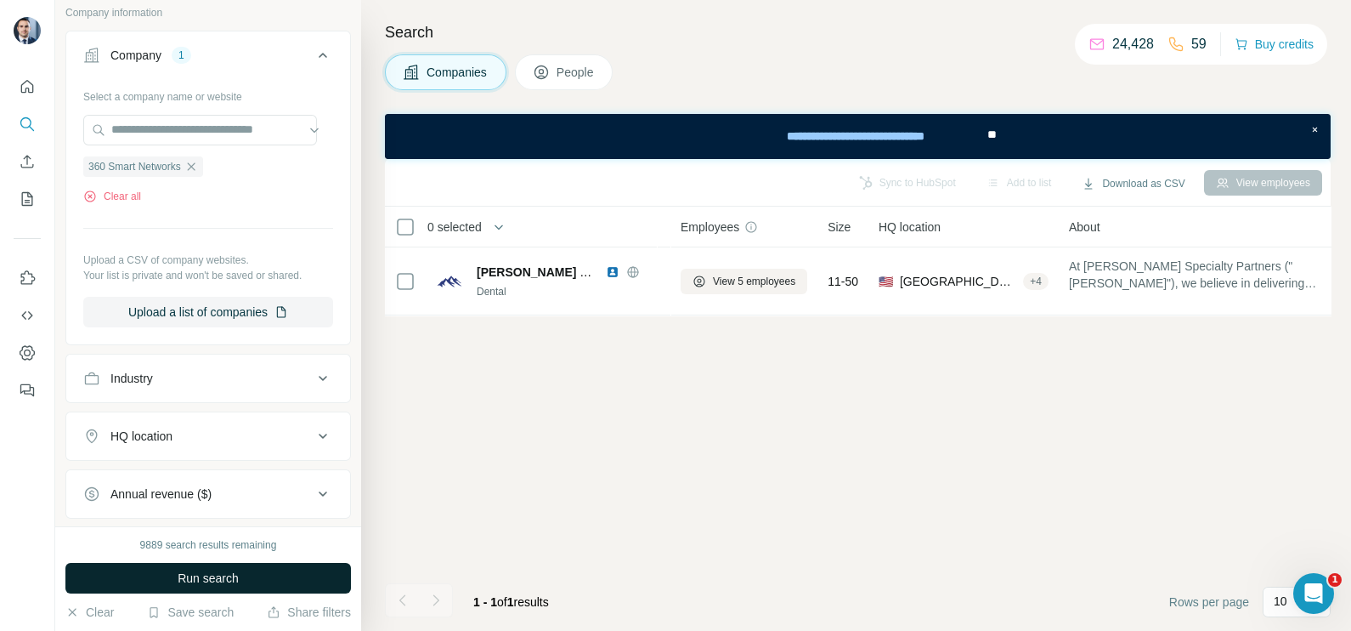
click at [191, 574] on span "Run search" at bounding box center [208, 577] width 61 height 17
